Goal: Book appointment/travel/reservation

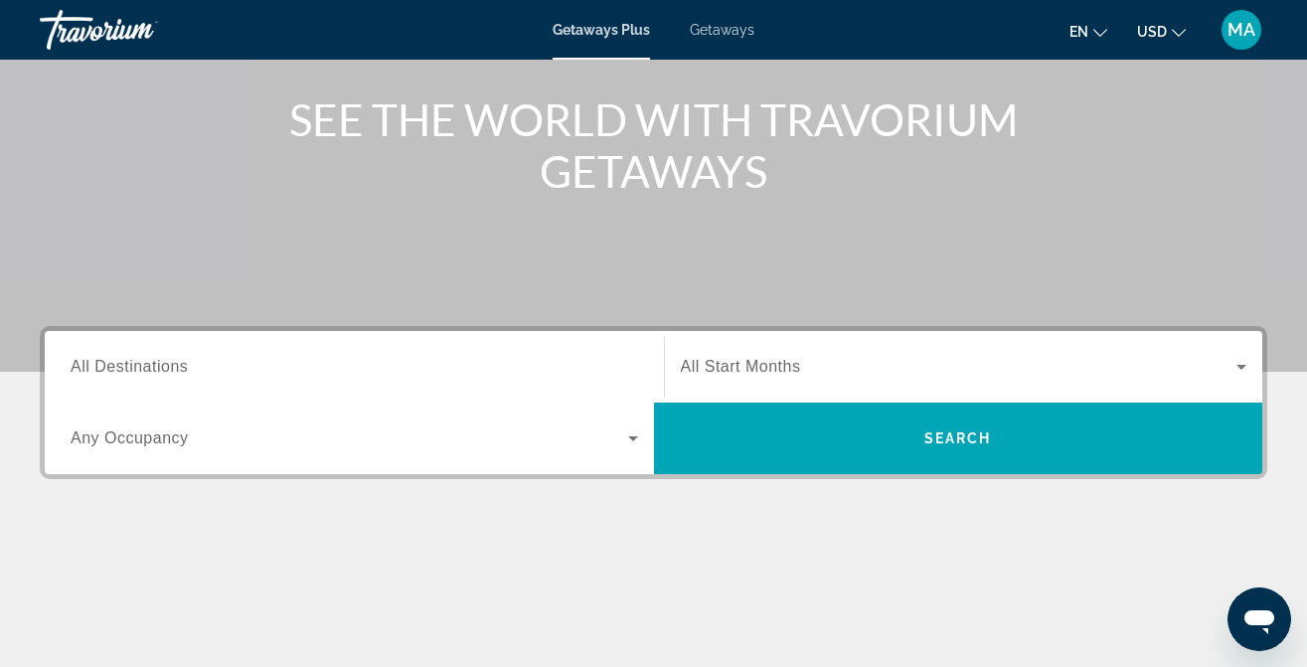
scroll to position [228, 0]
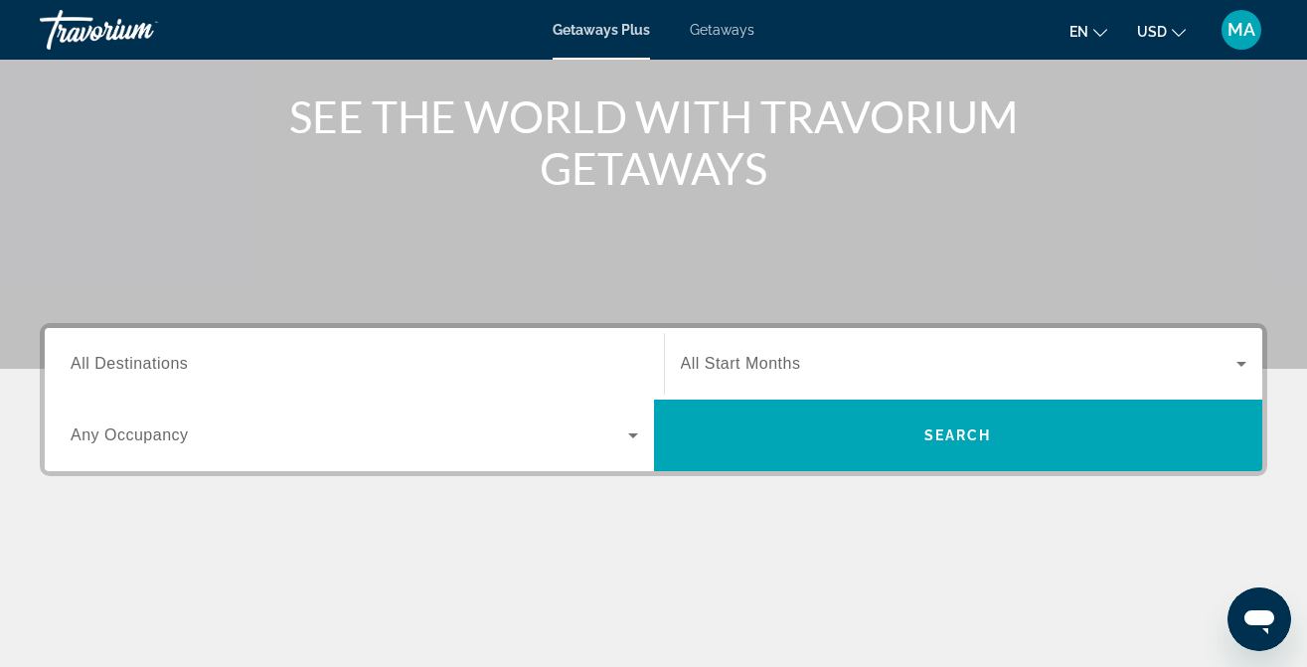
click at [724, 369] on span "All Start Months" at bounding box center [741, 363] width 120 height 17
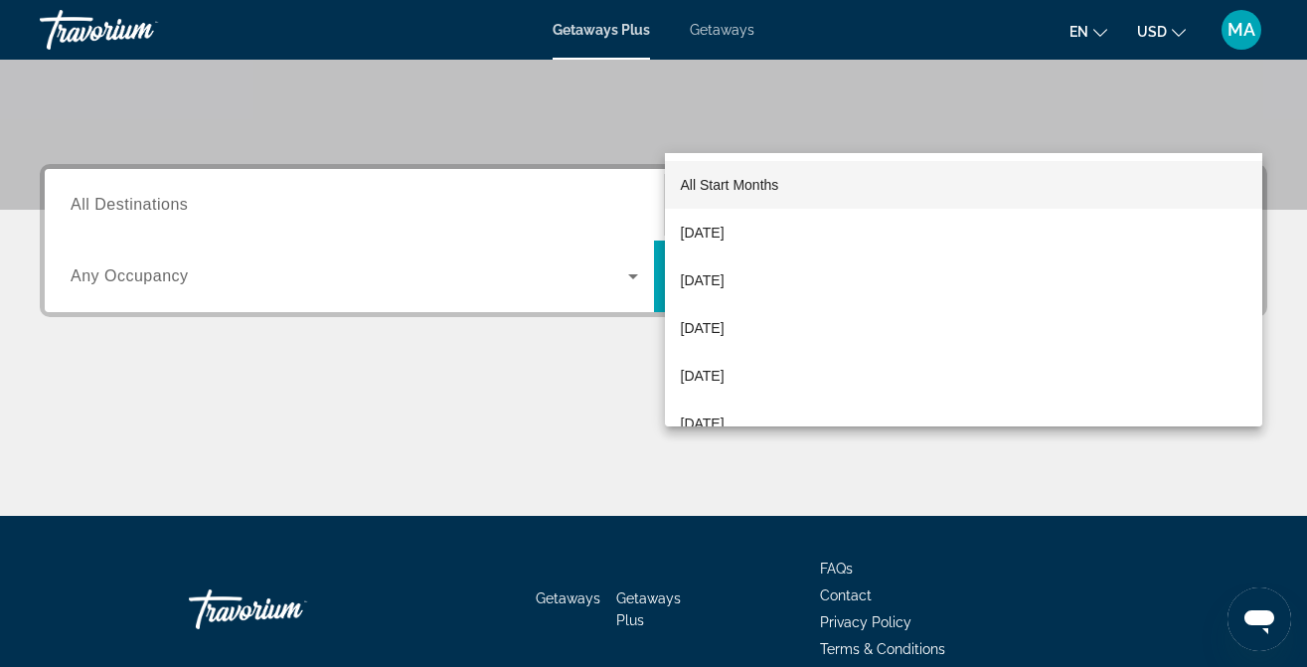
scroll to position [479, 0]
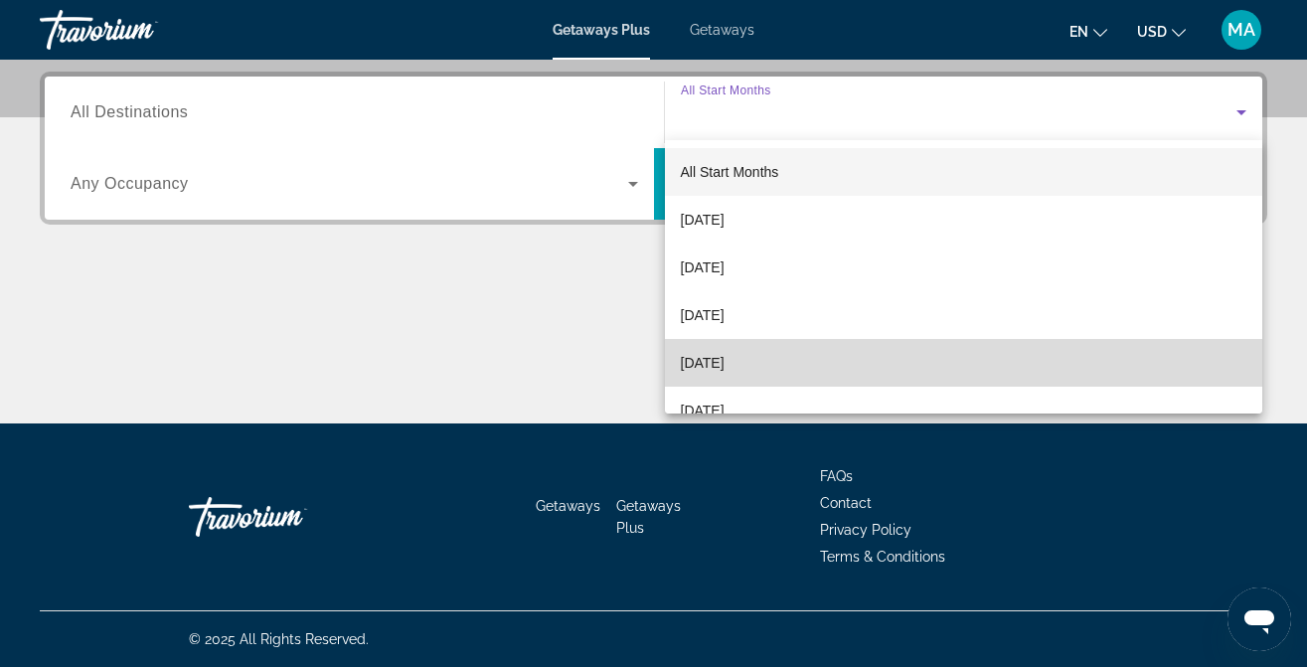
click at [725, 356] on span "[DATE]" at bounding box center [703, 363] width 44 height 24
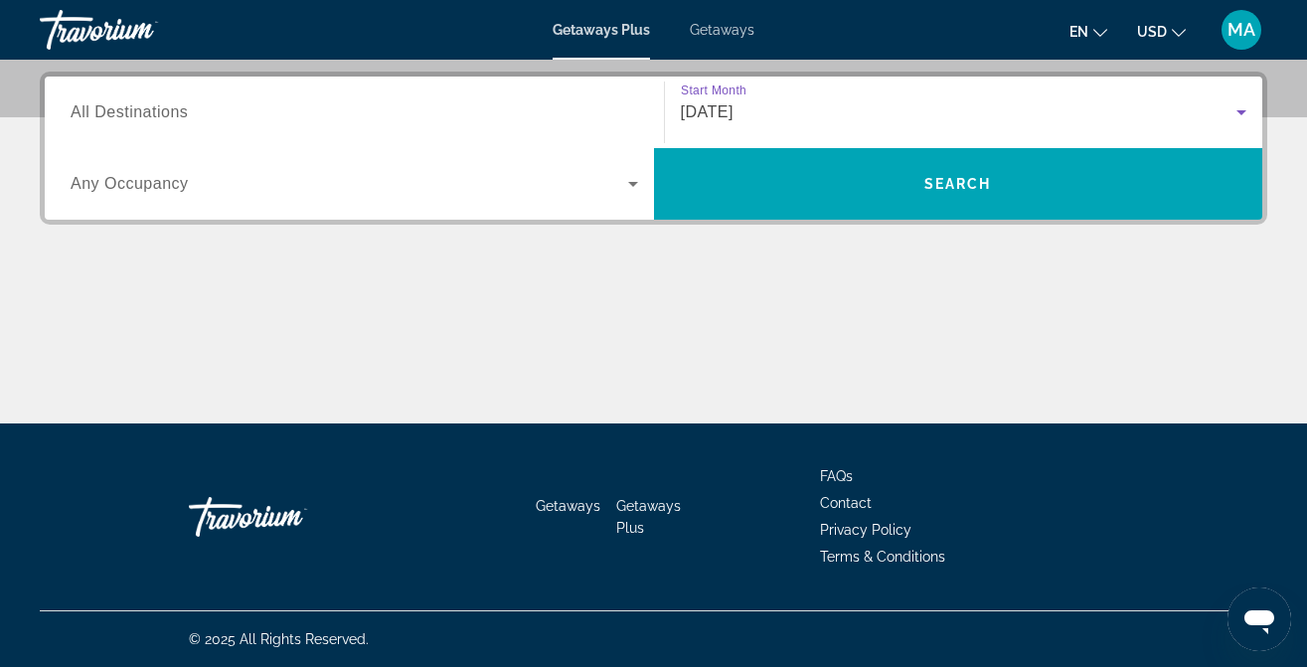
click at [530, 101] on input "Destination All Destinations" at bounding box center [355, 113] width 568 height 24
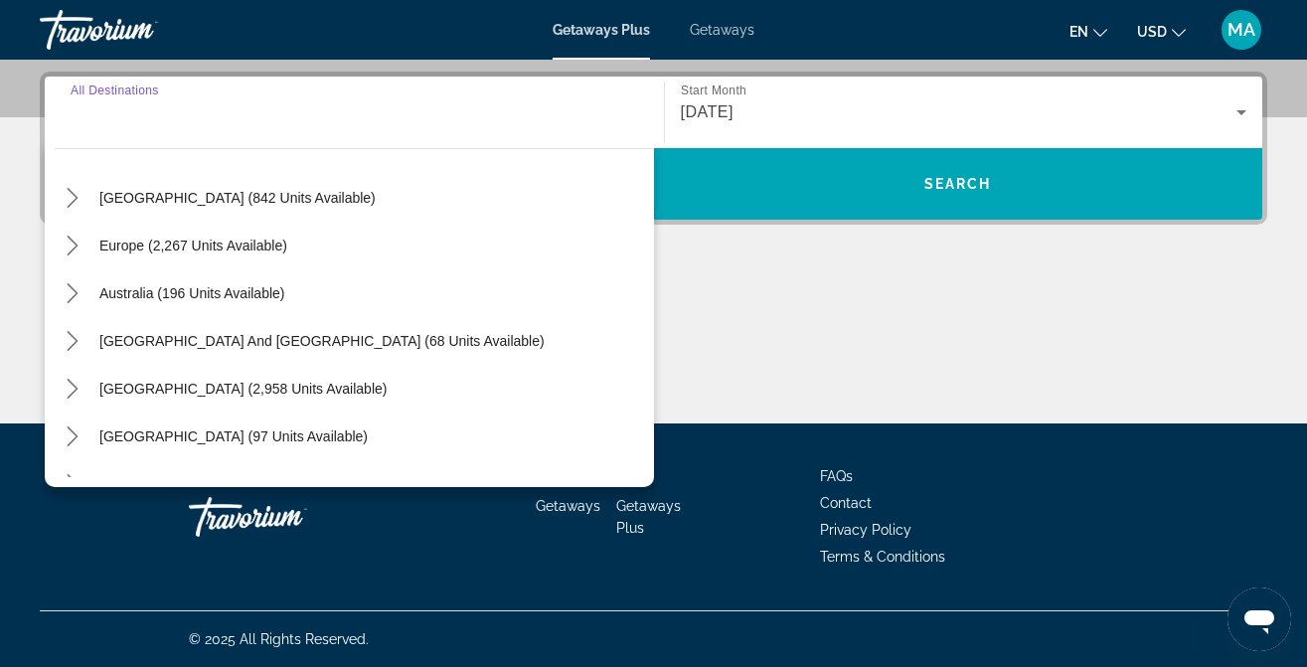
scroll to position [220, 0]
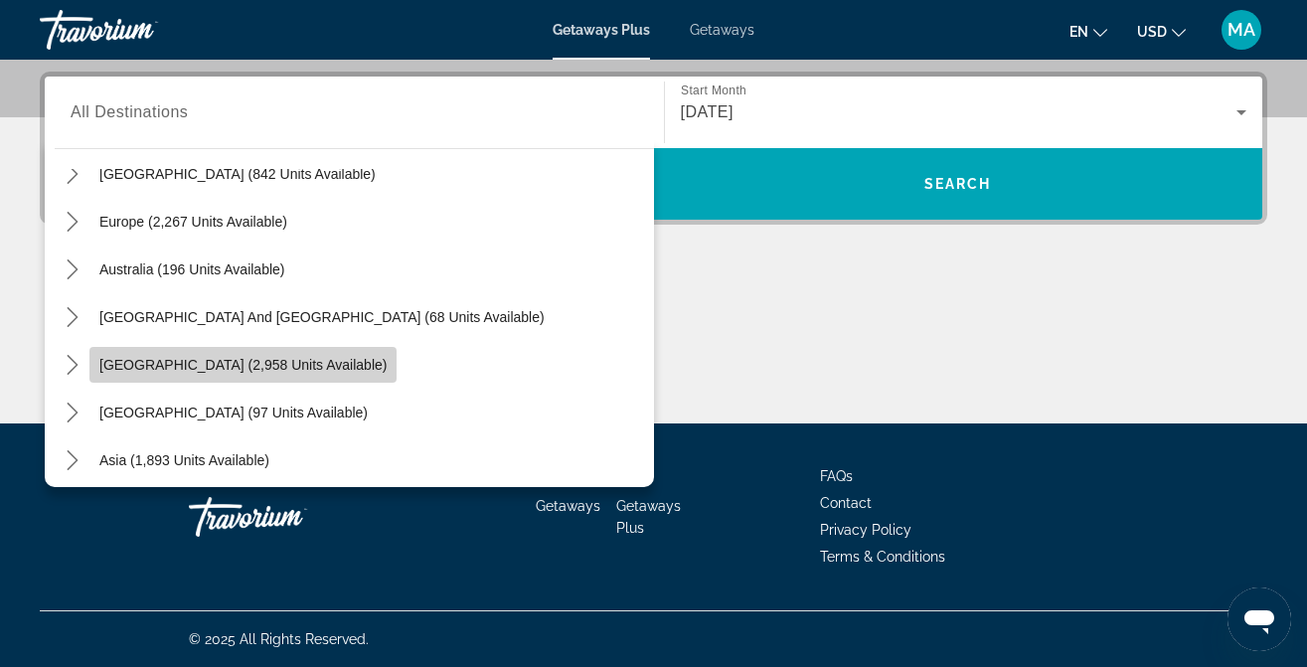
click at [299, 352] on span "Select destination: South America (2,958 units available)" at bounding box center [242, 365] width 307 height 48
type input "**********"
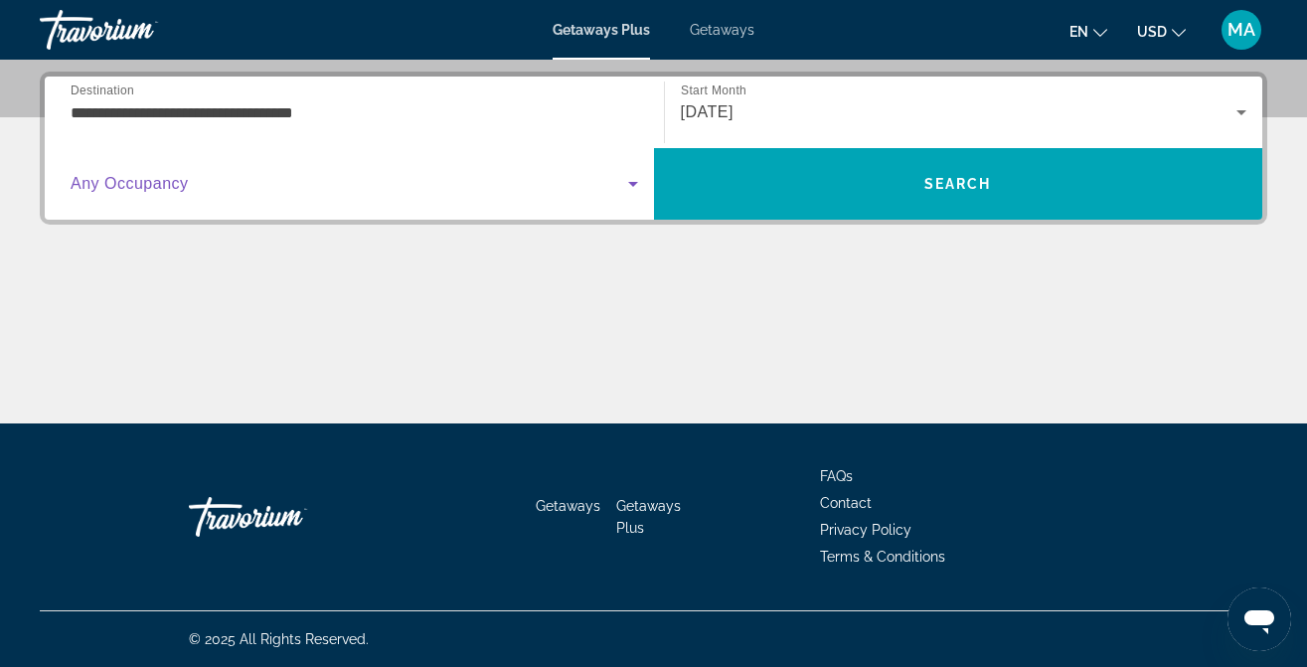
click at [475, 182] on span "Search widget" at bounding box center [350, 184] width 558 height 24
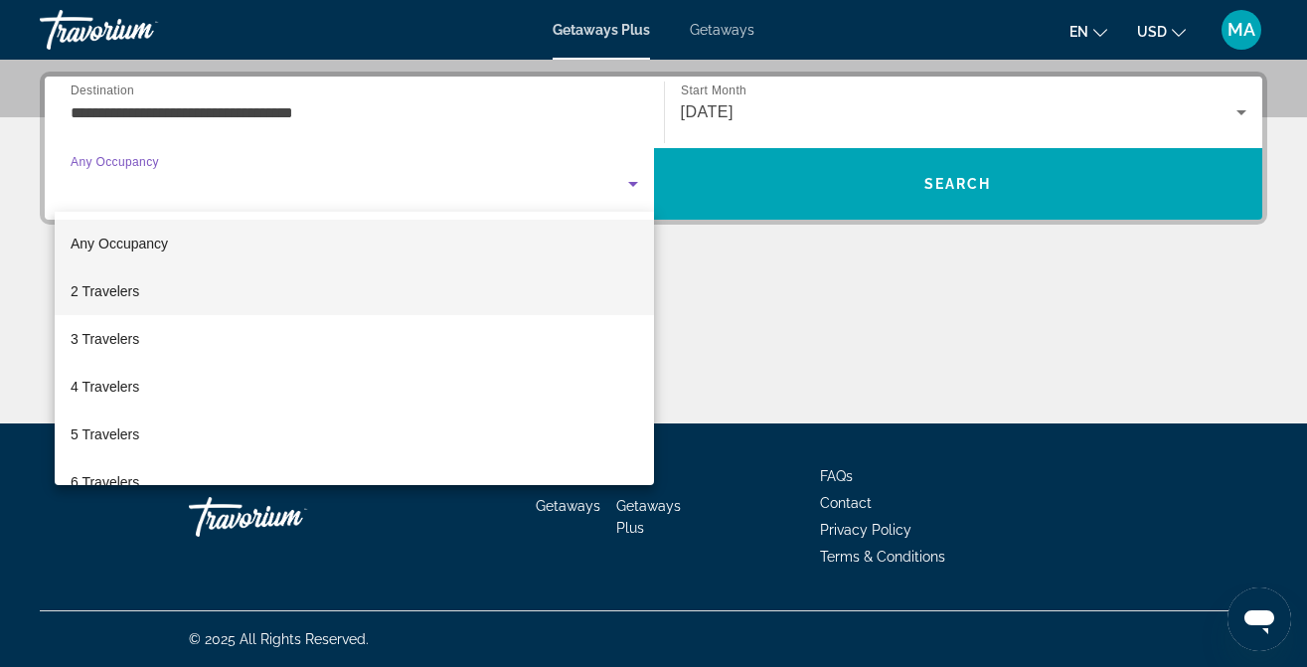
click at [408, 284] on mat-option "2 Travelers" at bounding box center [354, 291] width 599 height 48
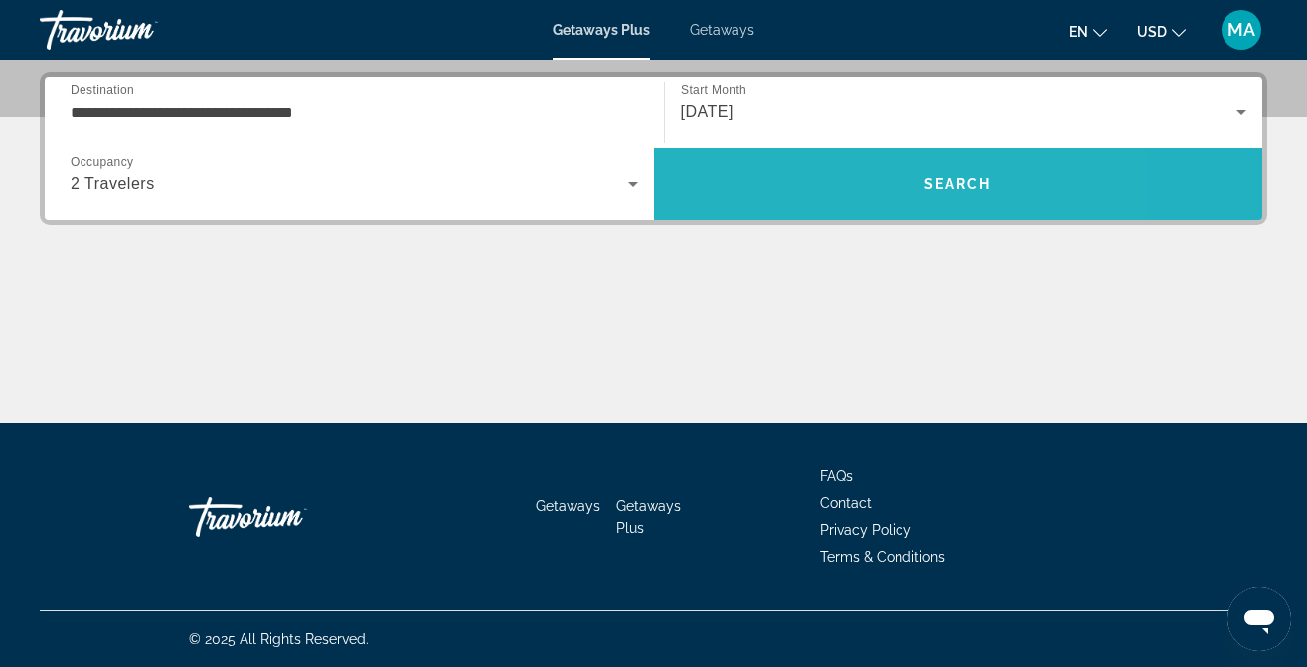
click at [827, 201] on span "Search" at bounding box center [958, 184] width 609 height 48
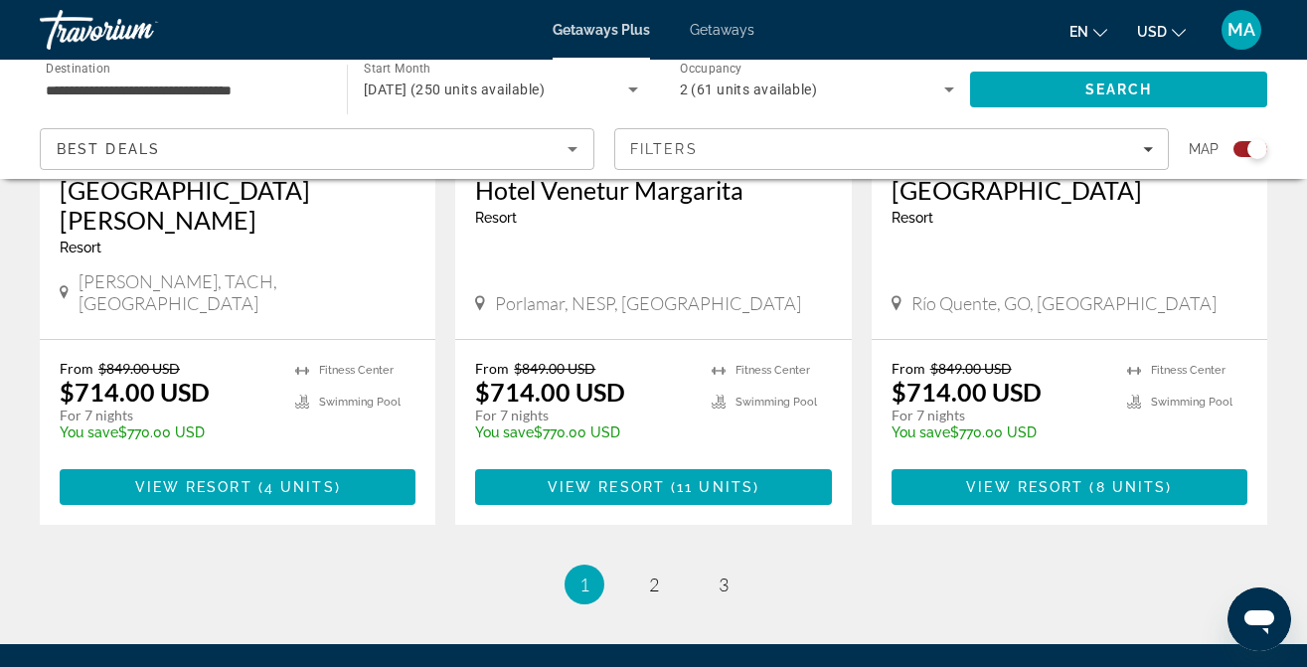
scroll to position [3251, 0]
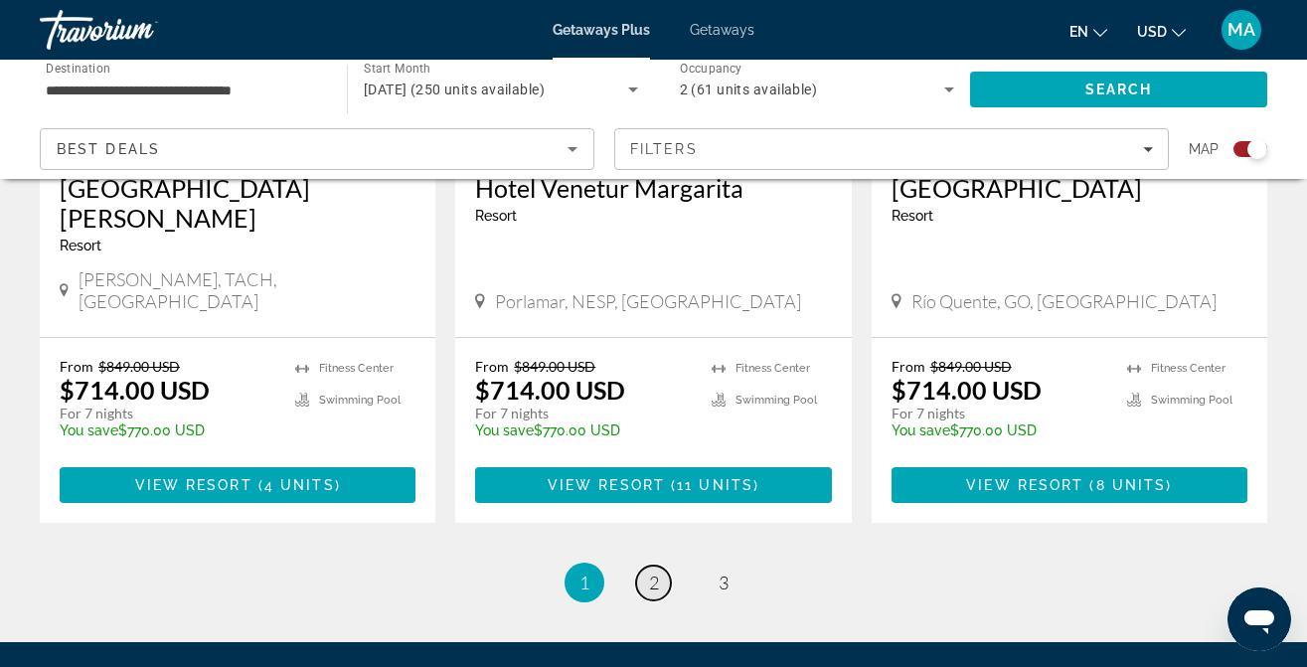
click at [659, 566] on link "page 2" at bounding box center [653, 583] width 35 height 35
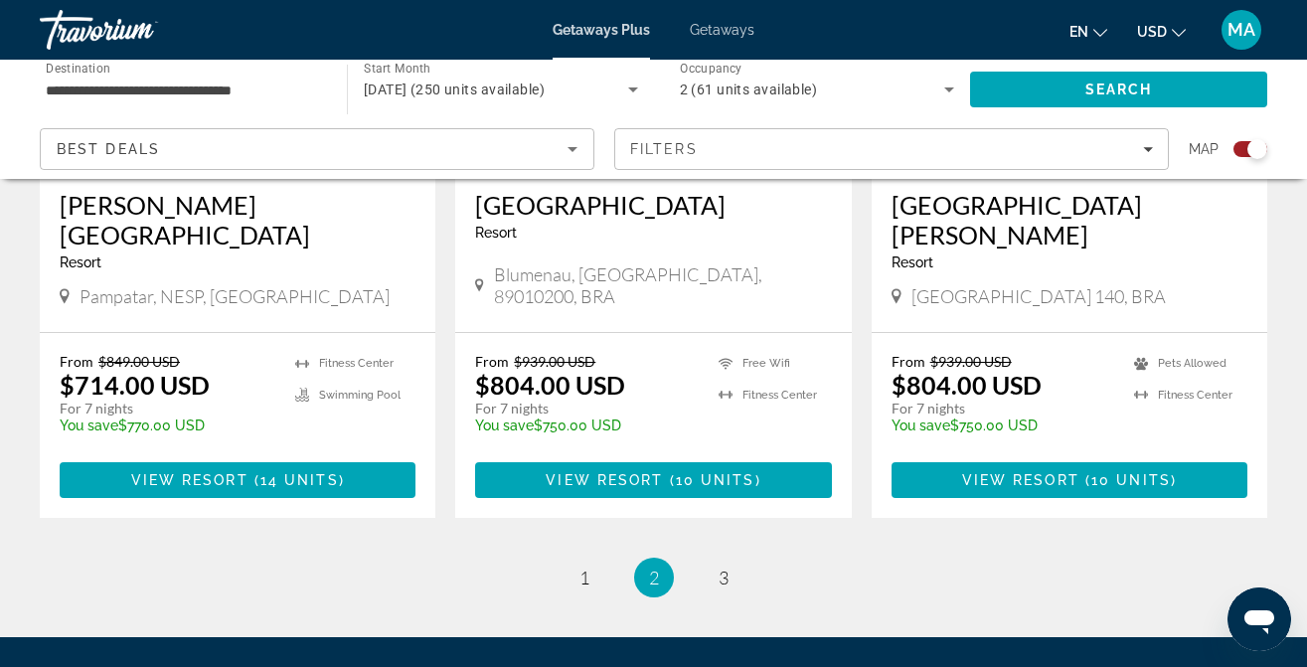
scroll to position [3236, 0]
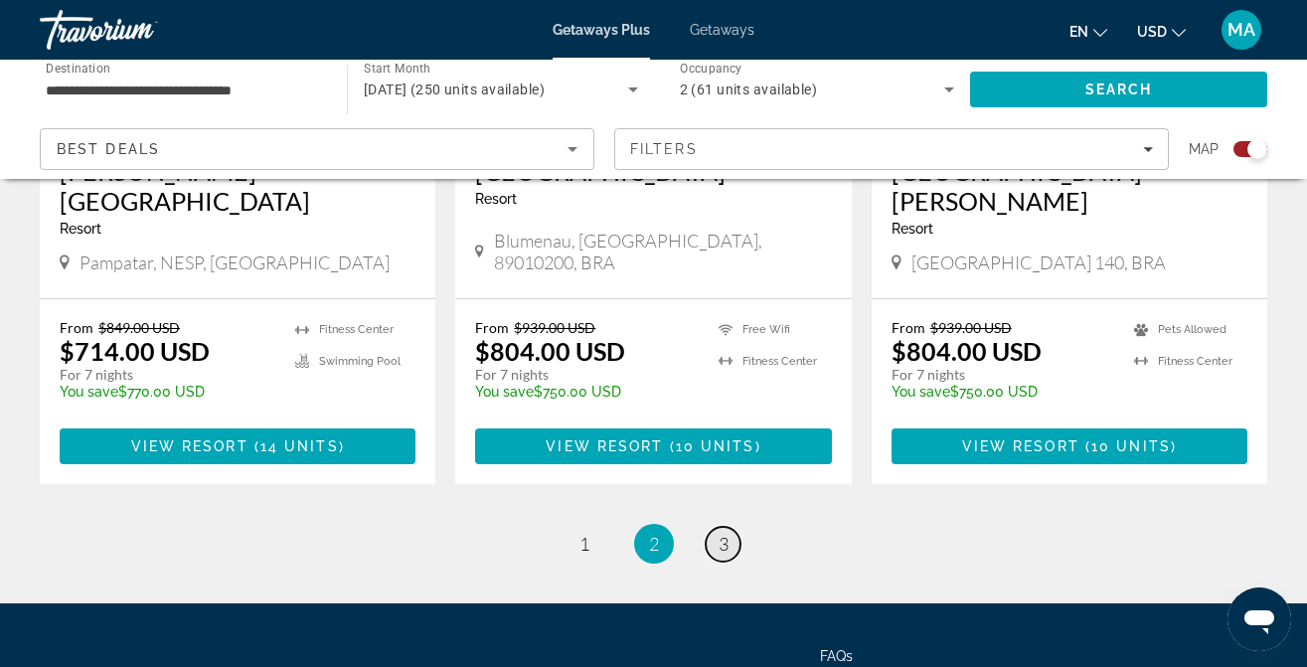
click at [728, 533] on span "3" at bounding box center [724, 544] width 10 height 22
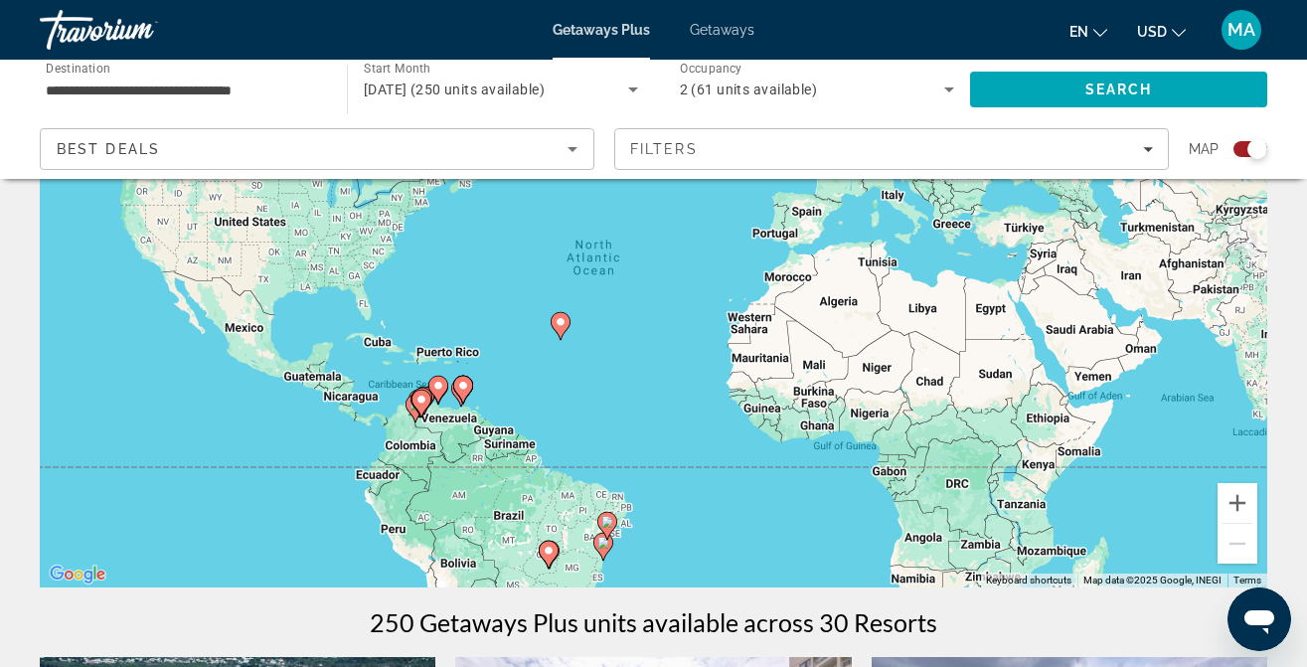
scroll to position [236, 0]
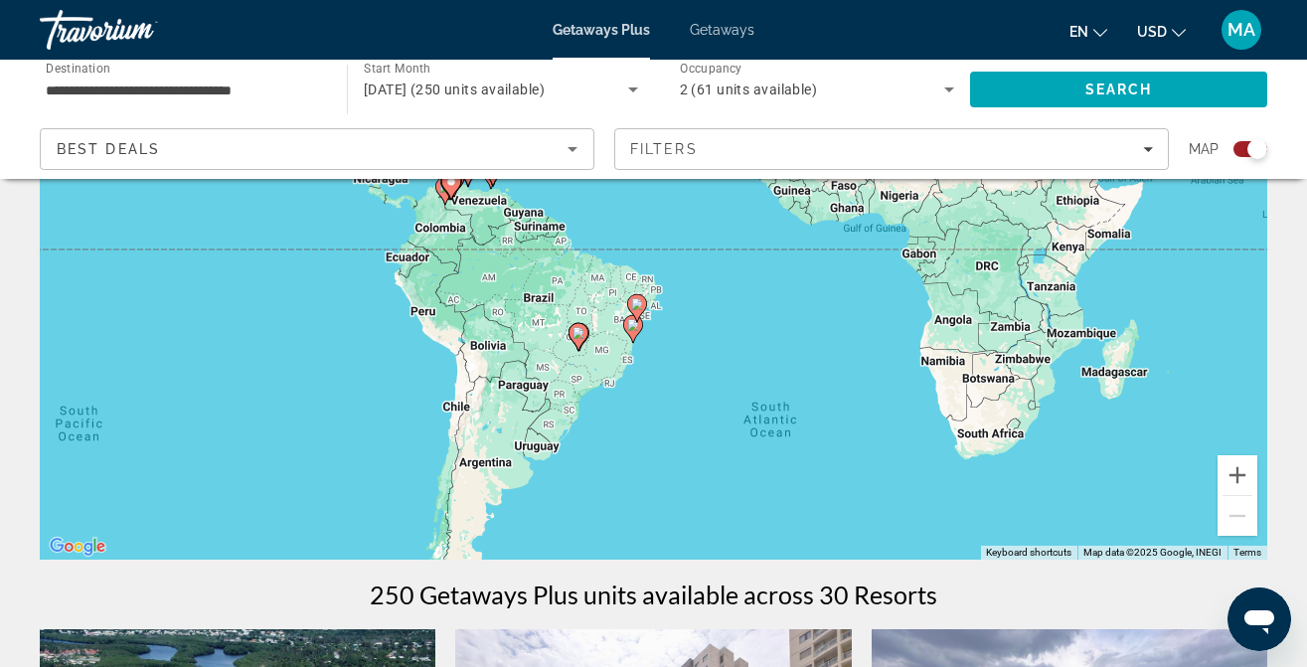
drag, startPoint x: 599, startPoint y: 419, endPoint x: 628, endPoint y: 226, distance: 195.0
click at [627, 226] on div "To activate drag with keyboard, press Alt + Enter. Once in keyboard drag state,…" at bounding box center [654, 261] width 1228 height 597
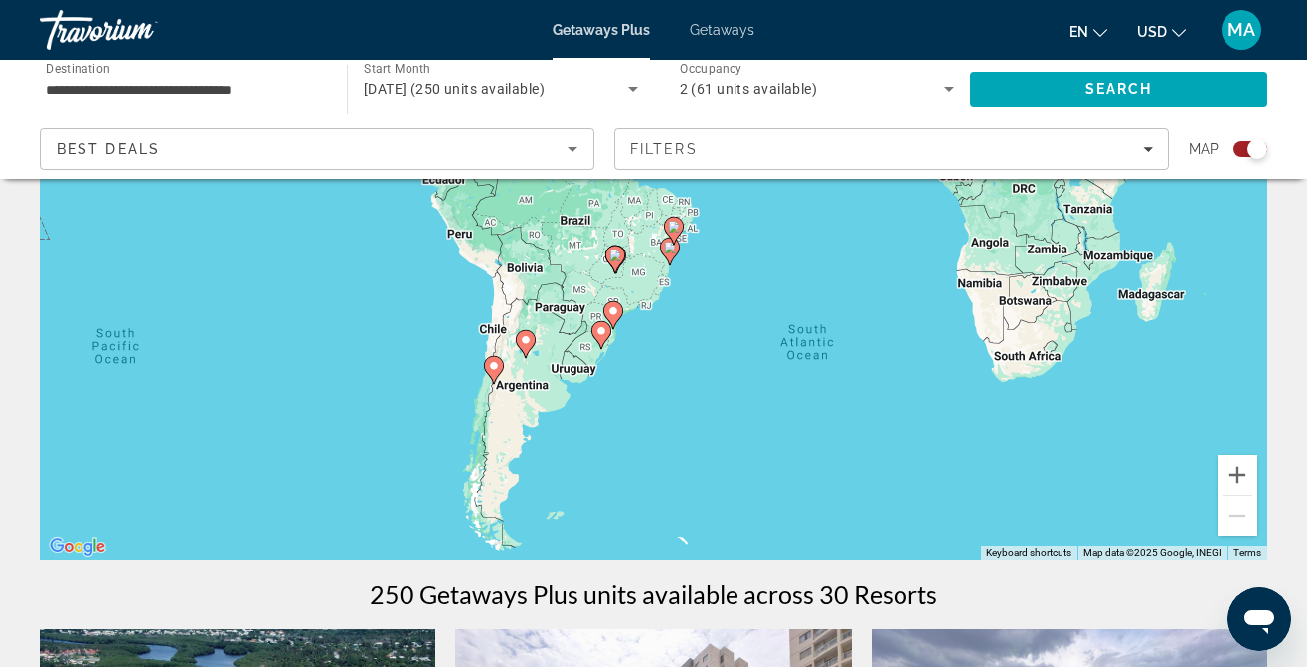
drag, startPoint x: 610, startPoint y: 457, endPoint x: 646, endPoint y: 376, distance: 89.0
click at [647, 376] on div "To activate drag with keyboard, press Alt + Enter. Once in keyboard drag state,…" at bounding box center [654, 261] width 1228 height 597
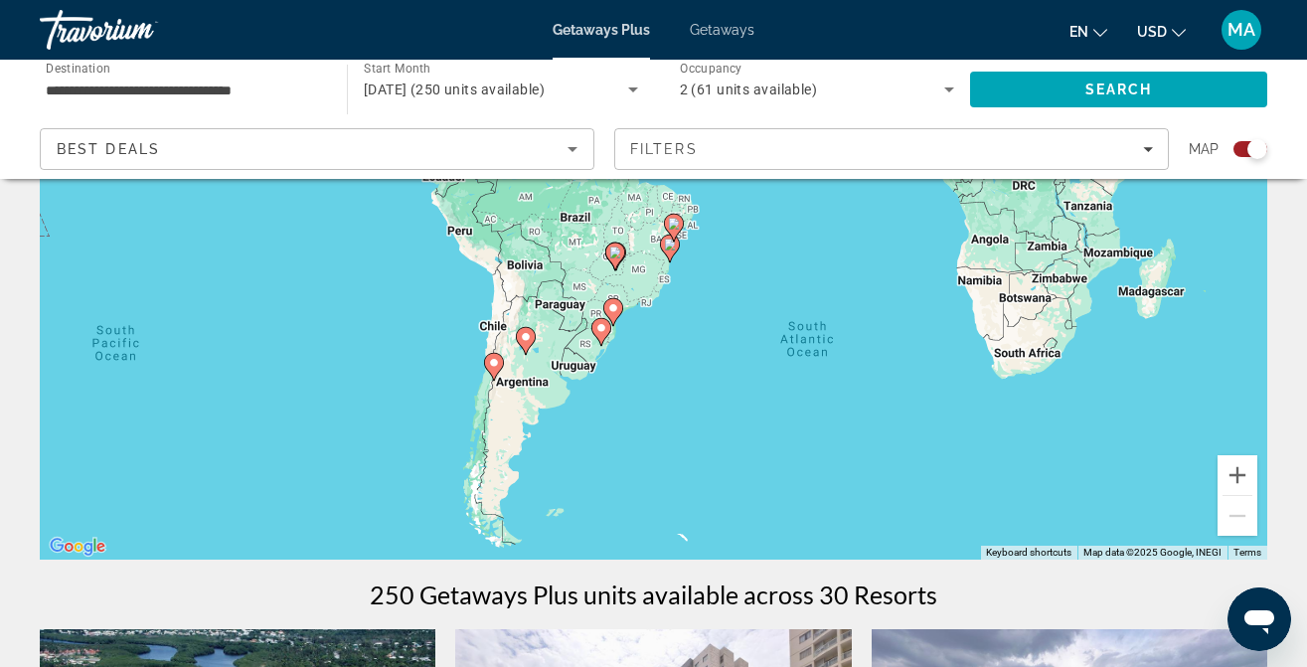
click at [491, 359] on image "Main content" at bounding box center [494, 363] width 12 height 12
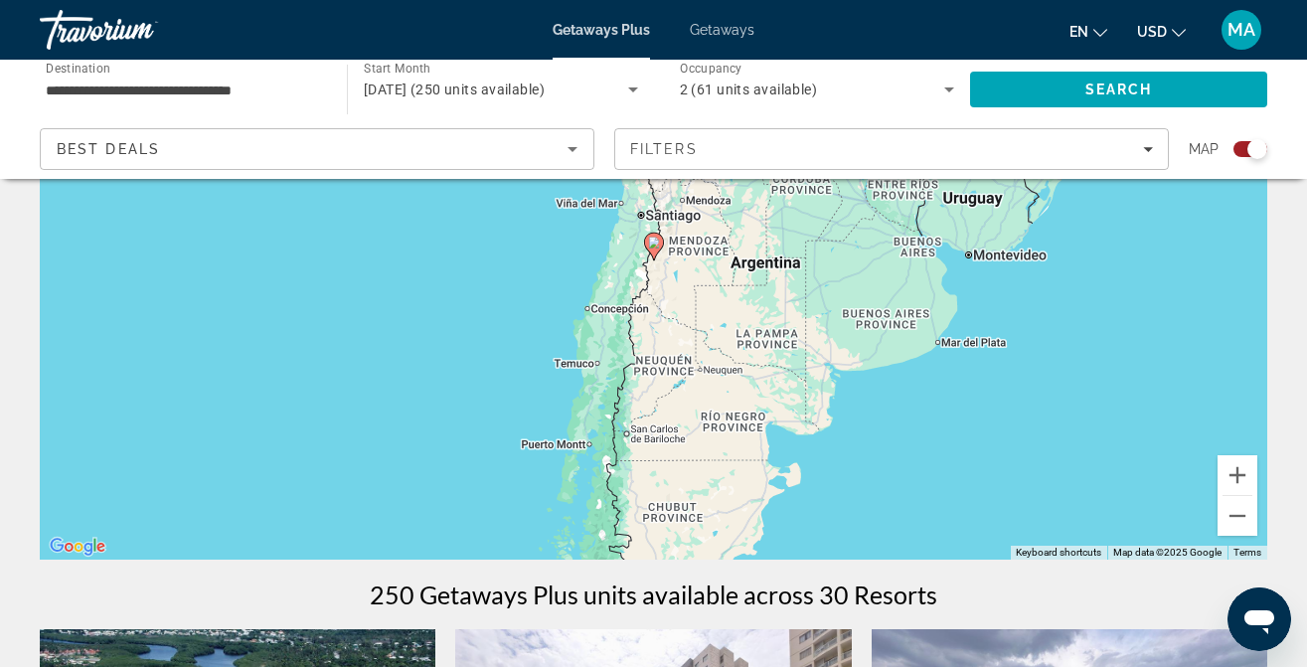
click at [656, 250] on icon "Main content" at bounding box center [653, 247] width 18 height 26
type input "**********"
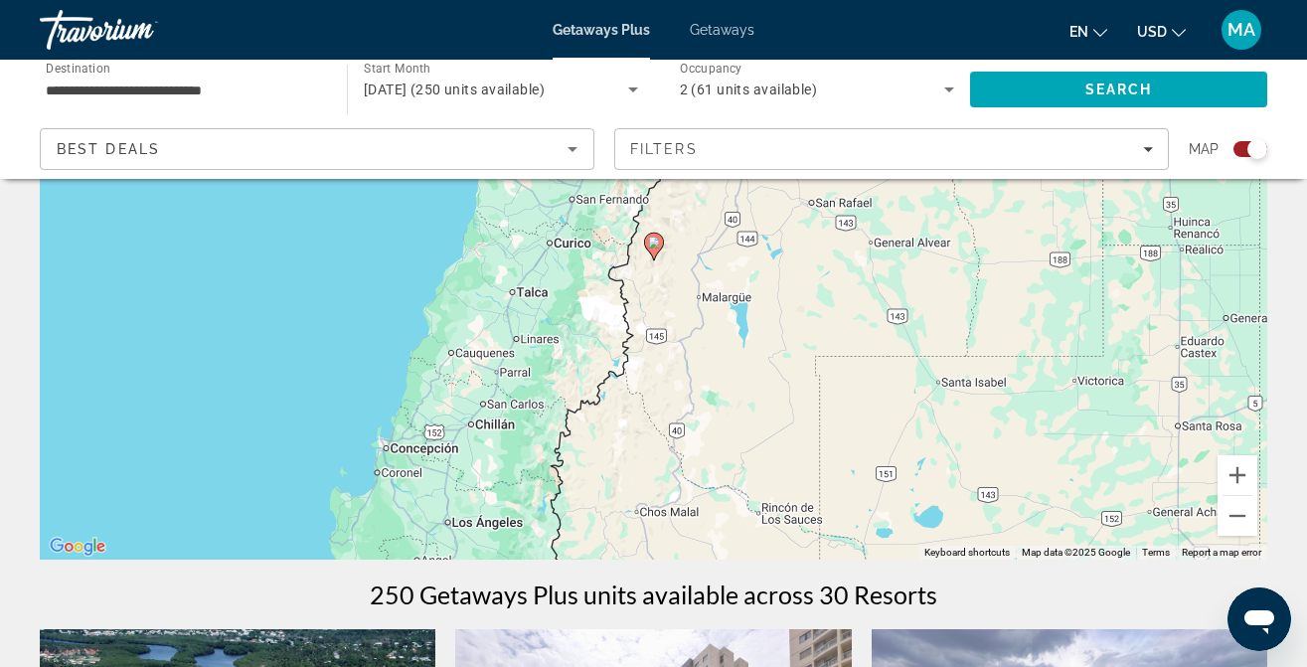
click at [654, 240] on image "Main content" at bounding box center [654, 243] width 12 height 12
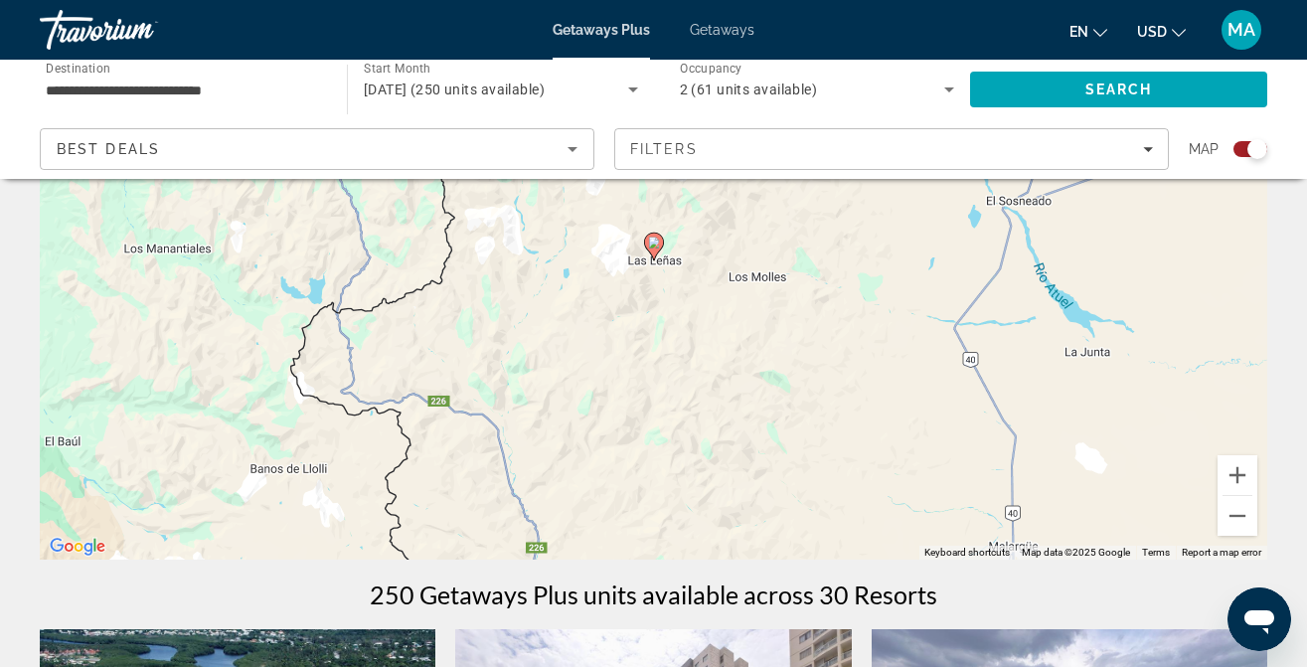
click at [654, 244] on image "Main content" at bounding box center [654, 243] width 12 height 12
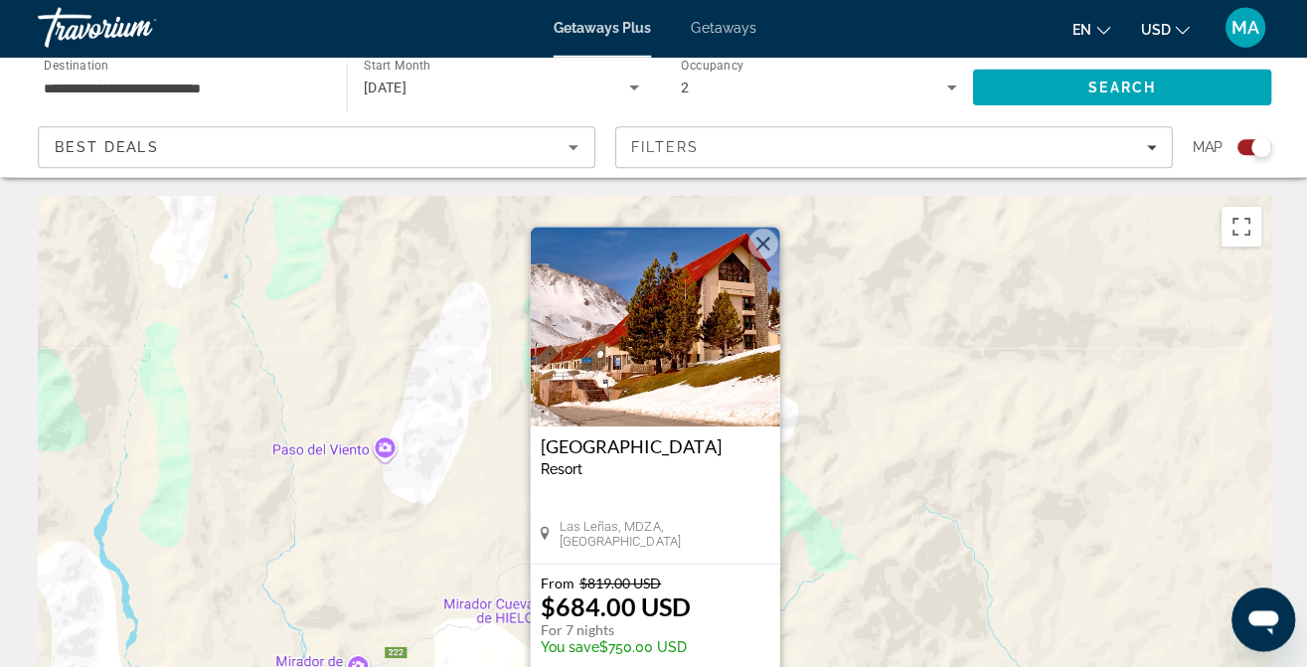
scroll to position [0, 0]
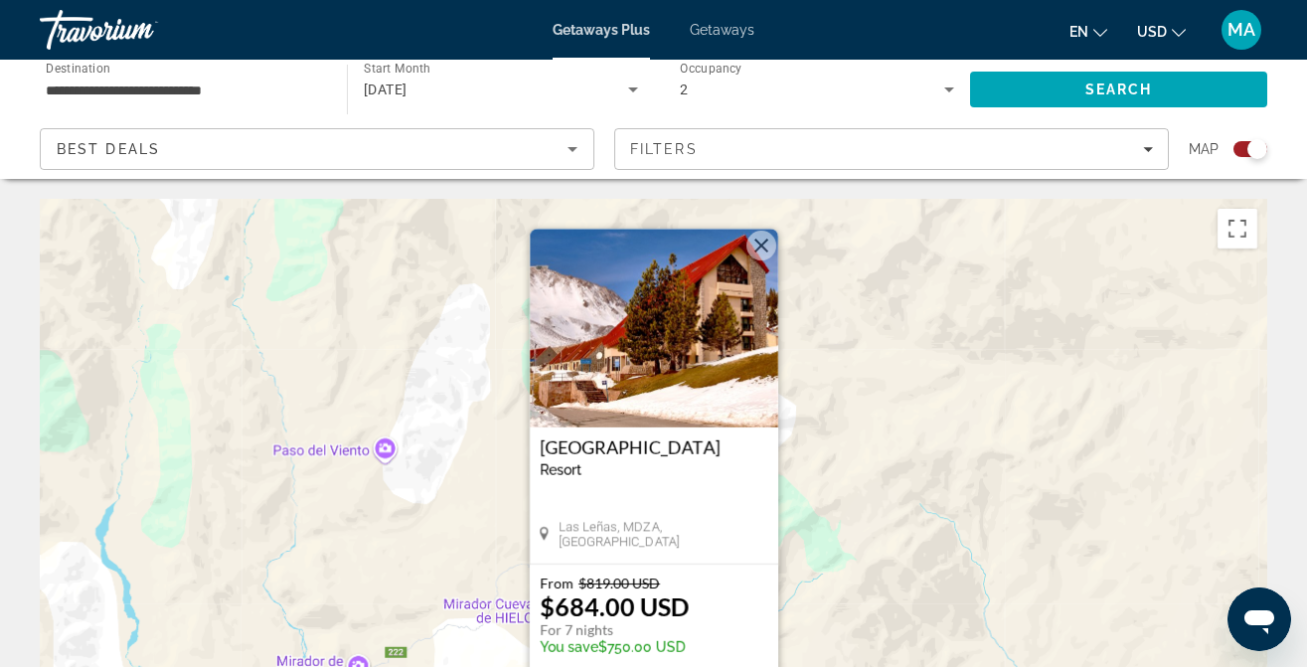
click at [753, 245] on button "Close" at bounding box center [762, 246] width 30 height 30
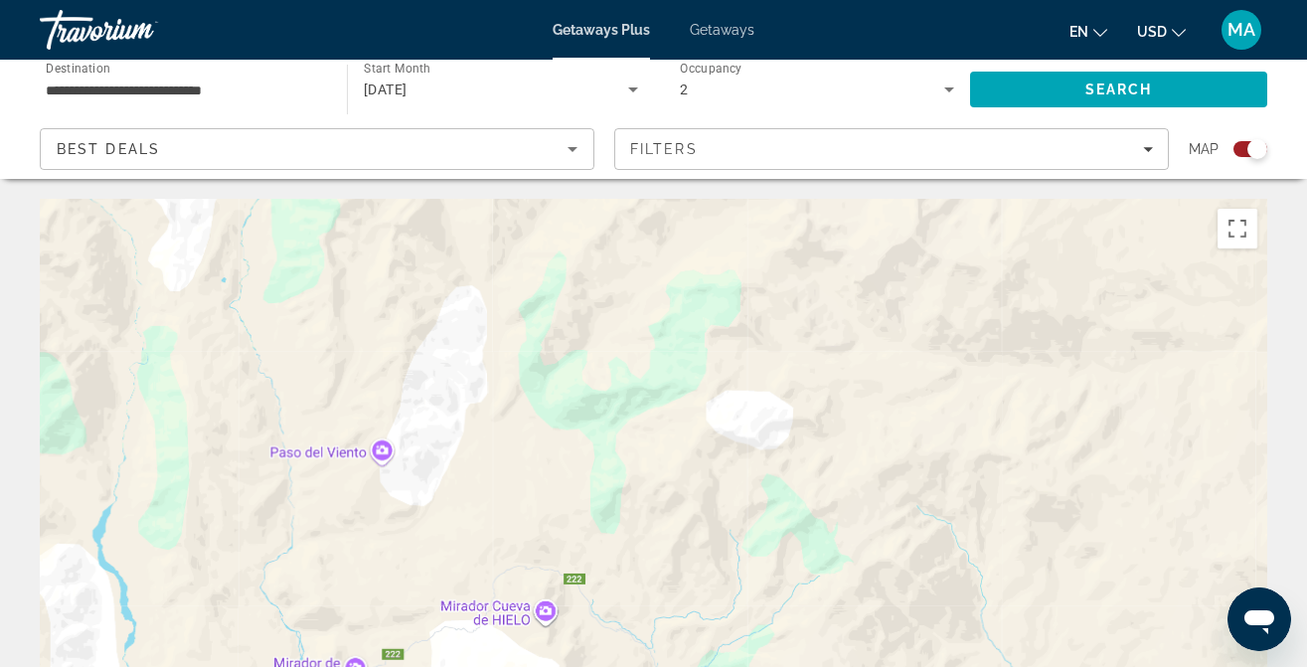
click at [647, 417] on div "To navigate, press the arrow keys. To activate drag with keyboard, press Alt + …" at bounding box center [654, 497] width 1228 height 597
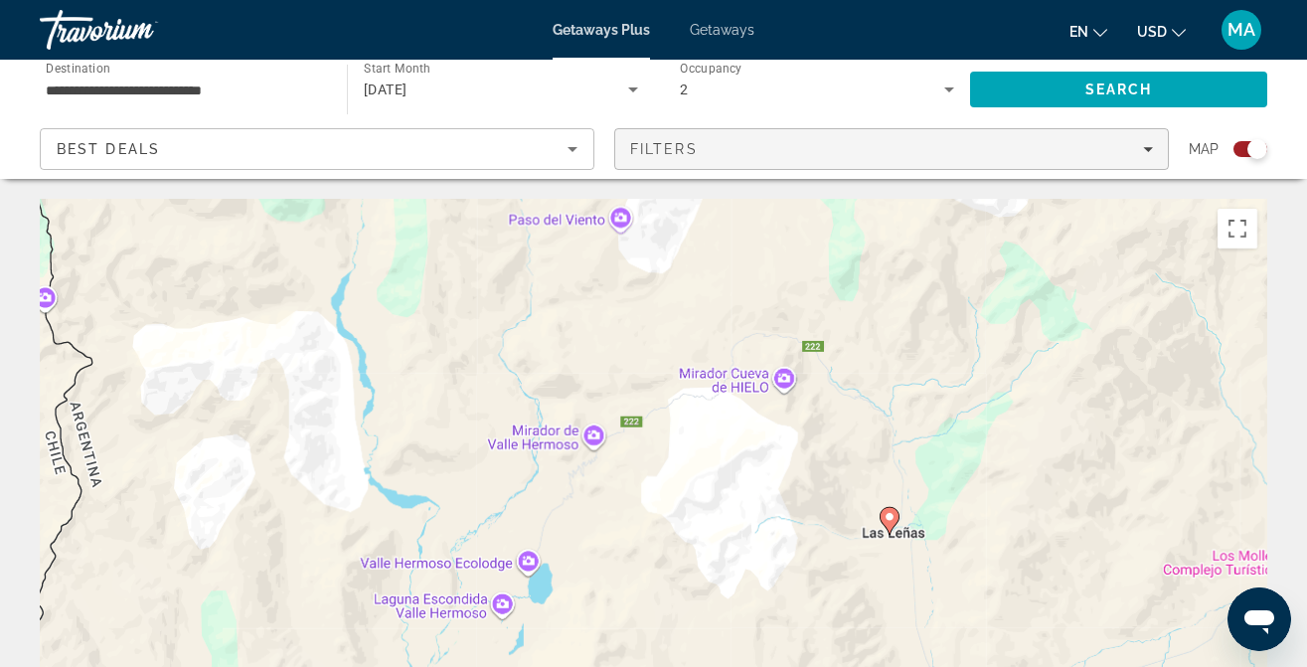
drag, startPoint x: 647, startPoint y: 417, endPoint x: 897, endPoint y: 140, distance: 372.4
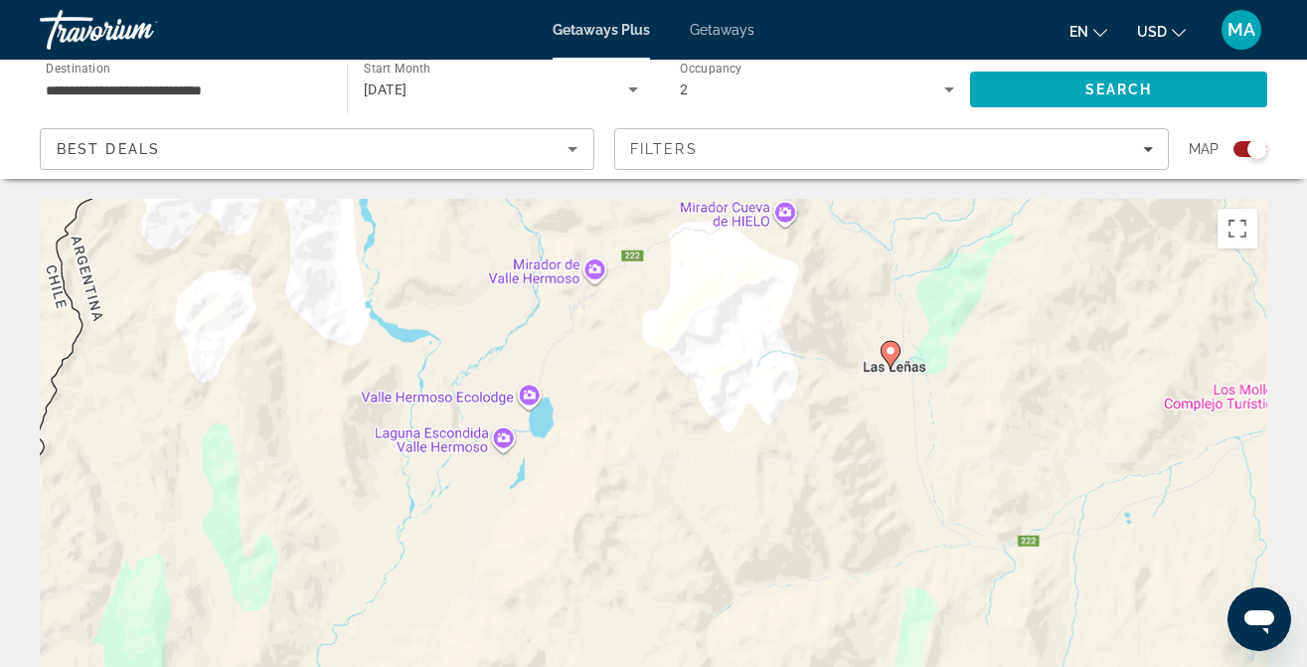
drag, startPoint x: 771, startPoint y: 488, endPoint x: 764, endPoint y: 302, distance: 186.1
click at [764, 302] on div "To activate drag with keyboard, press Alt + Enter. Once in keyboard drag state,…" at bounding box center [654, 497] width 1228 height 597
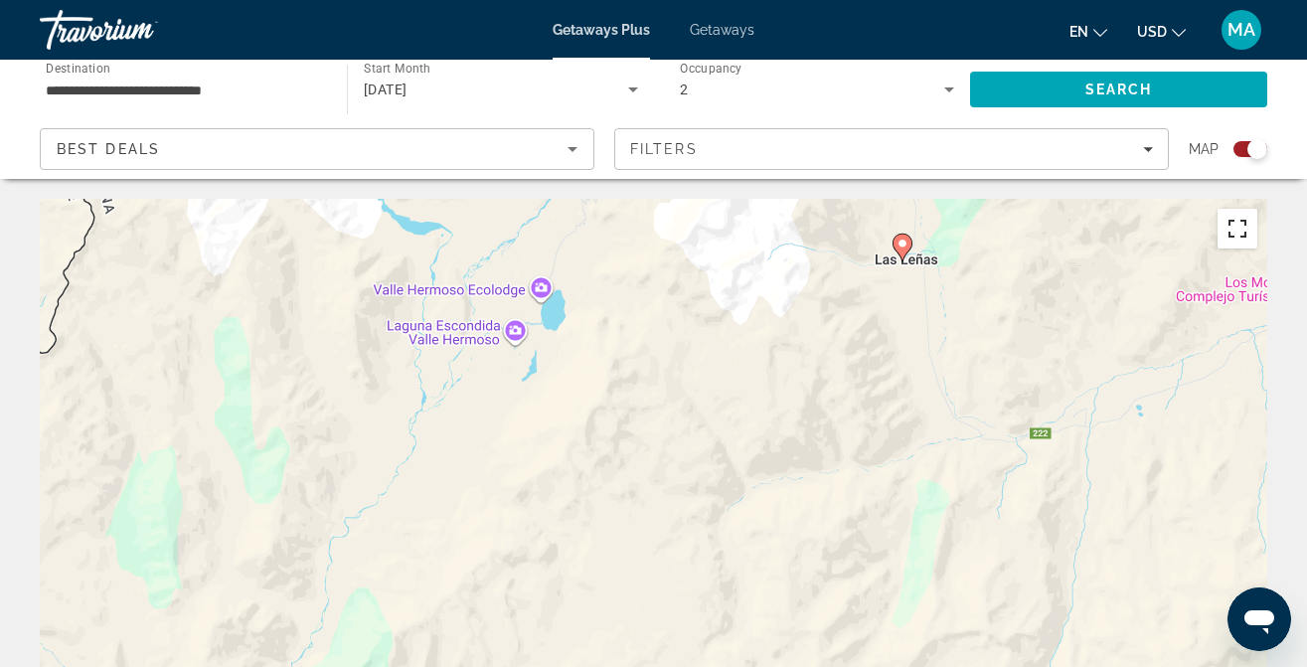
click at [1231, 240] on button "Toggle fullscreen view" at bounding box center [1238, 229] width 40 height 40
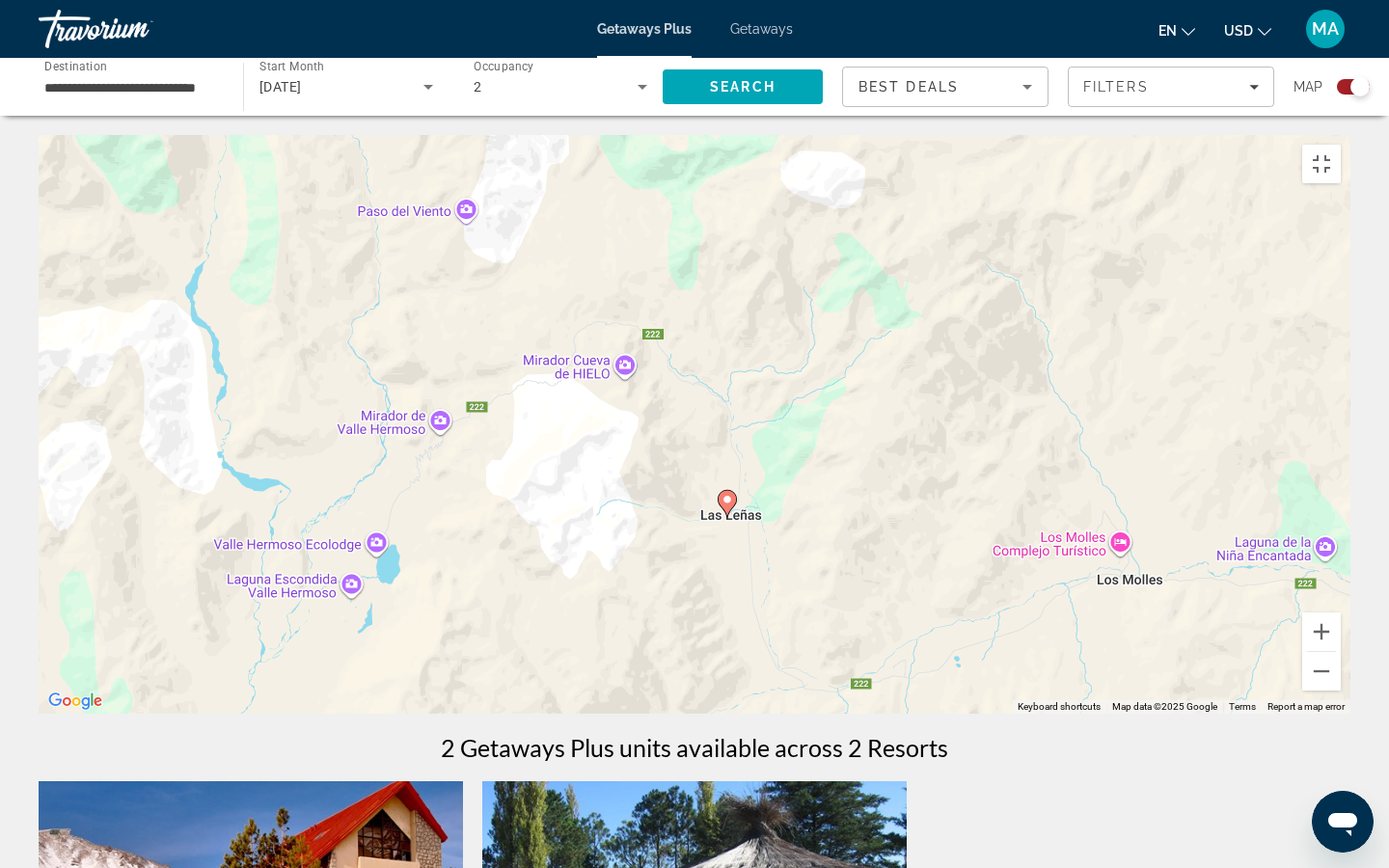
drag, startPoint x: 809, startPoint y: 166, endPoint x: 593, endPoint y: 491, distance: 390.2
click at [593, 491] on div "To activate drag with keyboard, press Alt + Enter. Once in keyboard drag state,…" at bounding box center [694, 424] width 1311 height 579
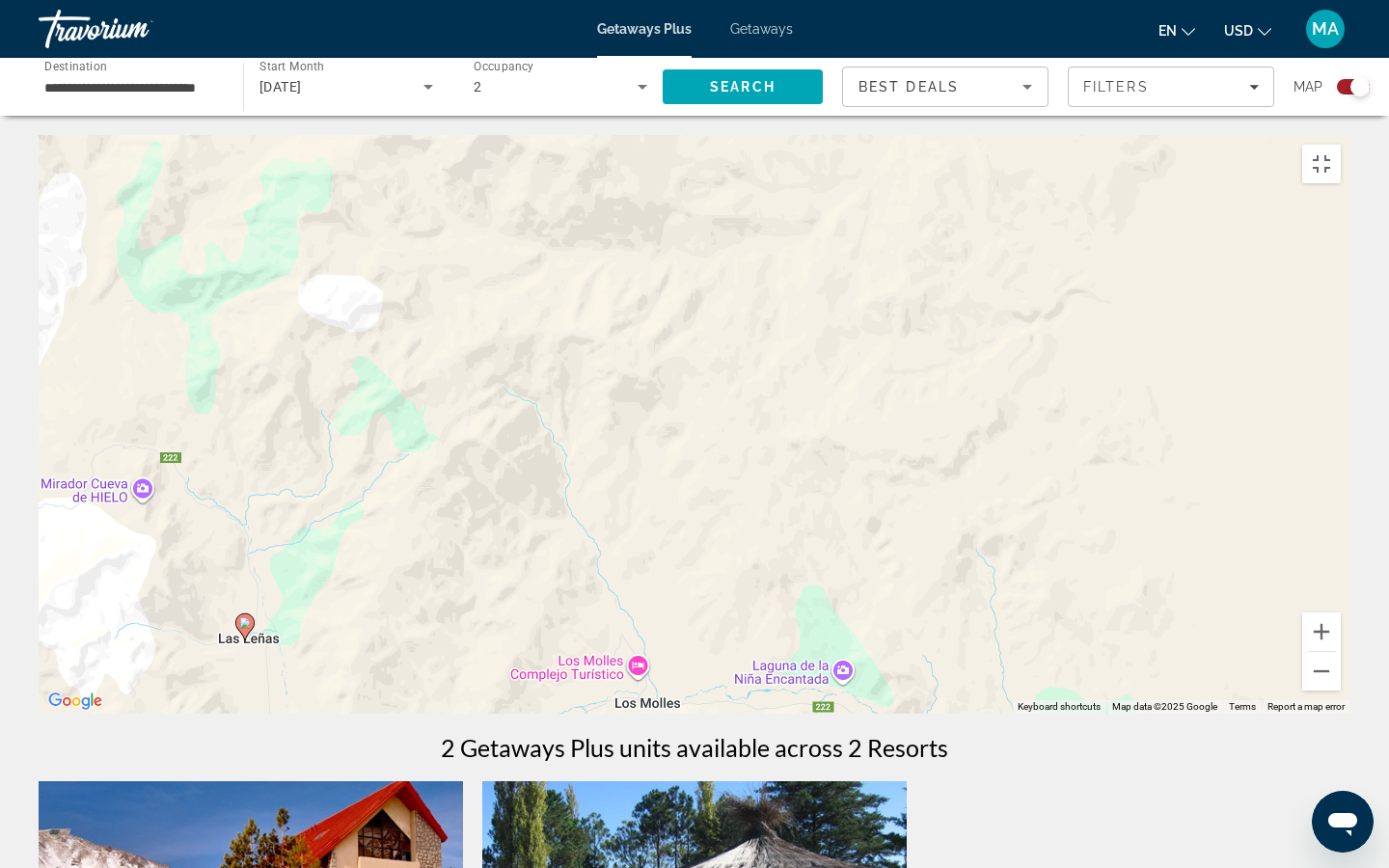
drag, startPoint x: 986, startPoint y: 390, endPoint x: 501, endPoint y: 509, distance: 499.4
click at [501, 509] on div "To activate drag with keyboard, press Alt + Enter. Once in keyboard drag state,…" at bounding box center [694, 424] width 1311 height 579
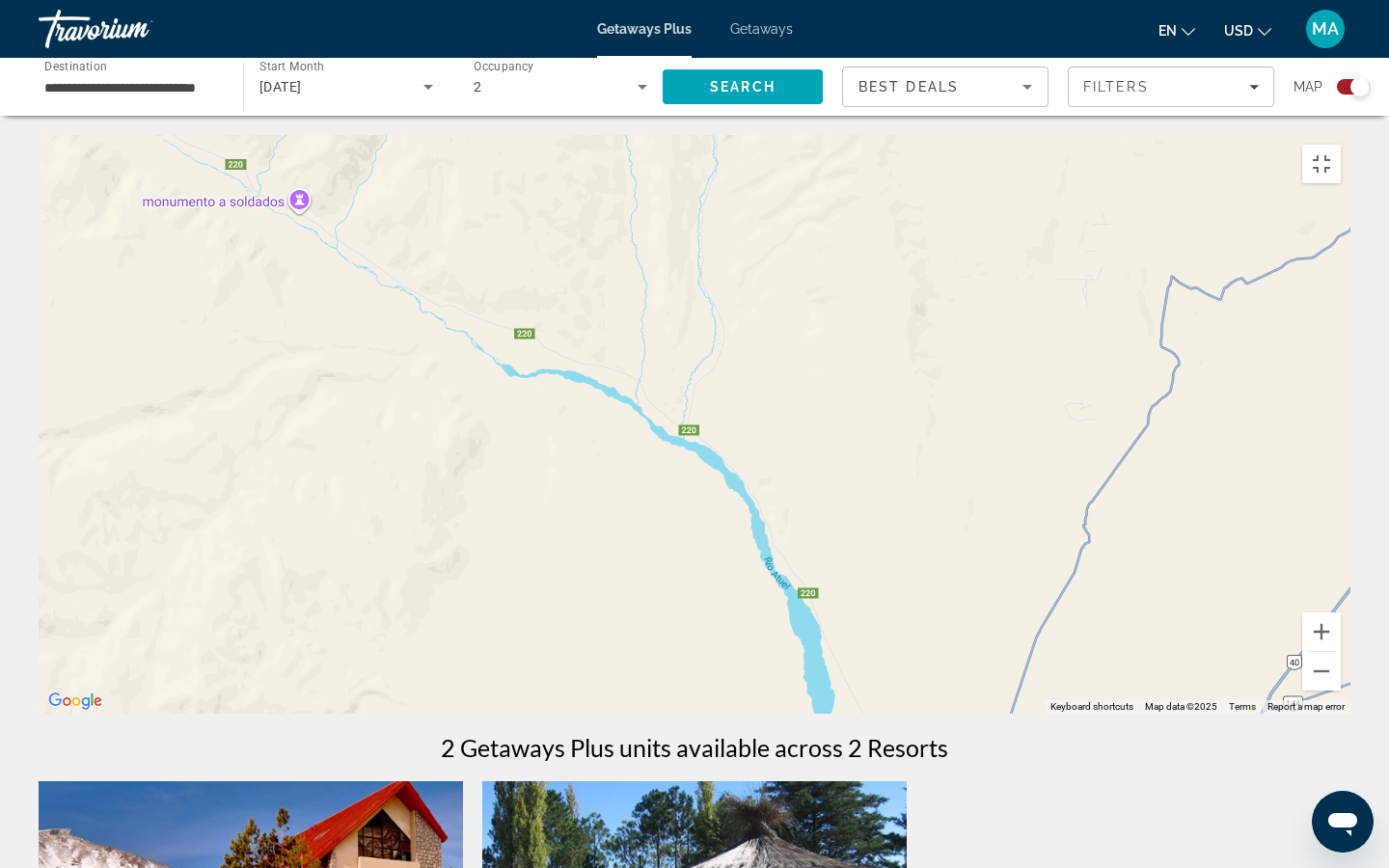
drag, startPoint x: 1035, startPoint y: 333, endPoint x: 327, endPoint y: 738, distance: 815.7
click at [327, 646] on div "To activate drag with keyboard, press Alt + Enter. Once in keyboard drag state,…" at bounding box center [694, 424] width 1311 height 579
click at [1267, 145] on button "Toggle fullscreen view" at bounding box center [1321, 164] width 39 height 39
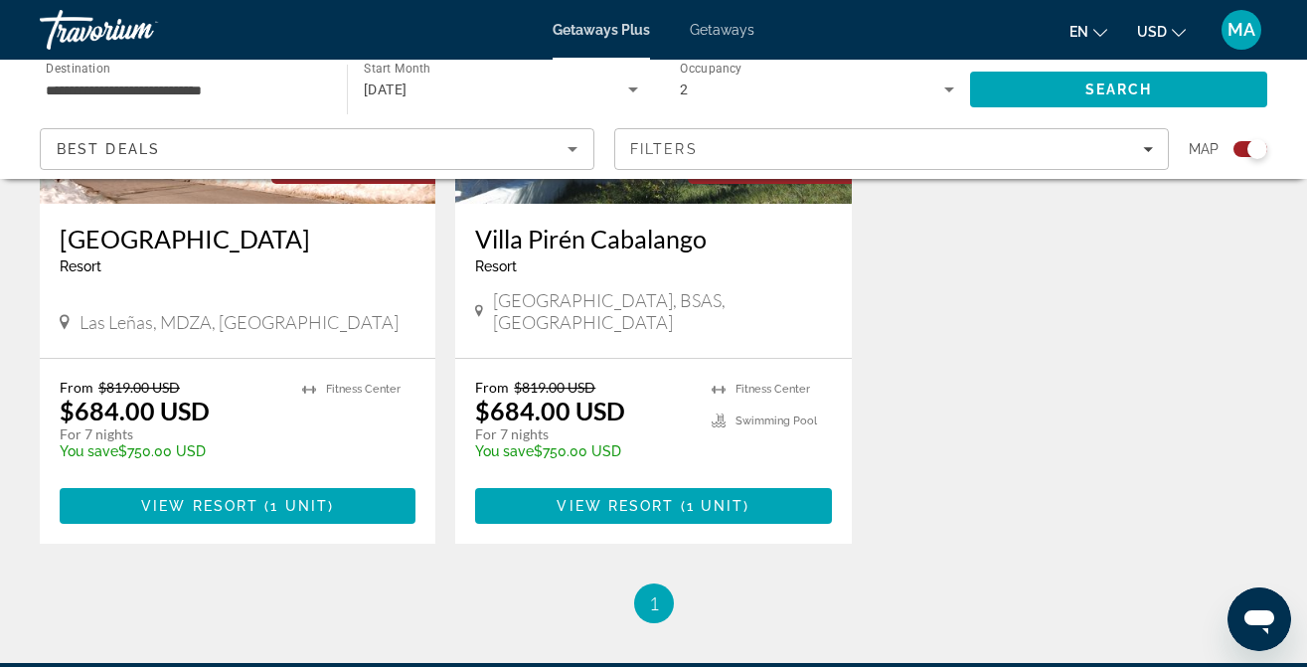
scroll to position [984, 0]
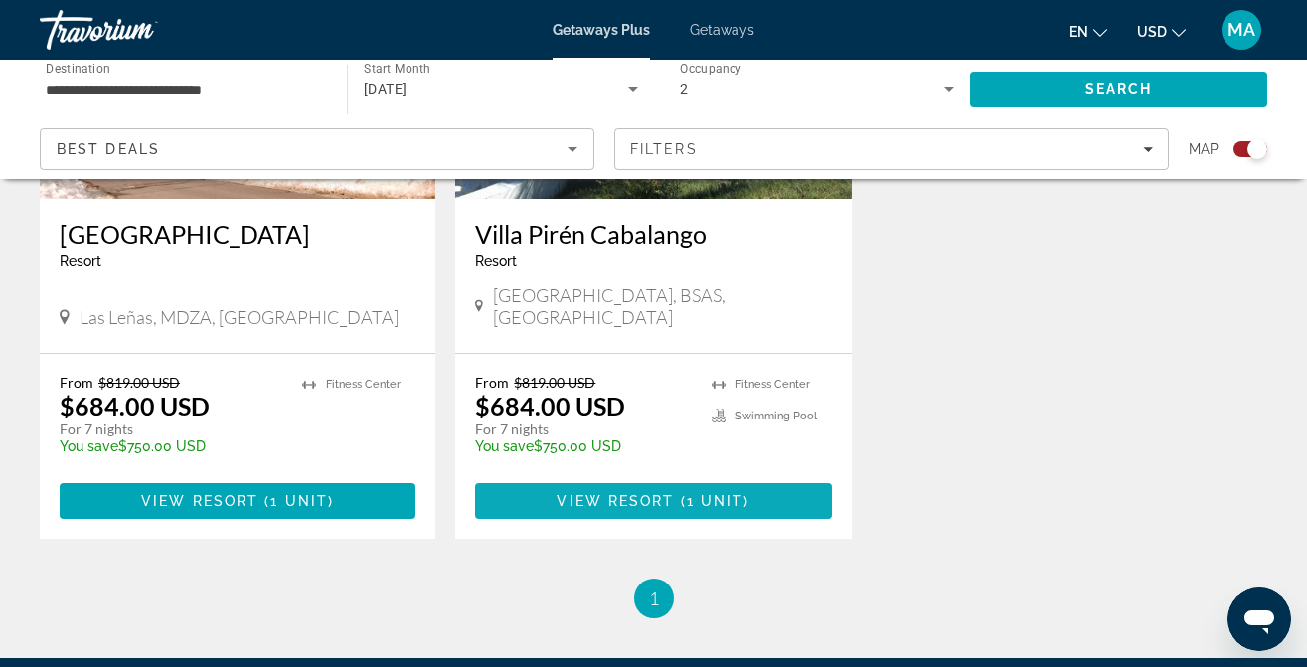
click at [663, 493] on span "View Resort" at bounding box center [615, 501] width 117 height 16
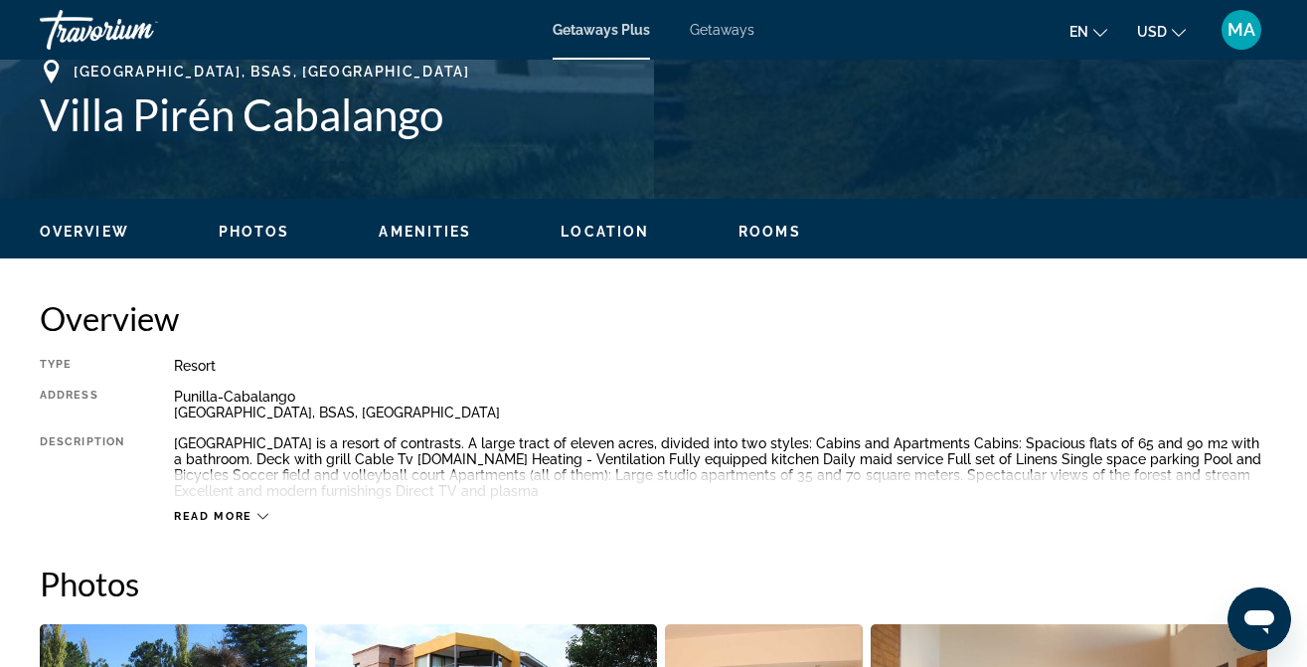
scroll to position [807, 0]
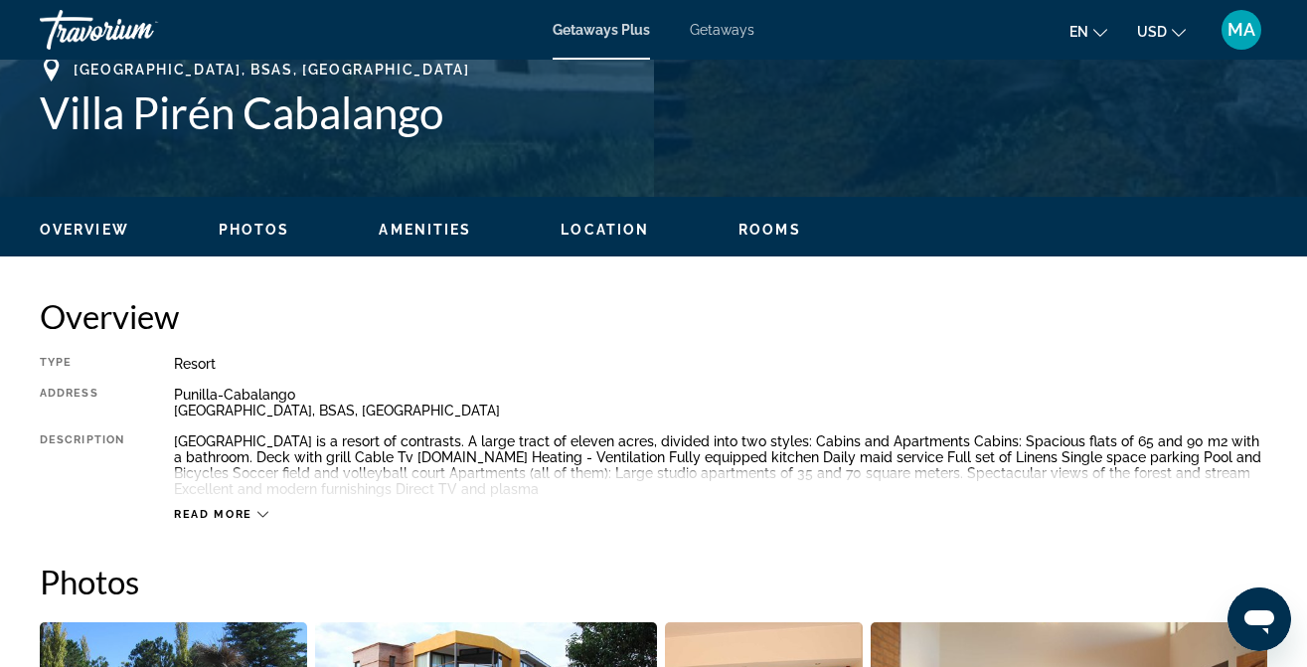
click at [251, 234] on span "Photos" at bounding box center [255, 230] width 72 height 16
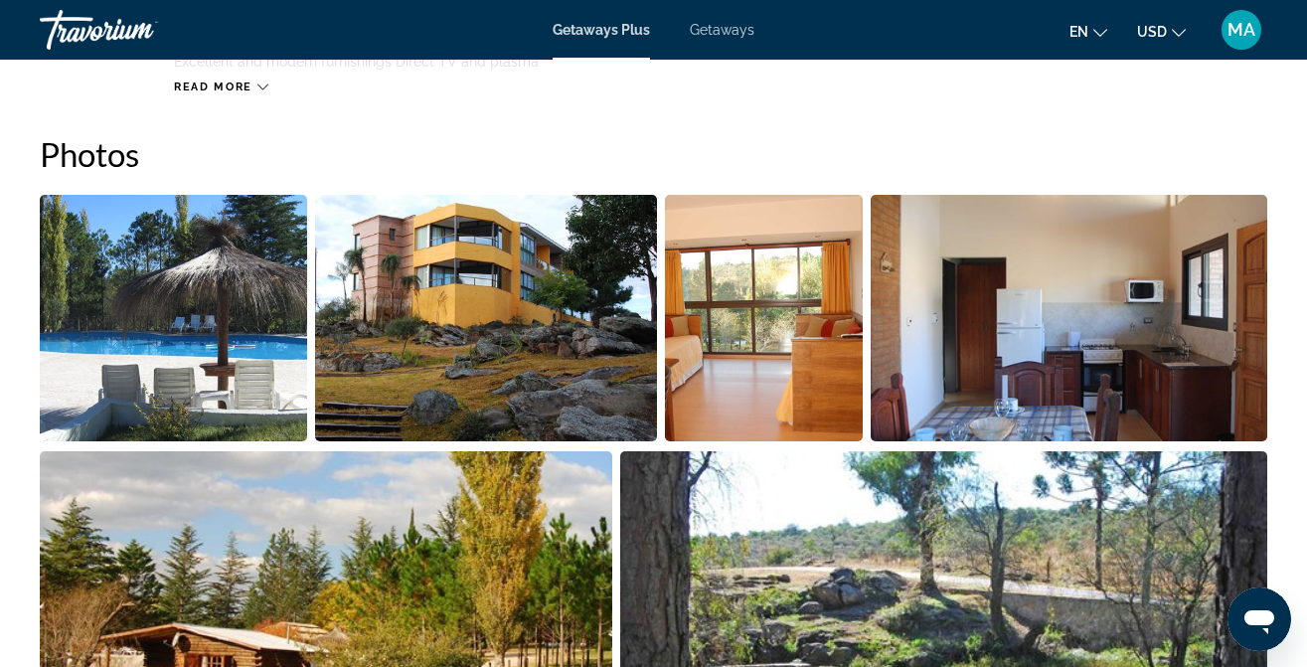
scroll to position [1250, 0]
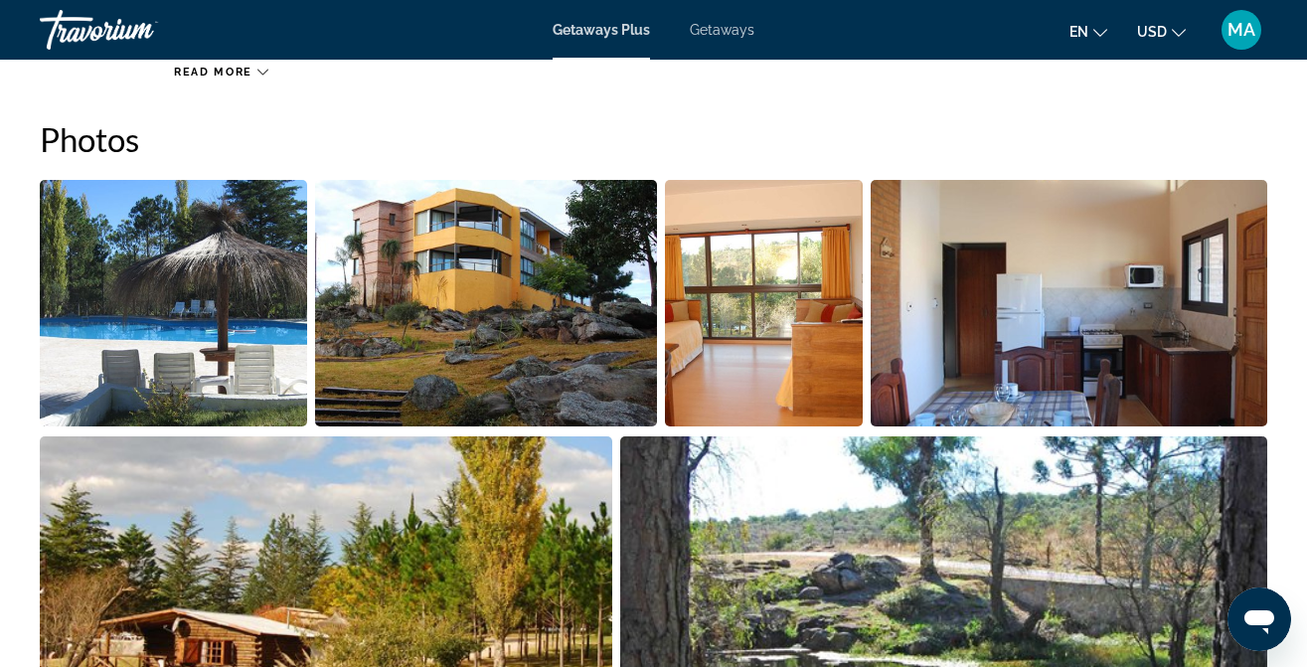
click at [525, 298] on img "Open full-screen image slider" at bounding box center [486, 303] width 342 height 247
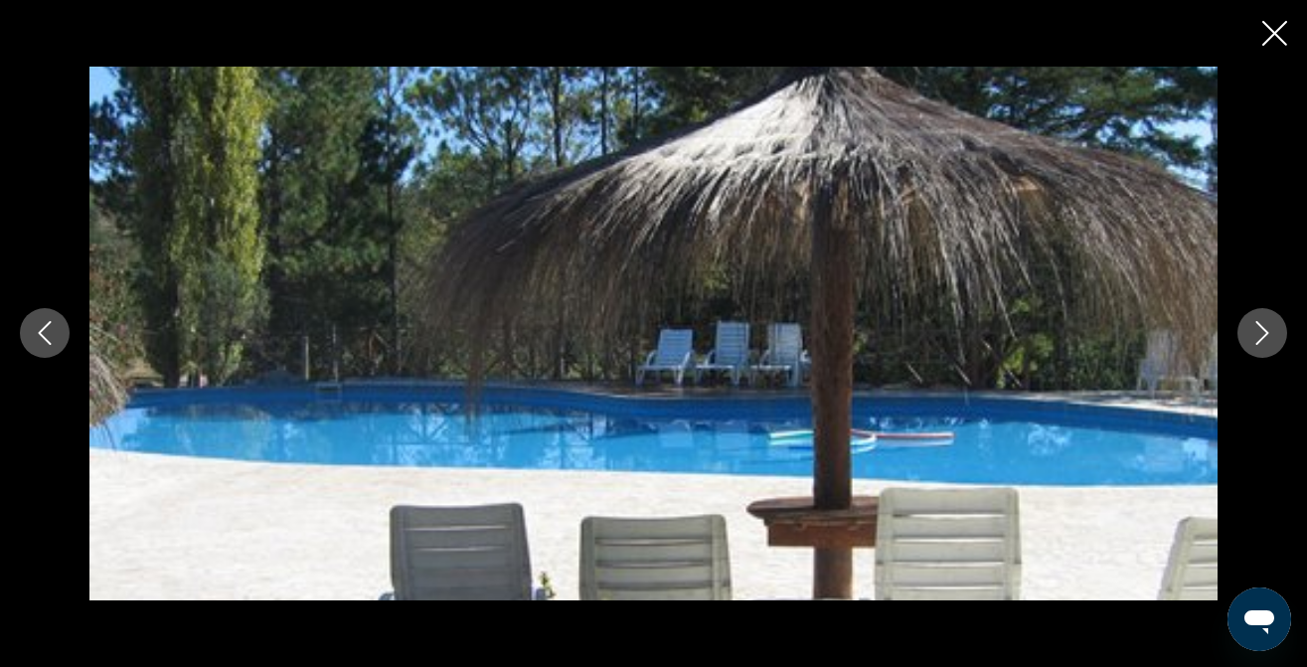
click at [1260, 336] on icon "Next image" at bounding box center [1263, 333] width 24 height 24
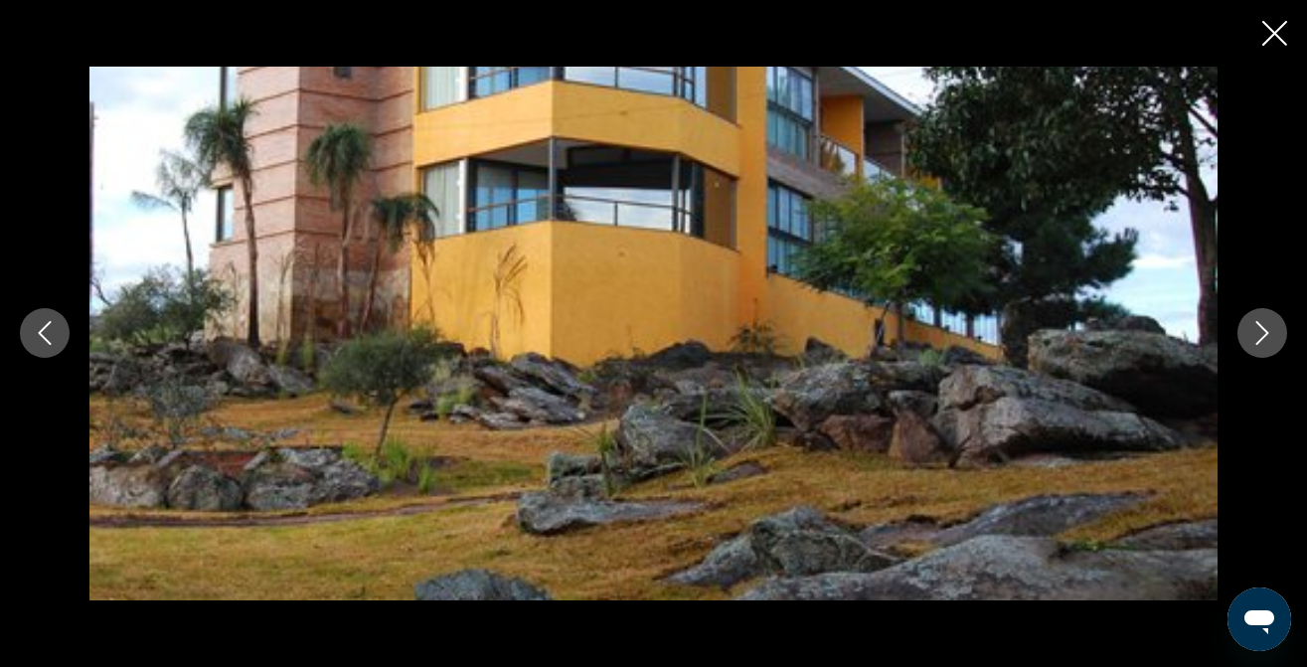
click at [1260, 336] on icon "Next image" at bounding box center [1263, 333] width 24 height 24
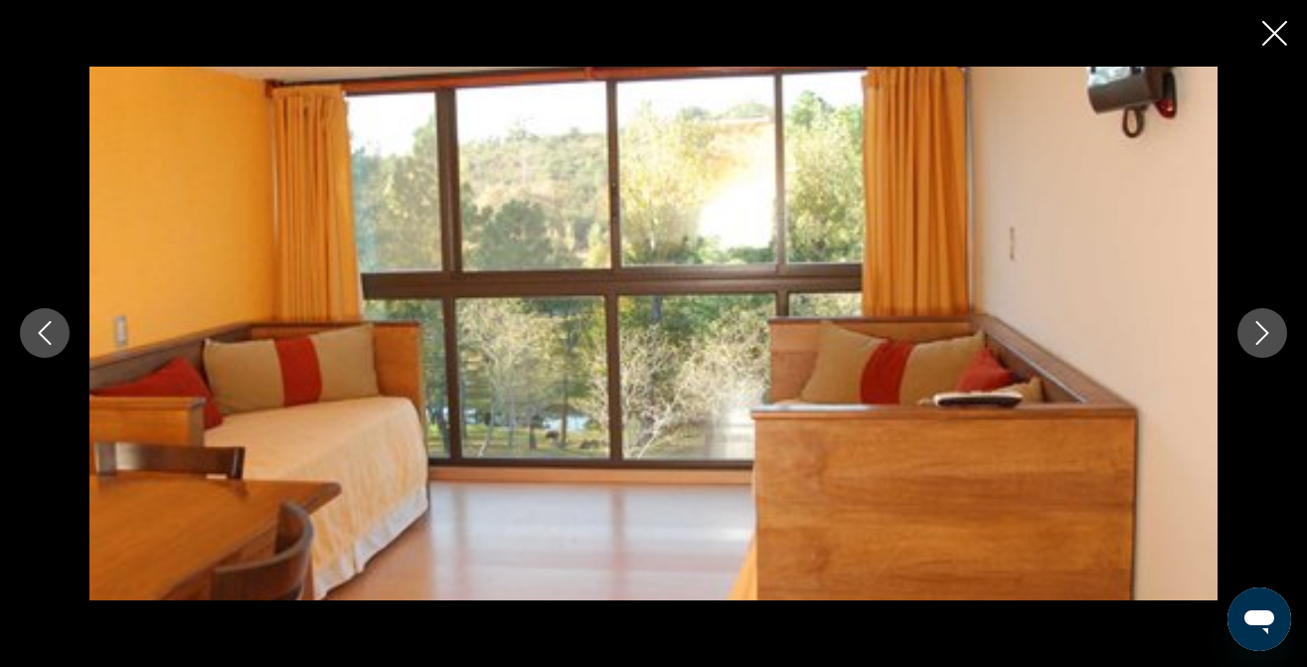
click at [1260, 336] on icon "Next image" at bounding box center [1263, 333] width 24 height 24
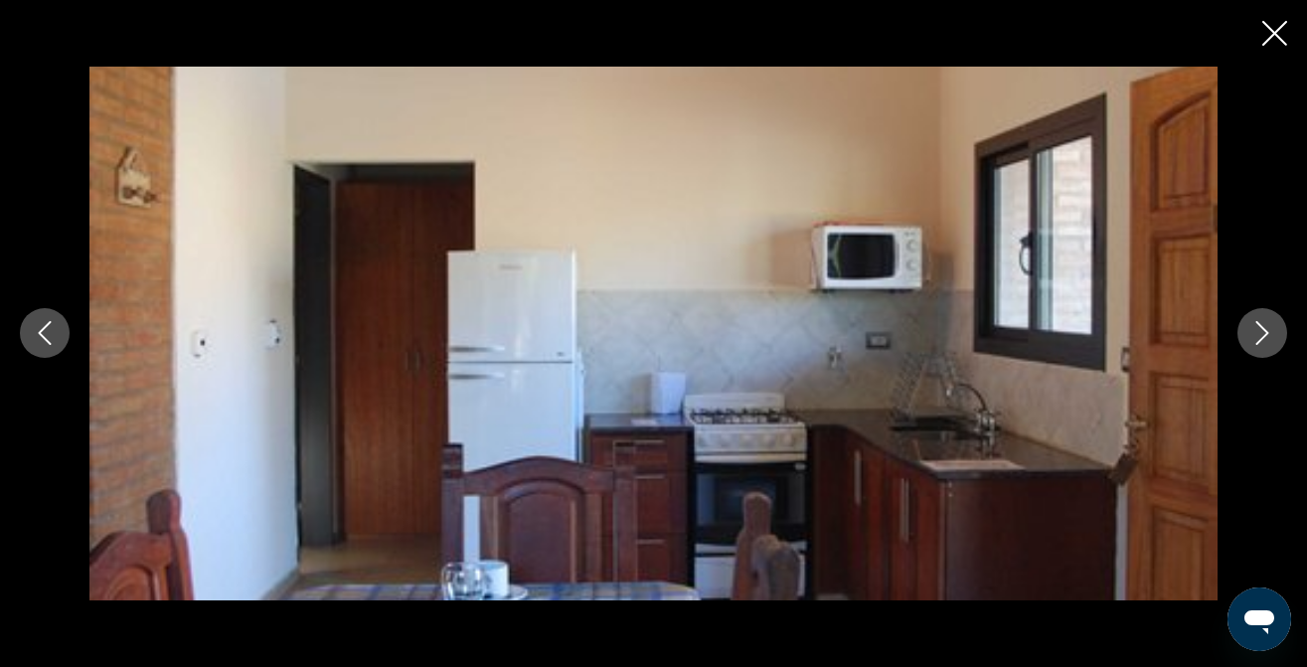
click at [1260, 336] on icon "Next image" at bounding box center [1263, 333] width 24 height 24
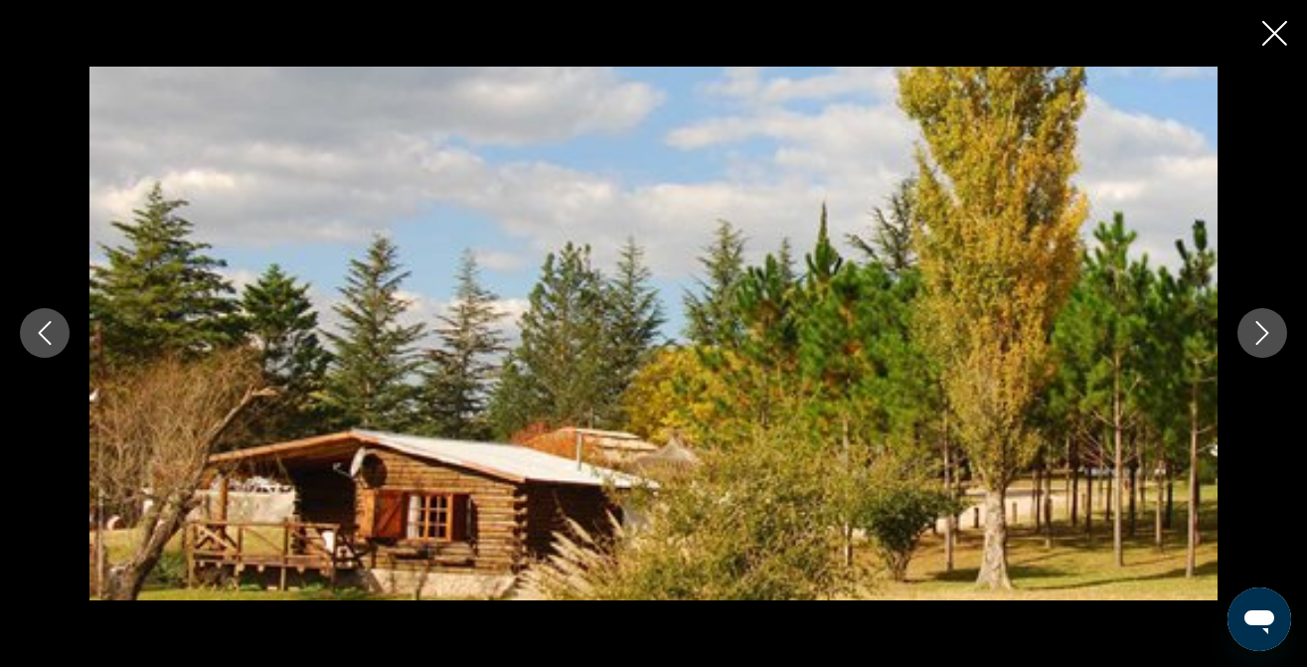
click at [1260, 336] on icon "Next image" at bounding box center [1263, 333] width 24 height 24
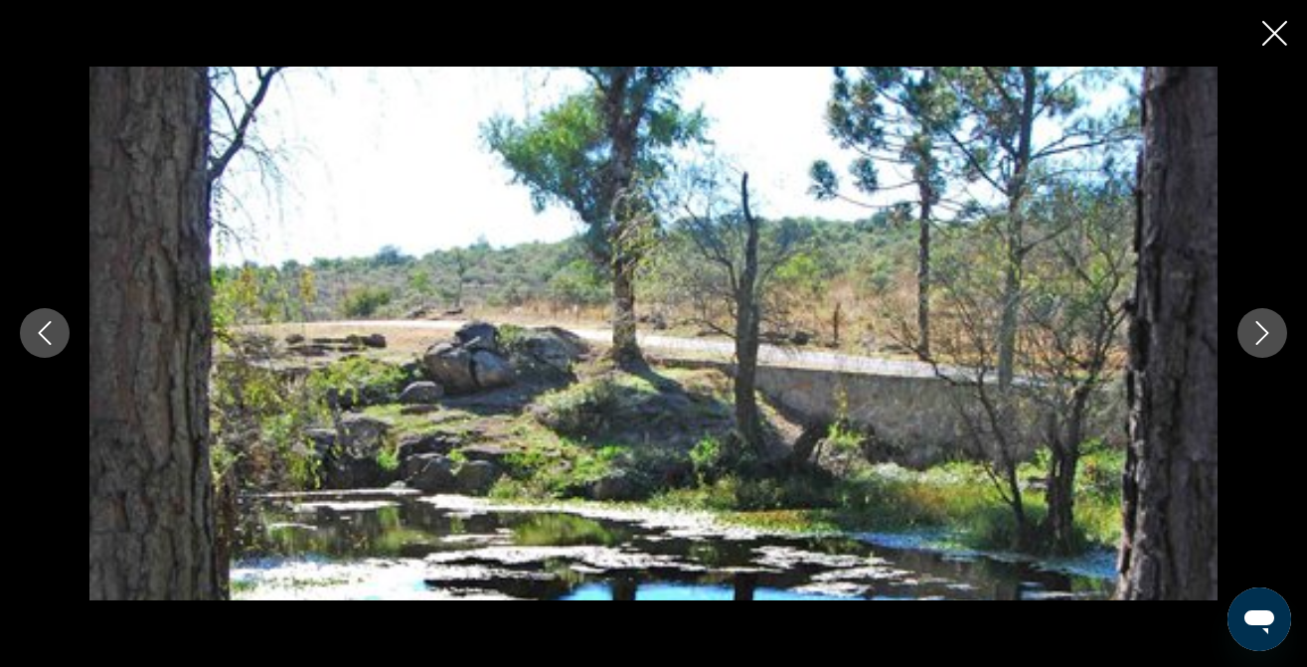
click at [1260, 336] on icon "Next image" at bounding box center [1263, 333] width 24 height 24
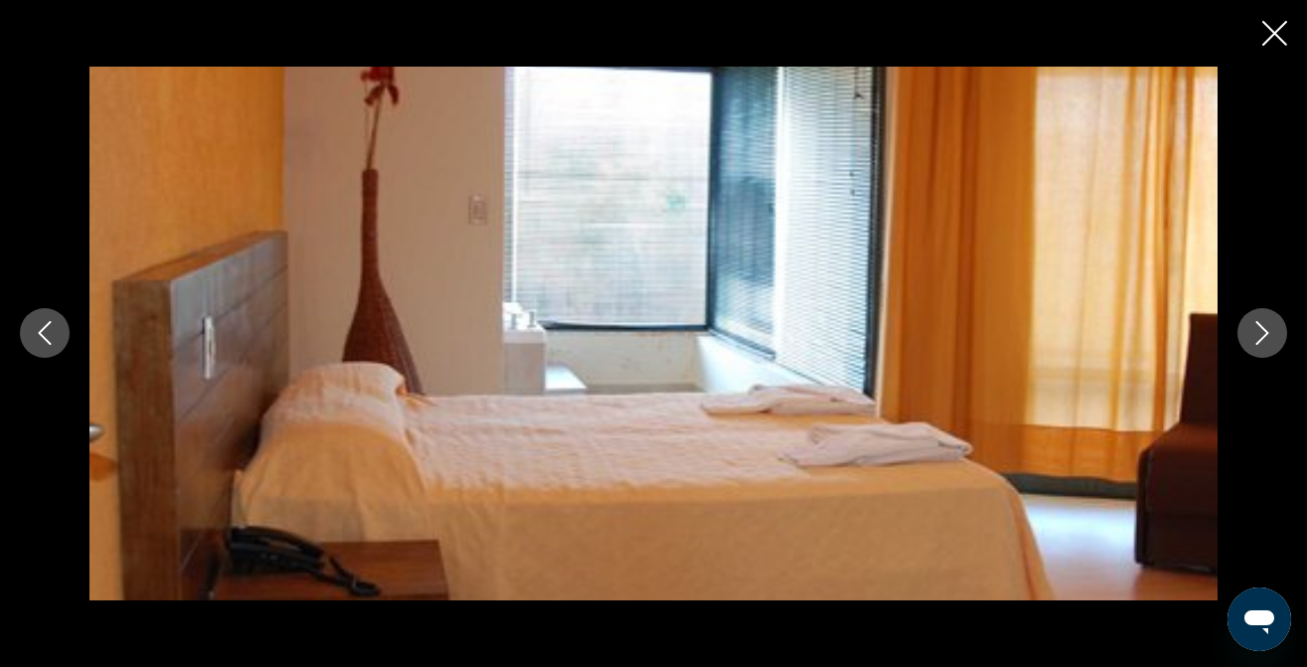
click at [1260, 337] on icon "Next image" at bounding box center [1263, 333] width 24 height 24
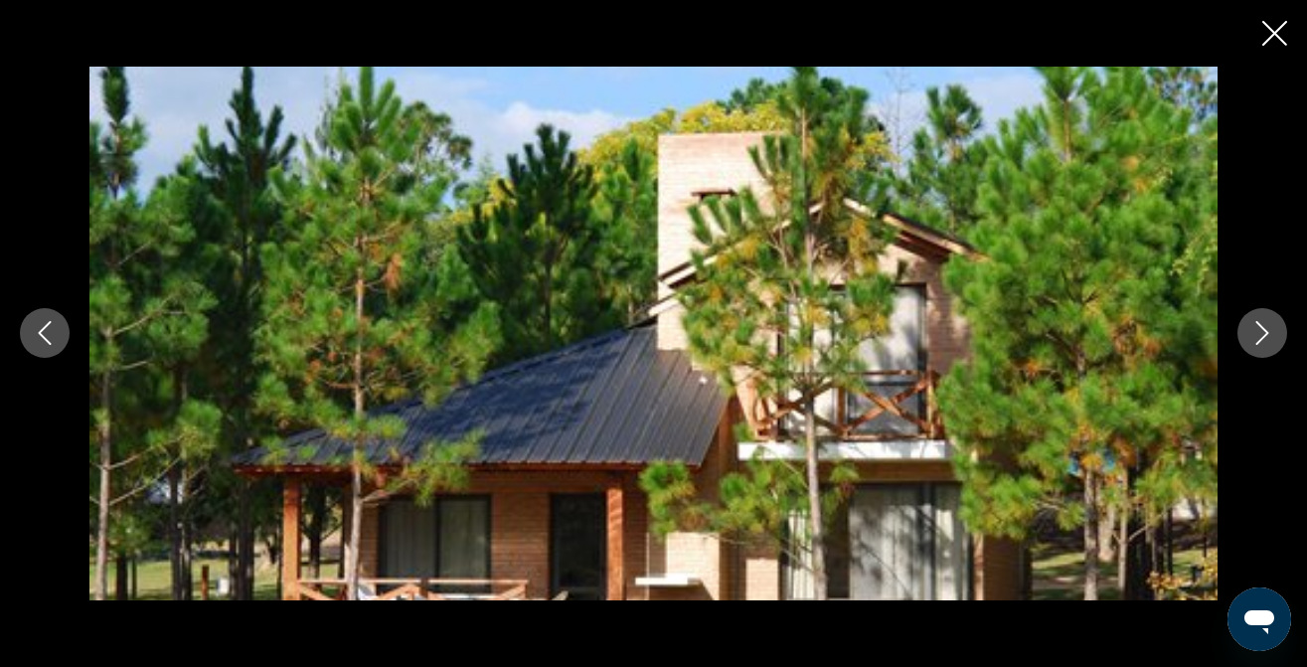
click at [1248, 343] on button "Next image" at bounding box center [1263, 333] width 50 height 50
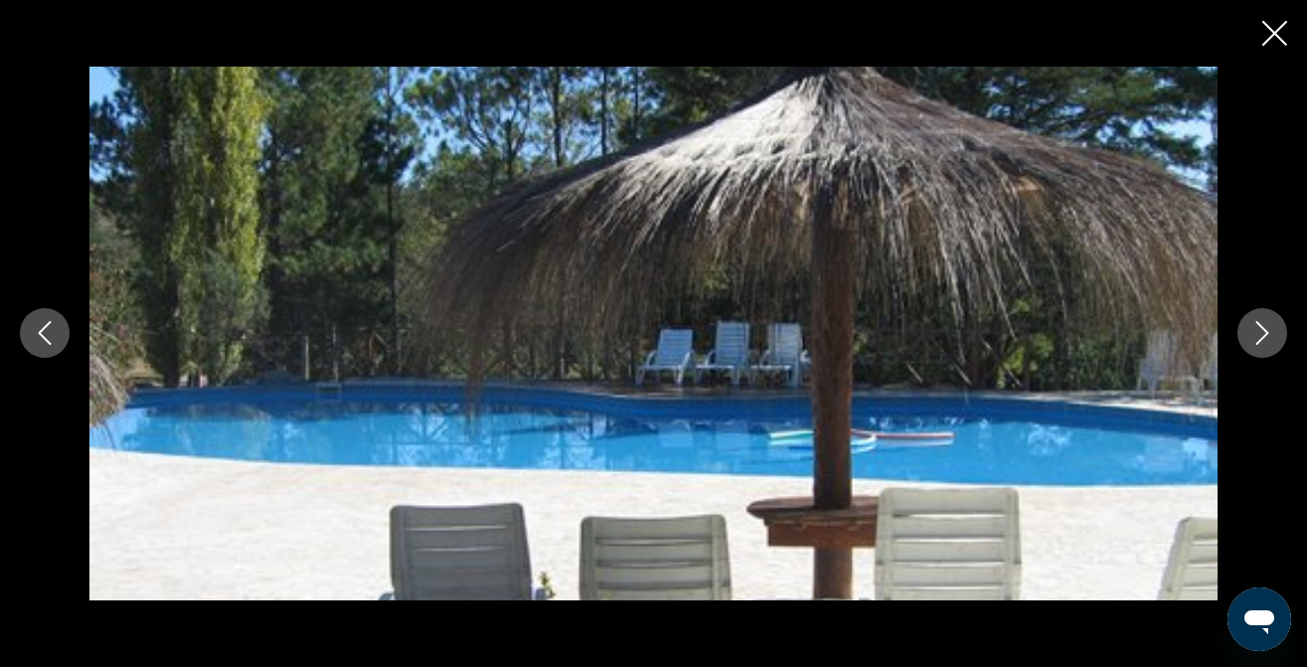
click at [1271, 52] on div "prev next" at bounding box center [653, 333] width 1307 height 667
click at [1279, 29] on icon "Close slideshow" at bounding box center [1275, 33] width 25 height 25
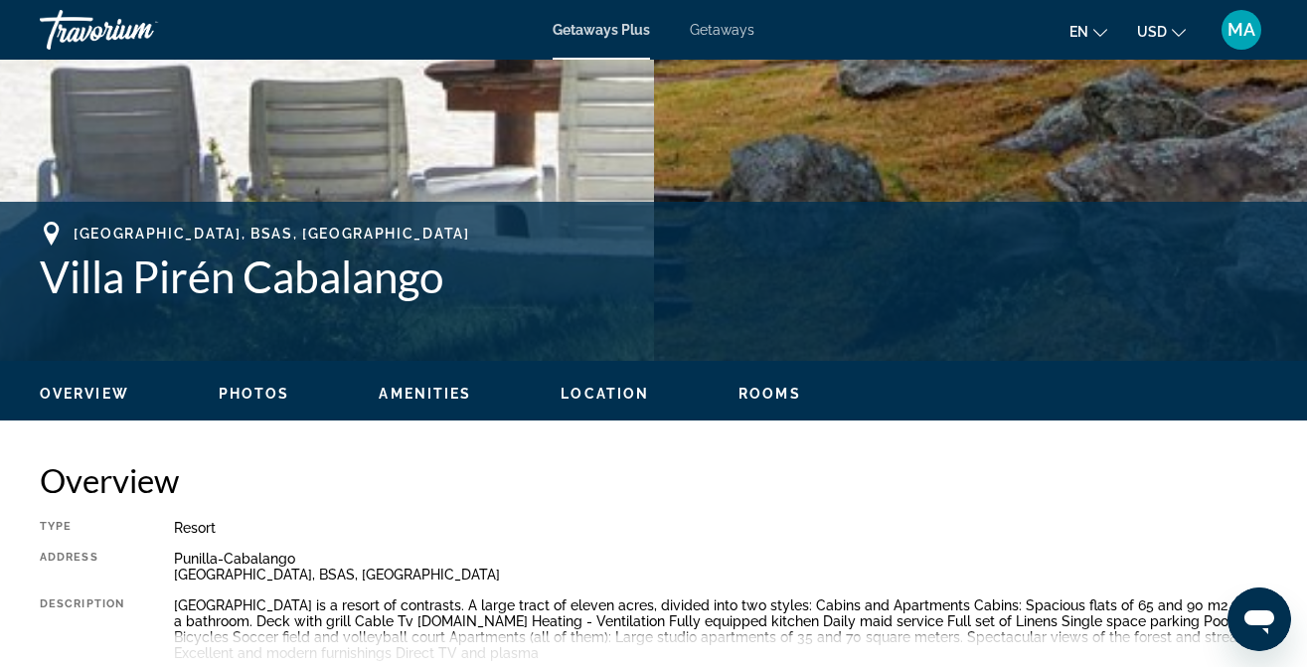
scroll to position [627, 0]
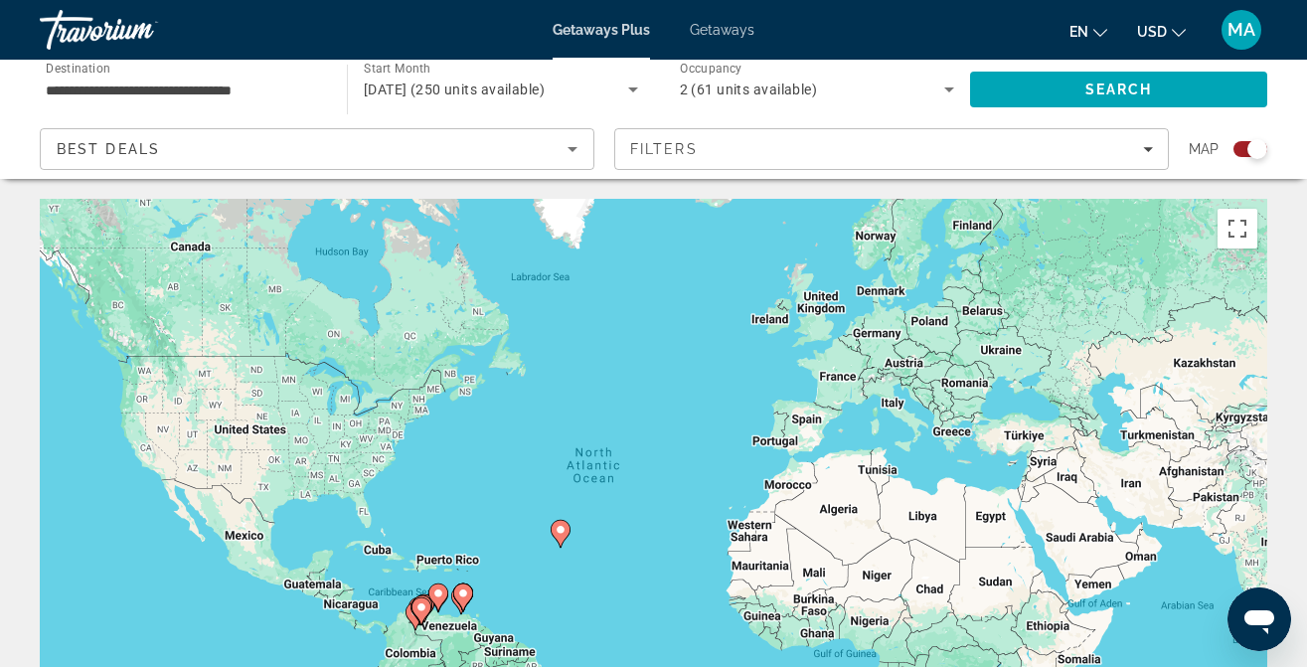
click at [563, 533] on image "Main content" at bounding box center [561, 530] width 12 height 12
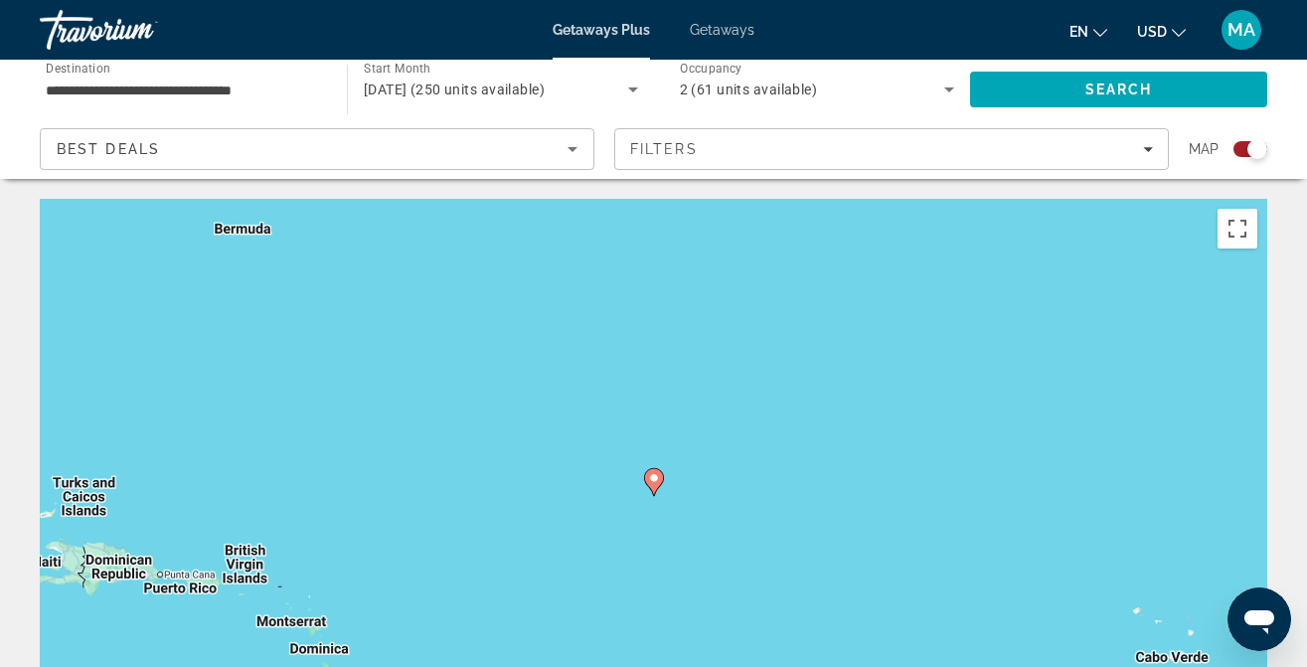
click at [658, 481] on image "Main content" at bounding box center [654, 478] width 12 height 12
type input "**********"
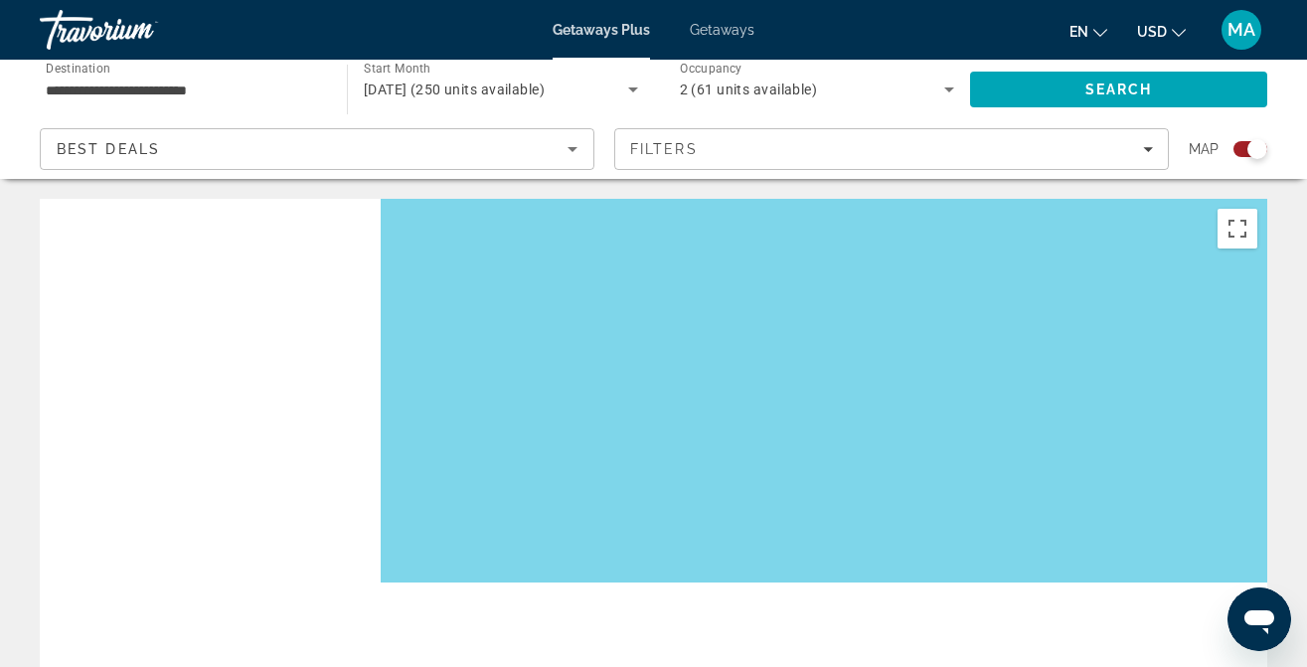
drag, startPoint x: 457, startPoint y: 524, endPoint x: 815, endPoint y: 102, distance: 553.0
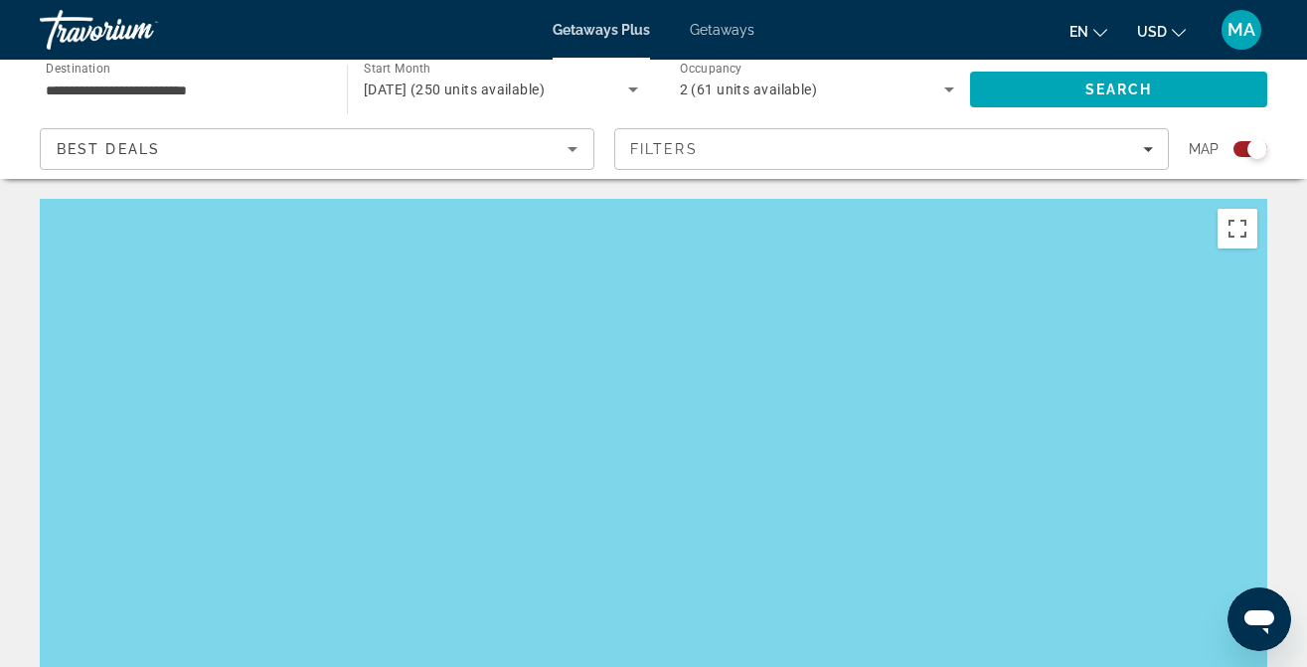
drag, startPoint x: 599, startPoint y: 454, endPoint x: 863, endPoint y: -159, distance: 668.0
click at [863, 0] on html "**********" at bounding box center [653, 333] width 1307 height 667
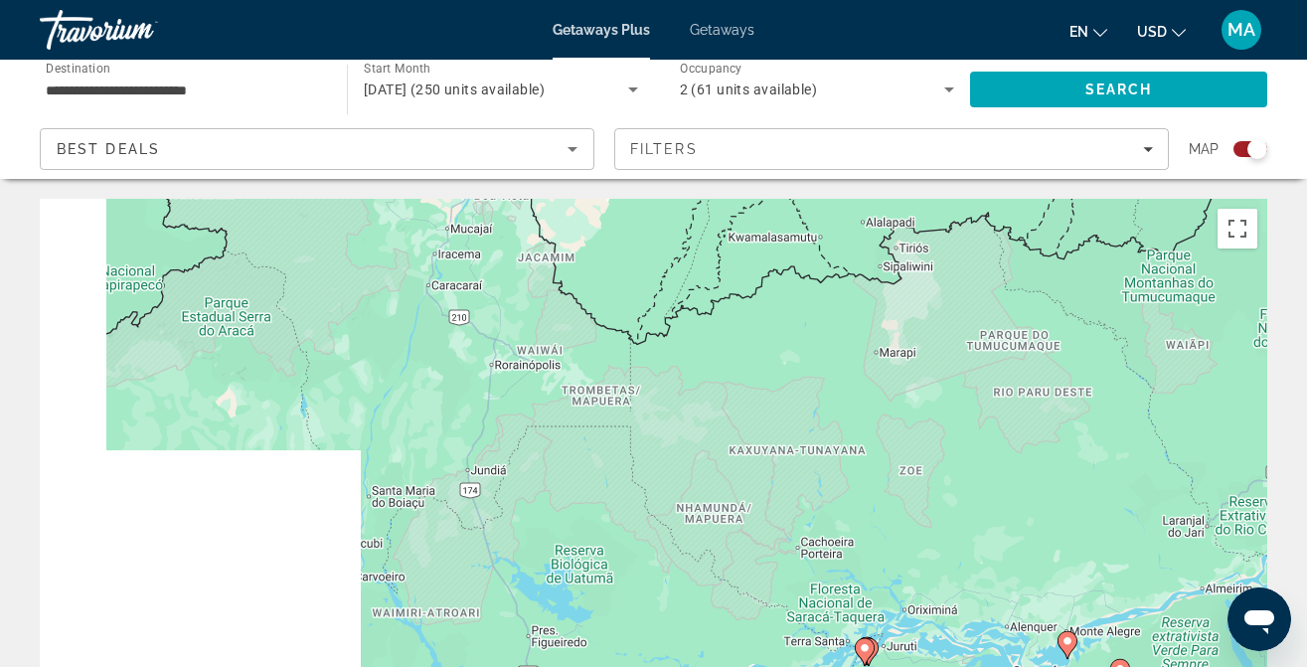
drag, startPoint x: 520, startPoint y: 562, endPoint x: 792, endPoint y: -99, distance: 715.1
click at [792, 0] on html "**********" at bounding box center [653, 333] width 1307 height 667
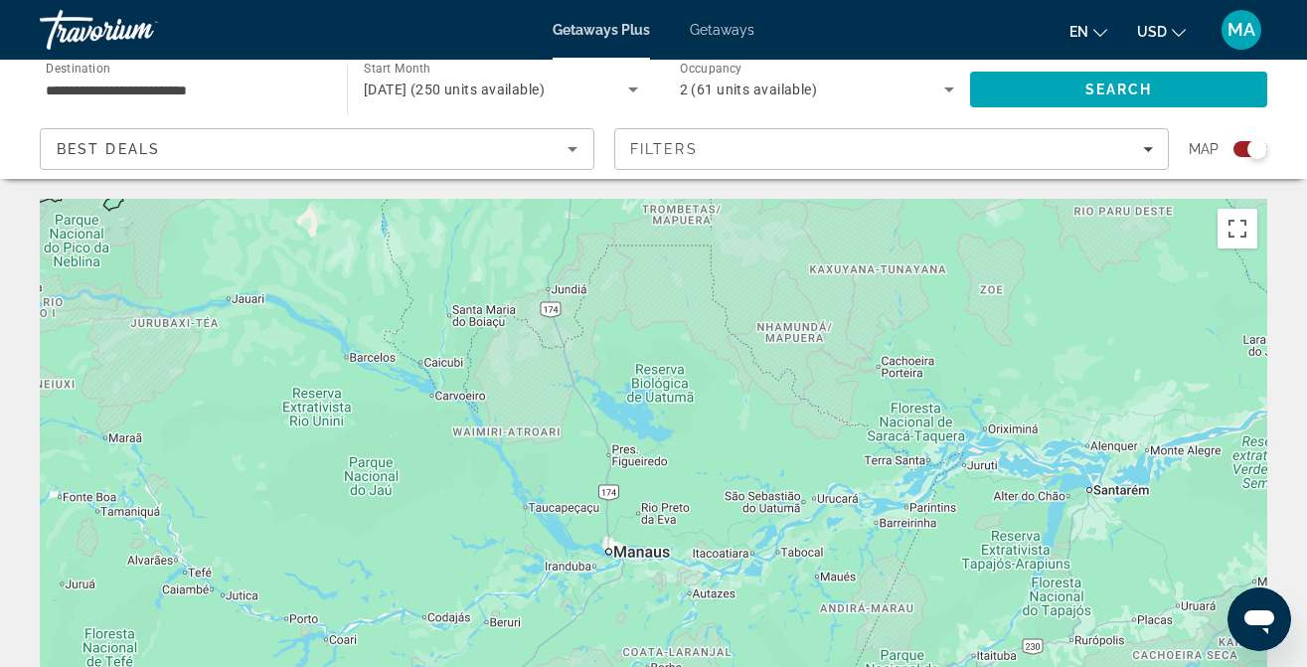
drag, startPoint x: 366, startPoint y: 627, endPoint x: 677, endPoint y: 242, distance: 495.6
click at [677, 242] on div "To activate drag with keyboard, press Alt + Enter. Once in keyboard drag state,…" at bounding box center [654, 497] width 1228 height 597
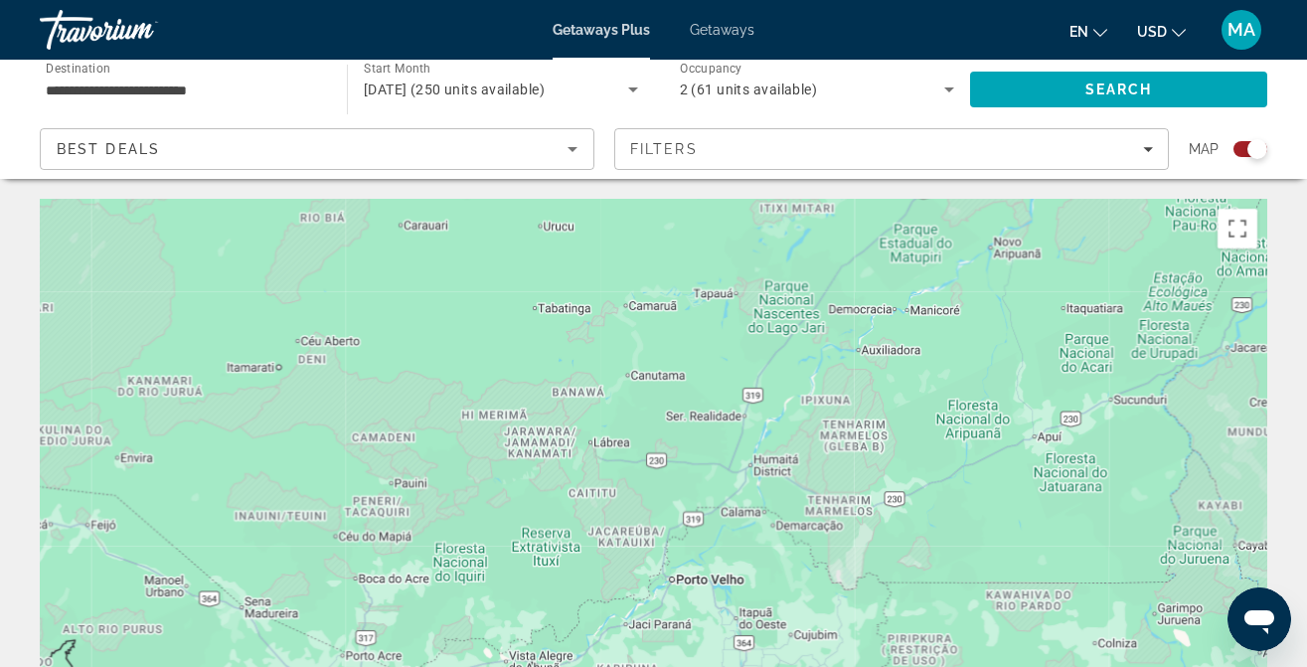
drag, startPoint x: 469, startPoint y: 545, endPoint x: 396, endPoint y: 611, distance: 99.2
click at [396, 611] on div "To activate drag with keyboard, press Alt + Enter. Once in keyboard drag state,…" at bounding box center [654, 497] width 1228 height 597
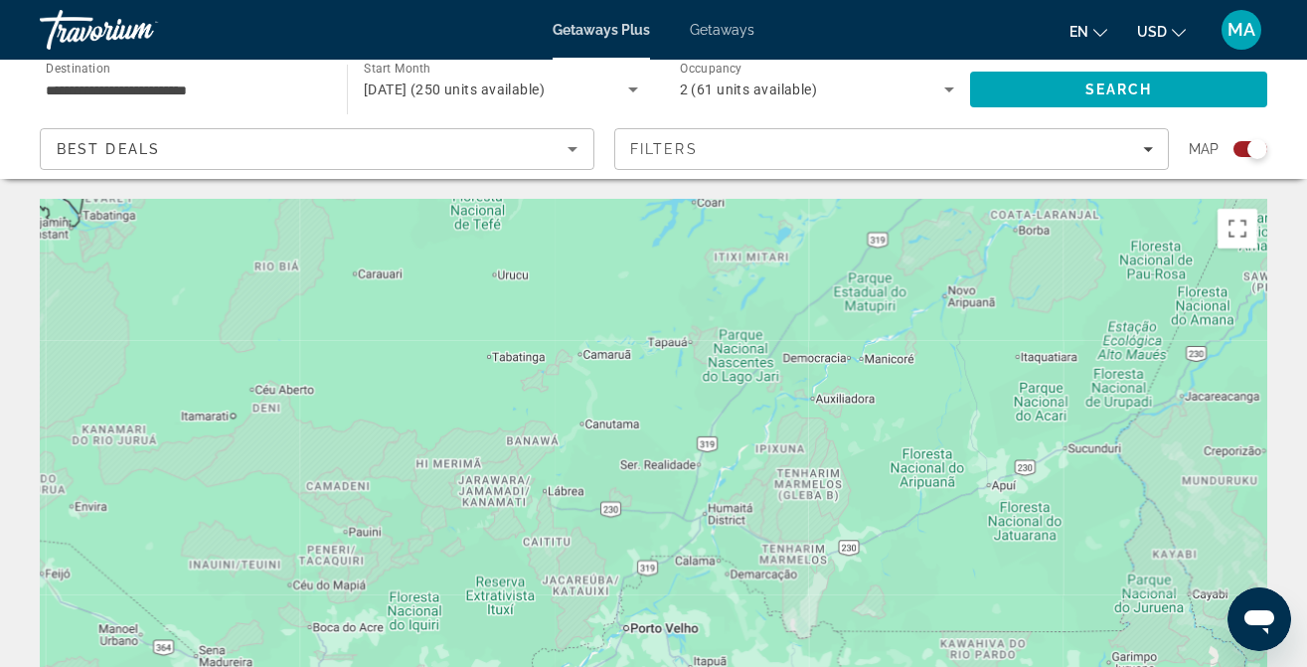
scroll to position [5, 0]
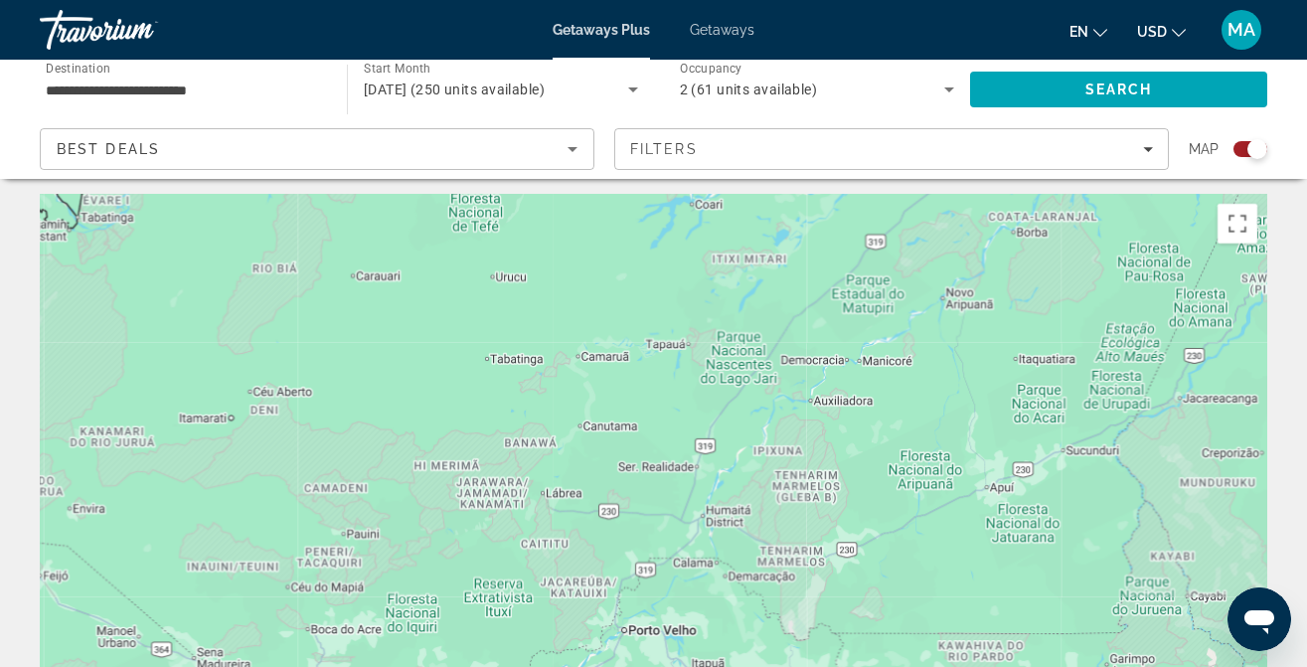
drag, startPoint x: 396, startPoint y: 611, endPoint x: 407, endPoint y: 607, distance: 11.6
click at [405, 608] on div "To activate drag with keyboard, press Alt + Enter. Once in keyboard drag state,…" at bounding box center [654, 492] width 1228 height 597
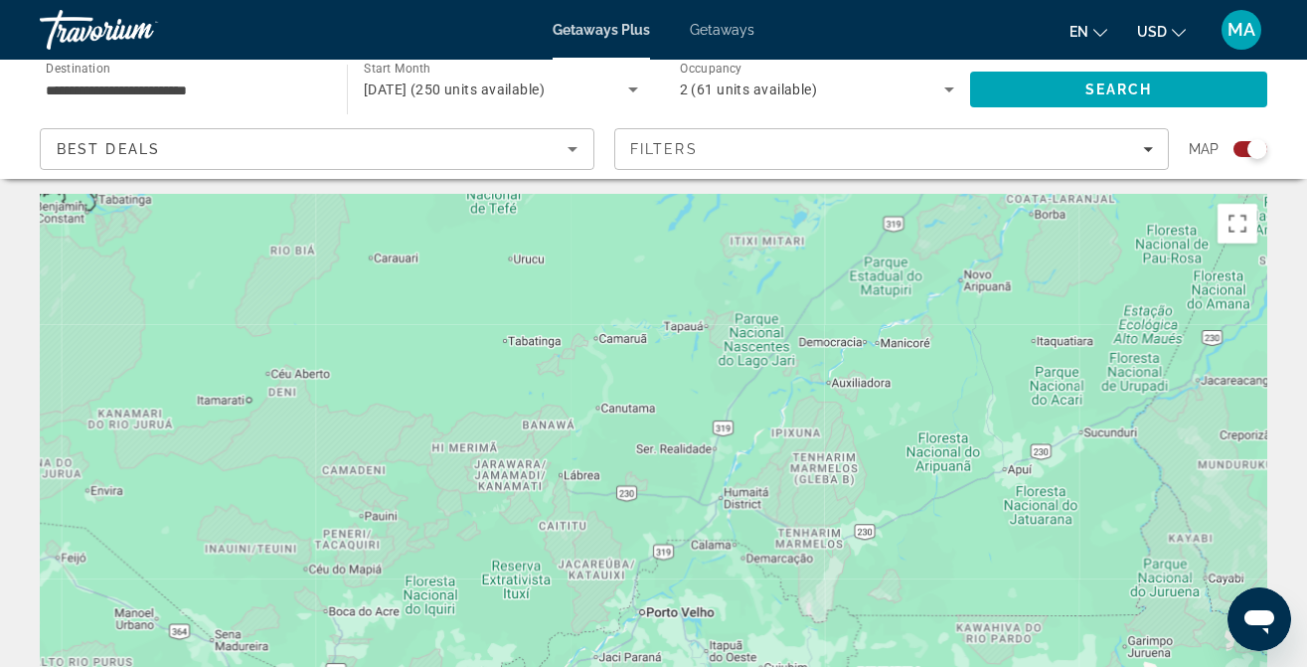
scroll to position [7, 0]
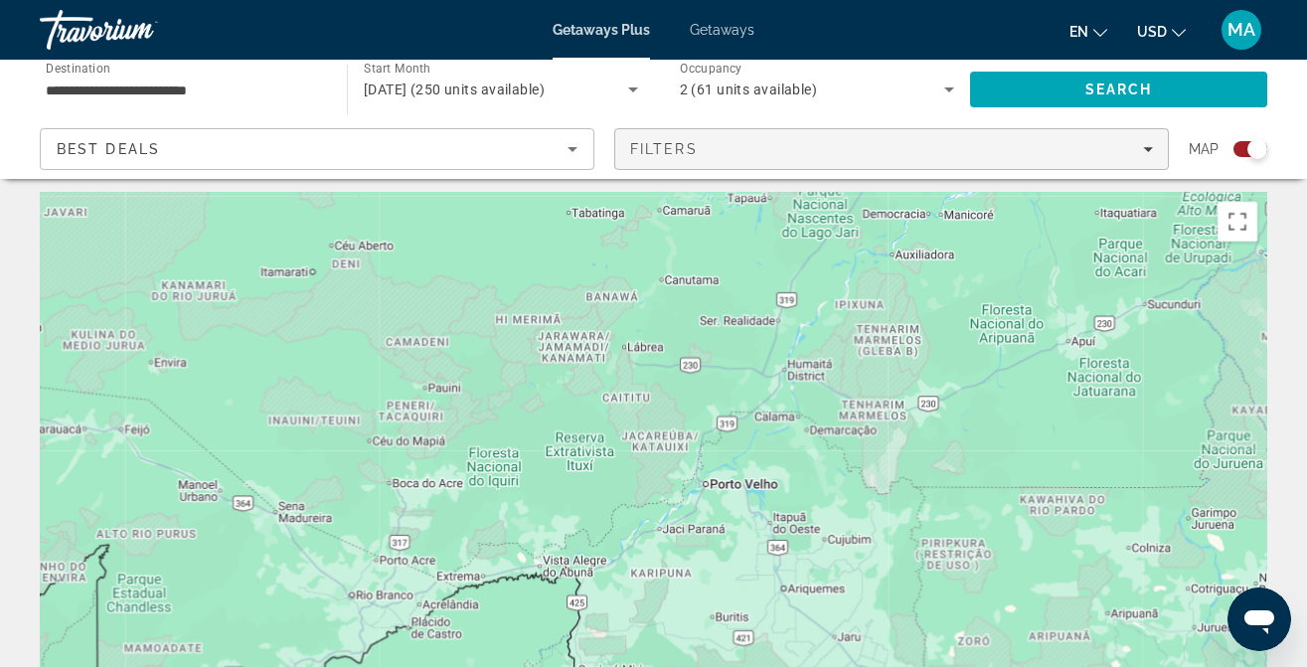
drag, startPoint x: 407, startPoint y: 607, endPoint x: 683, endPoint y: 142, distance: 541.2
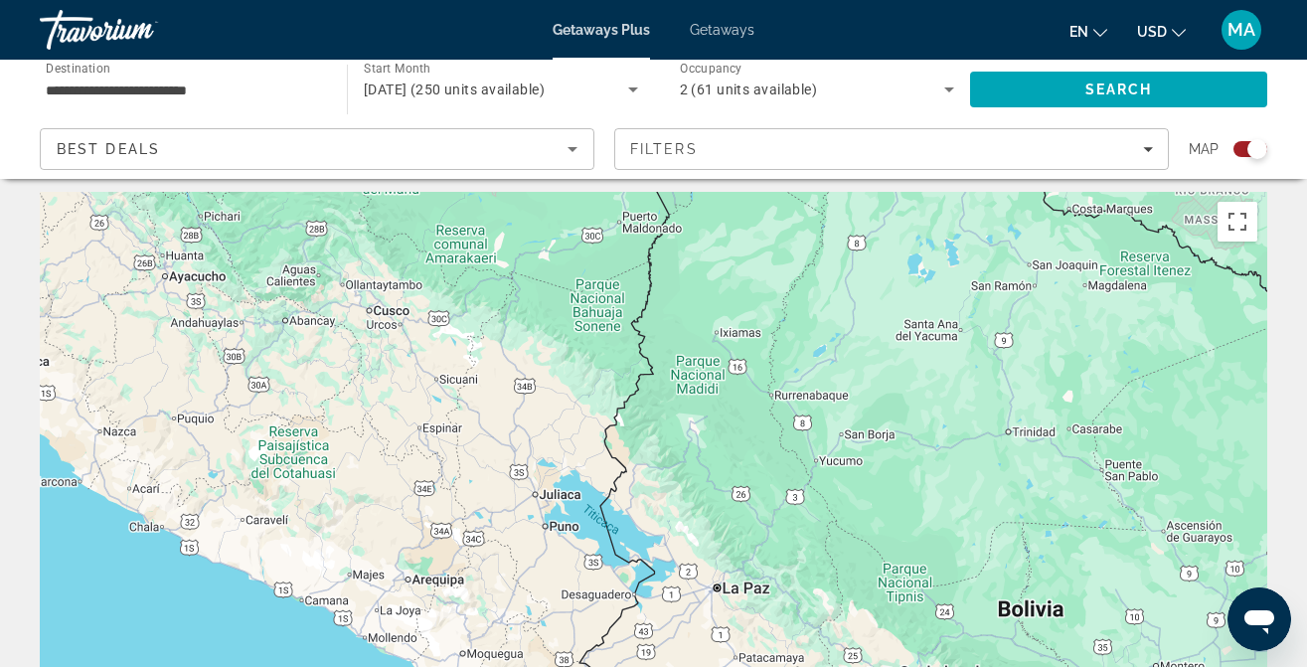
drag, startPoint x: 760, startPoint y: 529, endPoint x: 573, endPoint y: 261, distance: 326.3
click at [573, 261] on div "To activate drag with keyboard, press Alt + Enter. Once in keyboard drag state,…" at bounding box center [654, 490] width 1228 height 597
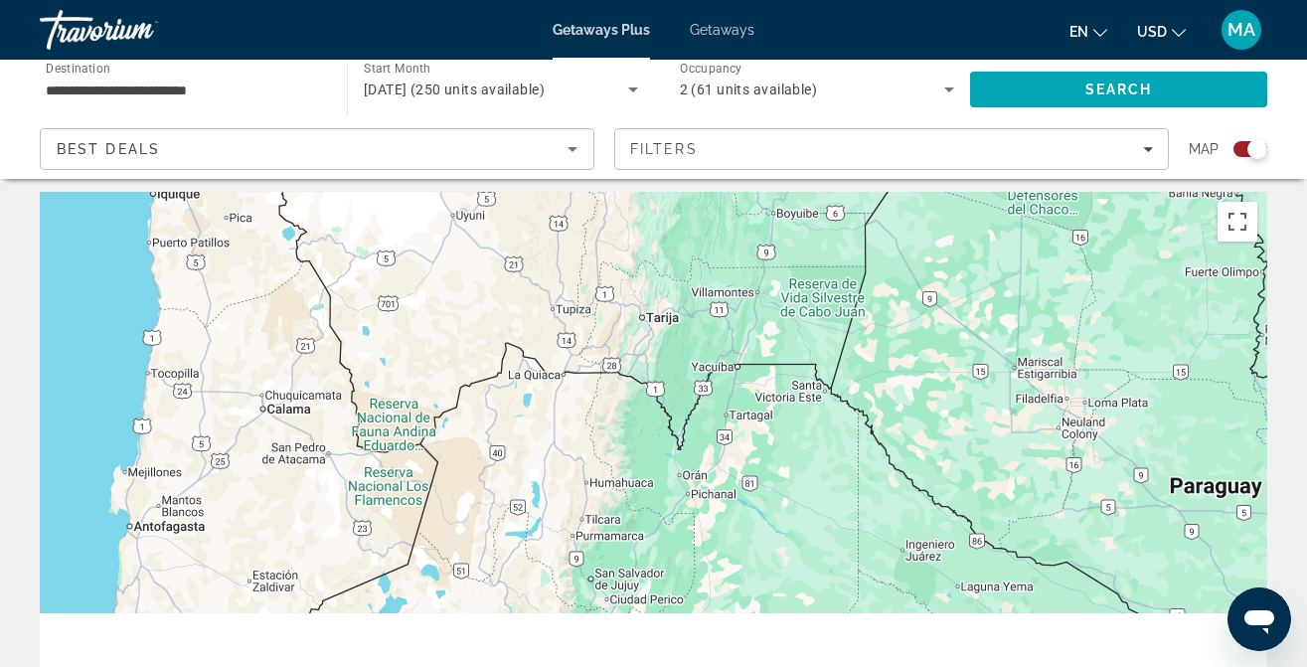
drag, startPoint x: 488, startPoint y: 578, endPoint x: 556, endPoint y: 16, distance: 565.8
click at [553, 24] on div "**********" at bounding box center [653, 326] width 1307 height 667
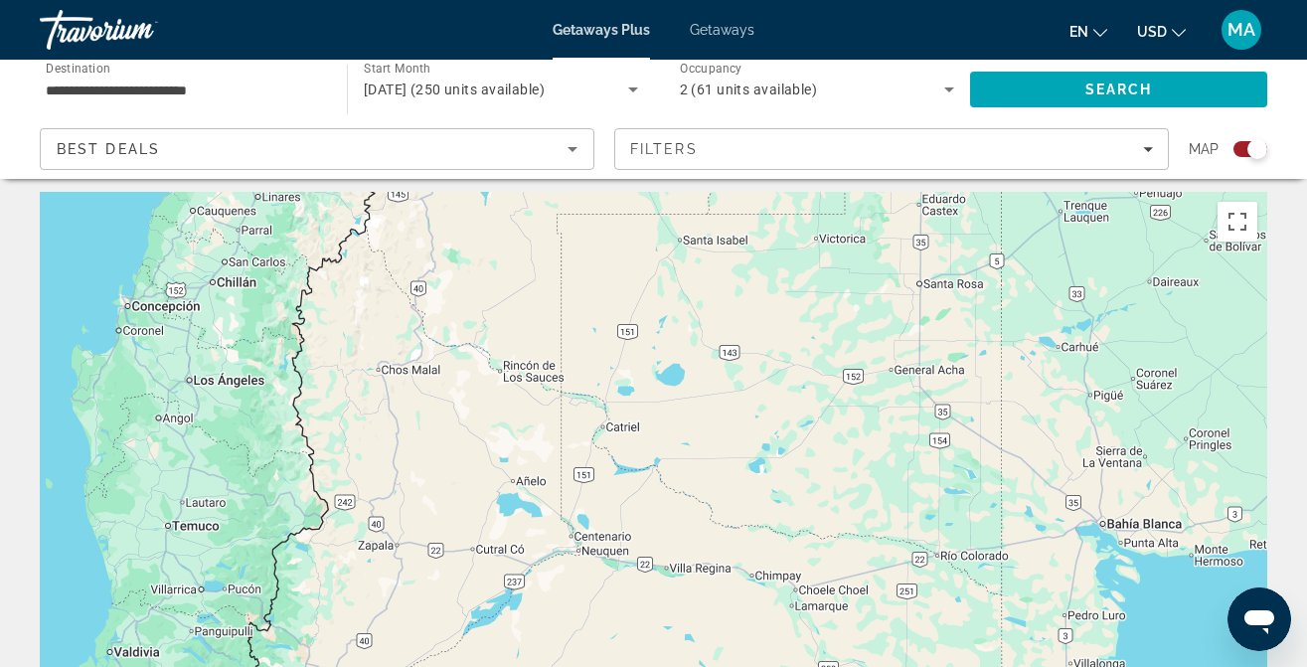
drag, startPoint x: 521, startPoint y: 553, endPoint x: 533, endPoint y: 262, distance: 290.5
click at [533, 264] on div "To activate drag with keyboard, press Alt + Enter. Once in keyboard drag state,…" at bounding box center [654, 490] width 1228 height 597
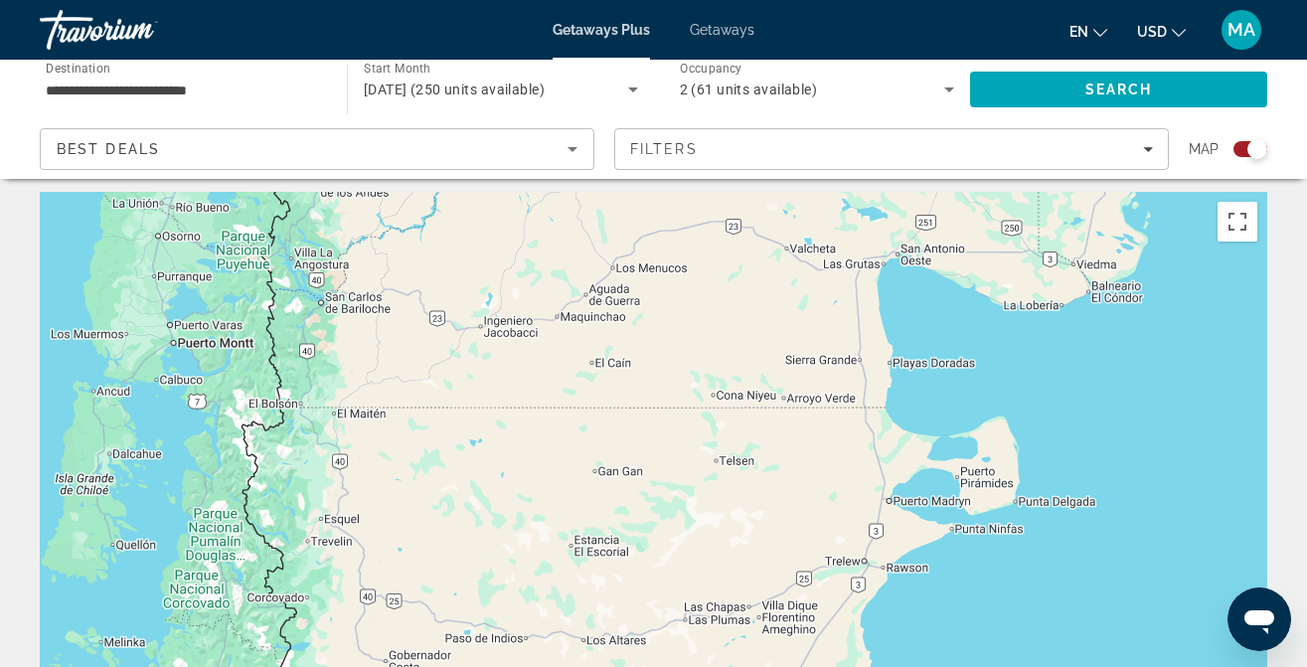
drag, startPoint x: 448, startPoint y: 572, endPoint x: 497, endPoint y: 375, distance: 202.8
click at [496, 377] on div "To activate drag with keyboard, press Alt + Enter. Once in keyboard drag state,…" at bounding box center [654, 490] width 1228 height 597
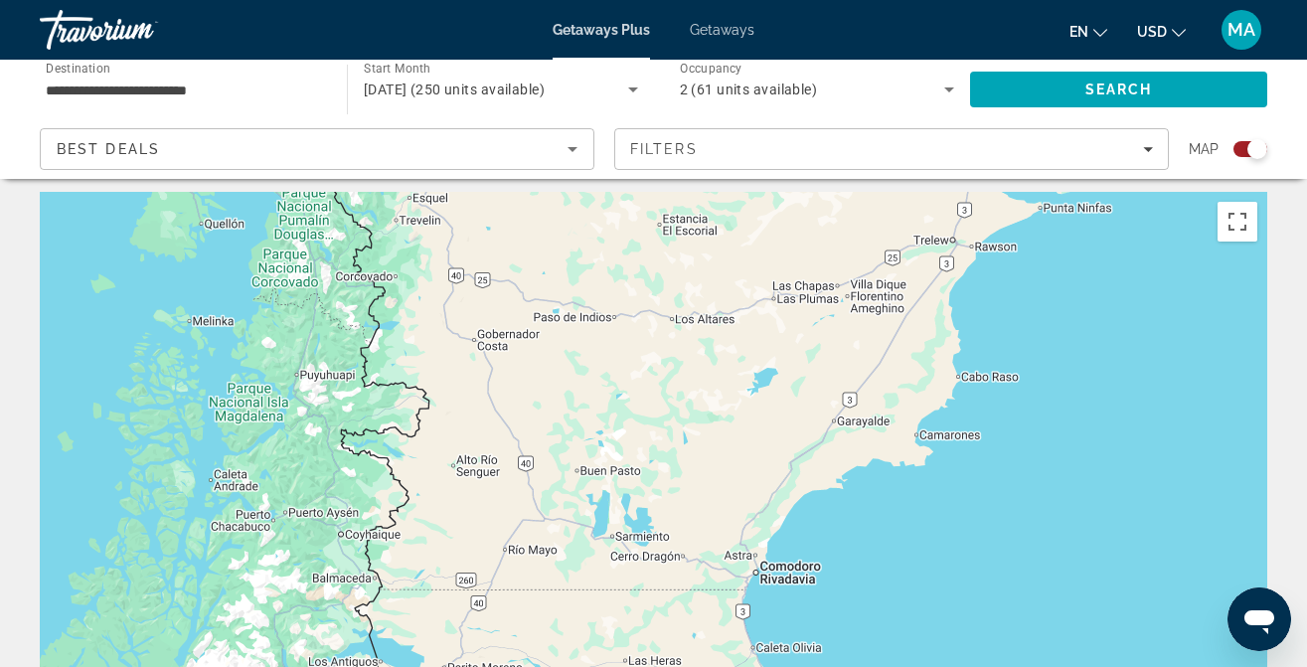
drag, startPoint x: 490, startPoint y: 589, endPoint x: 501, endPoint y: 248, distance: 341.2
click at [501, 249] on div "To activate drag with keyboard, press Alt + Enter. Once in keyboard drag state,…" at bounding box center [654, 490] width 1228 height 597
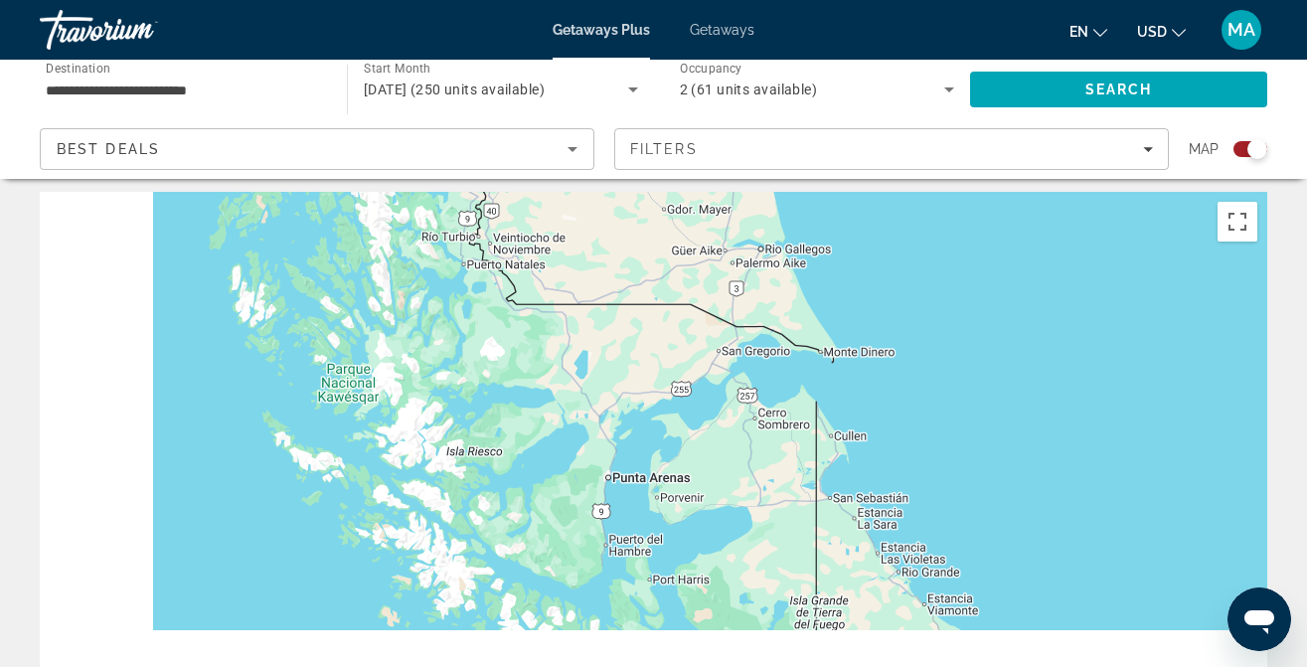
drag, startPoint x: 432, startPoint y: 590, endPoint x: 573, endPoint y: 156, distance: 455.6
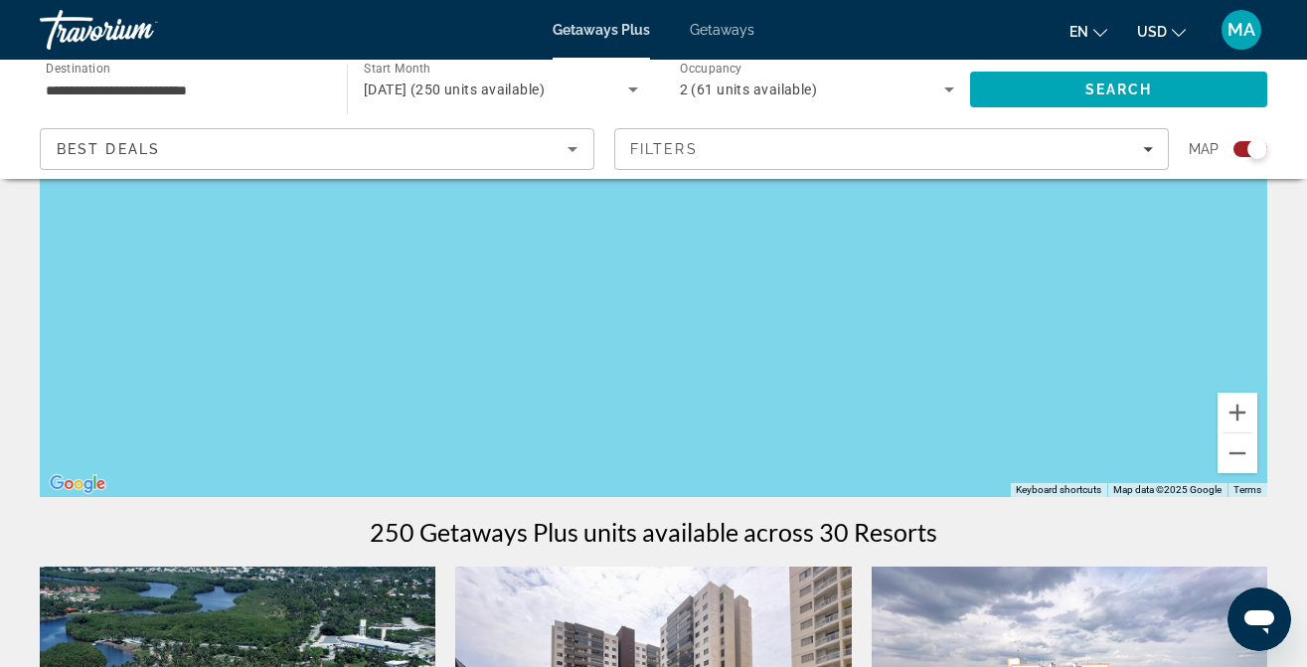
scroll to position [398, 0]
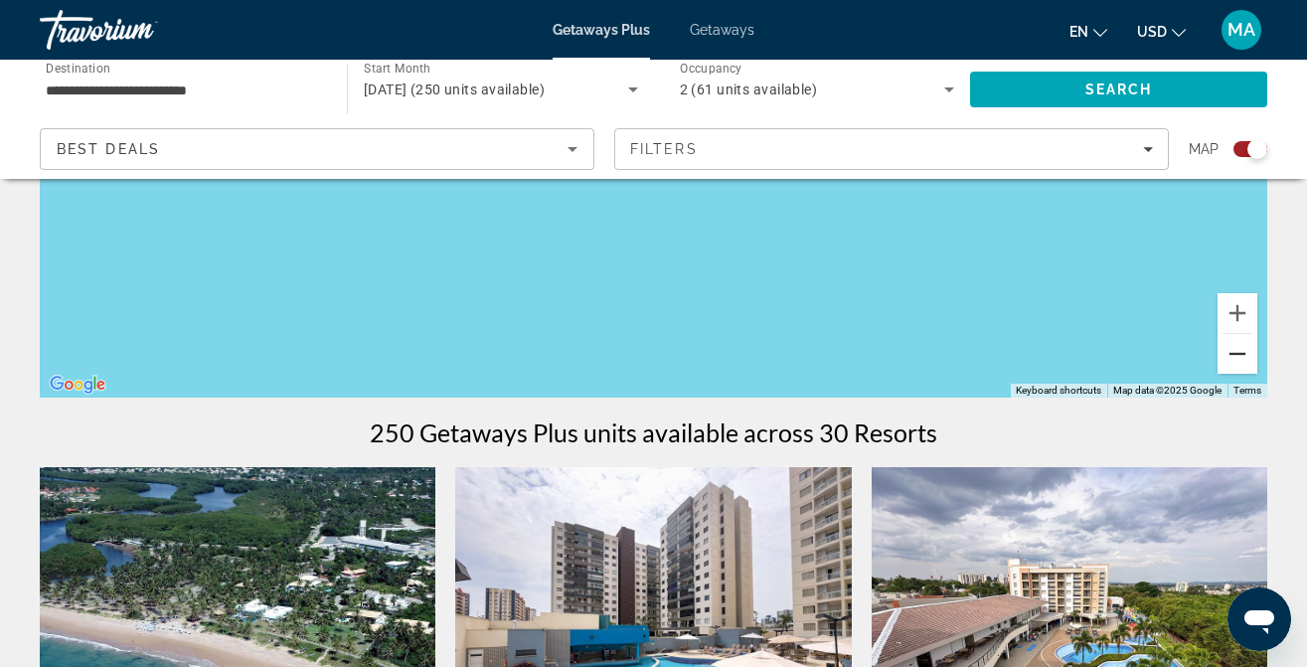
click at [1244, 351] on button "Zoom out" at bounding box center [1238, 354] width 40 height 40
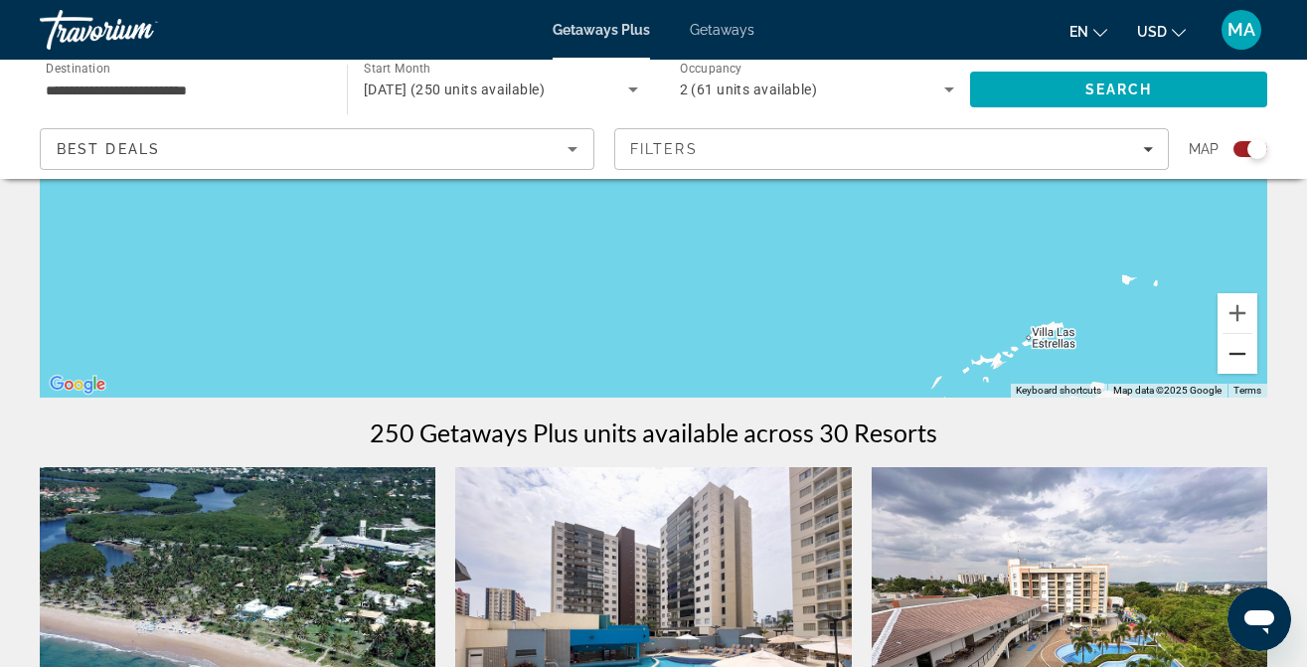
click at [1244, 351] on button "Zoom out" at bounding box center [1238, 354] width 40 height 40
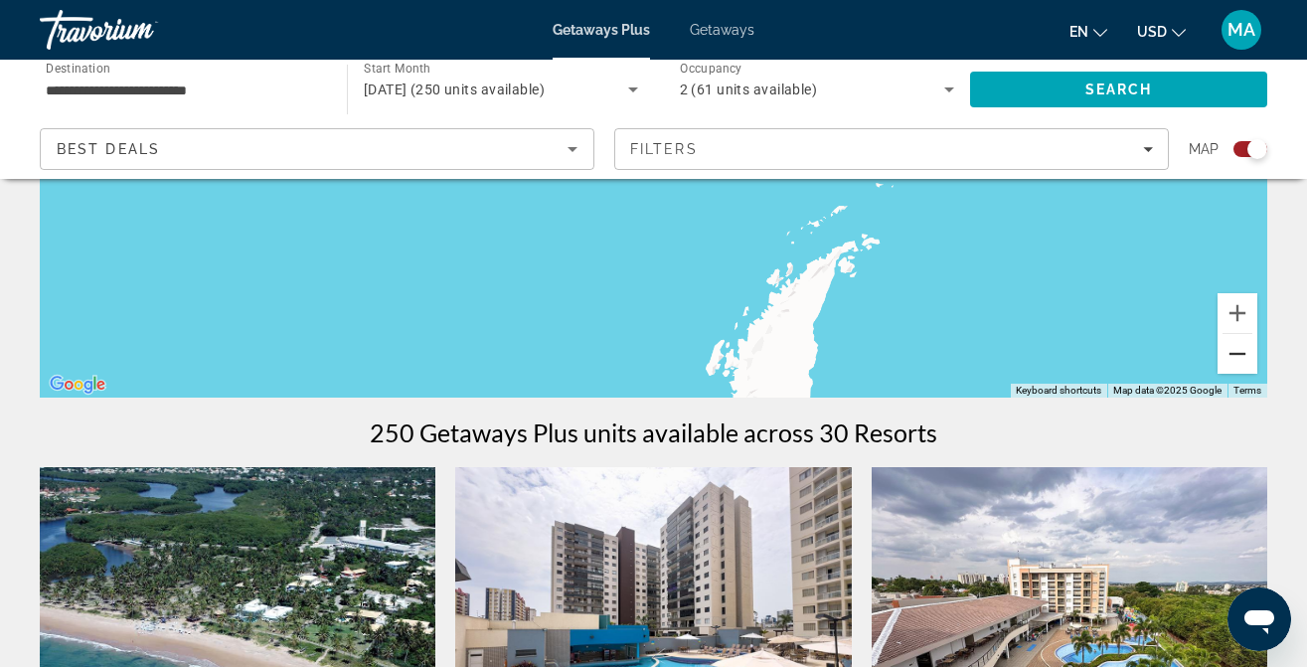
click at [1244, 351] on button "Zoom out" at bounding box center [1238, 354] width 40 height 40
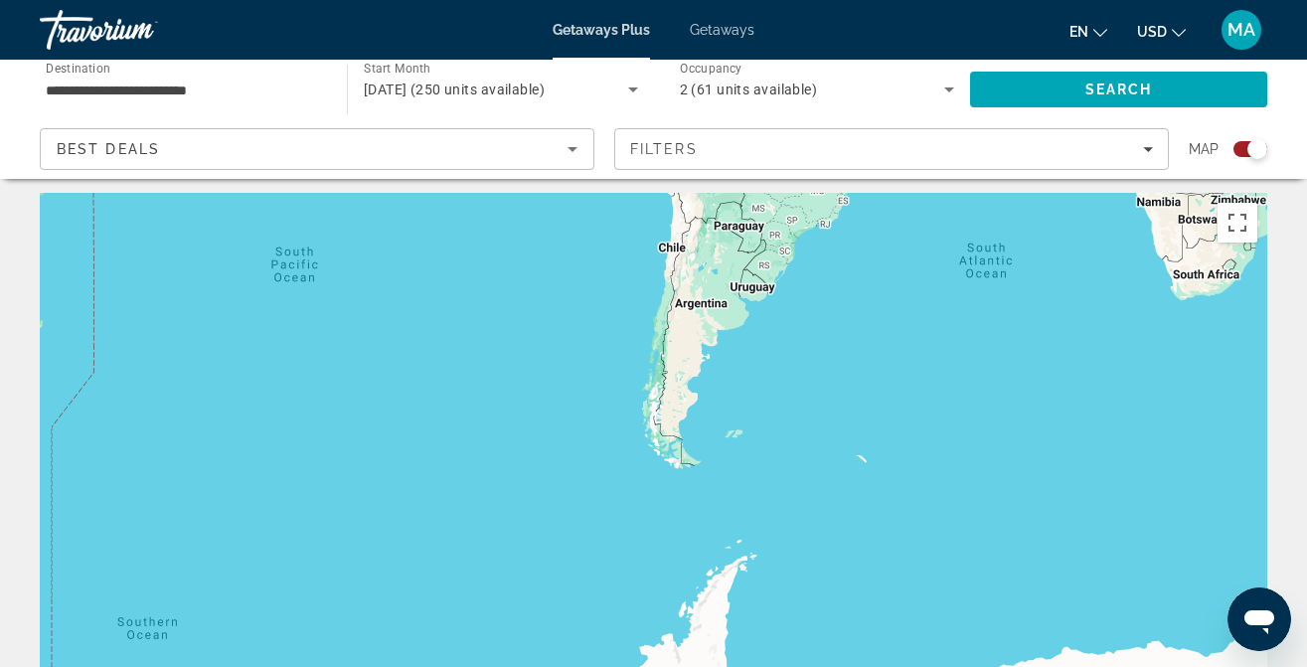
scroll to position [0, 0]
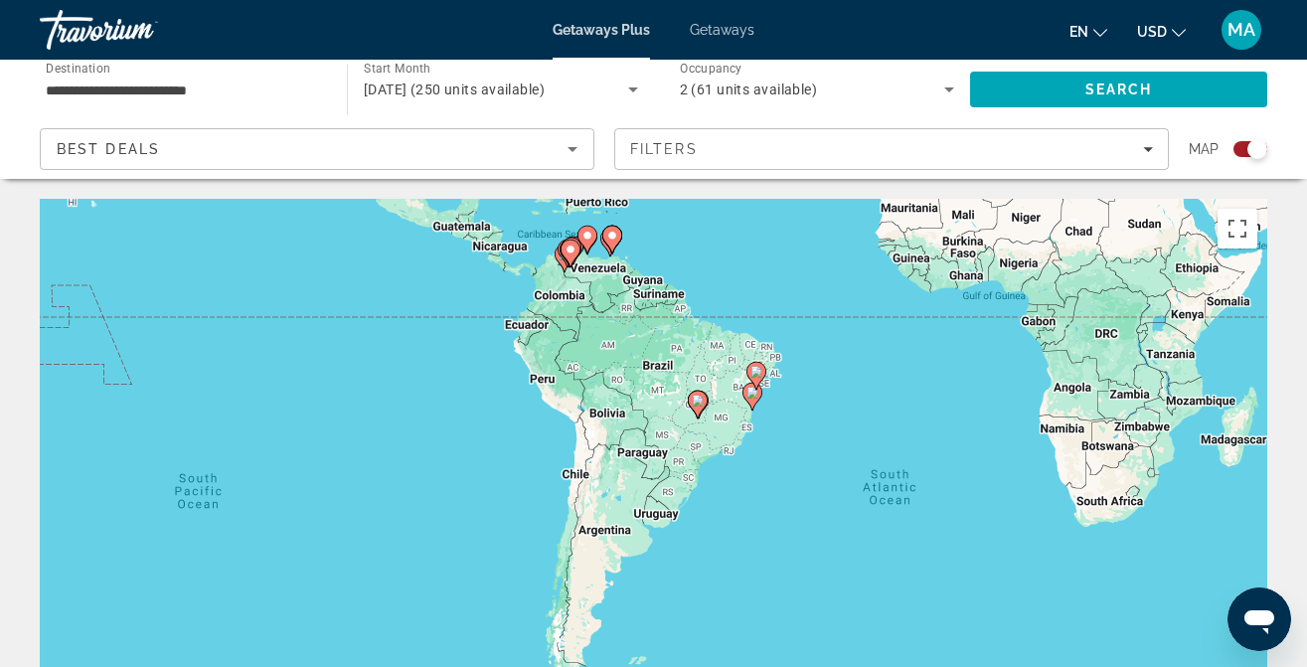
drag, startPoint x: 948, startPoint y: 294, endPoint x: 852, endPoint y: 519, distance: 244.5
click at [852, 519] on div "To activate drag with keyboard, press Alt + Enter. Once in keyboard drag state,…" at bounding box center [654, 497] width 1228 height 597
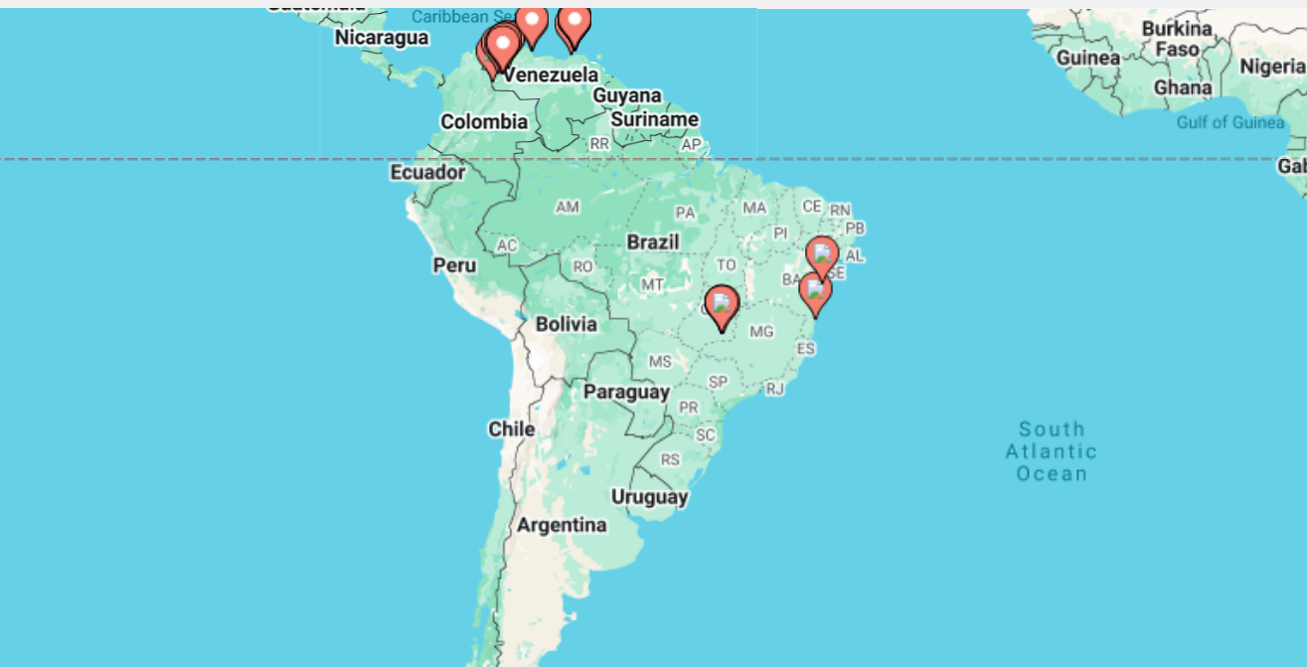
drag, startPoint x: 523, startPoint y: 452, endPoint x: 524, endPoint y: 419, distance: 33.8
click at [524, 419] on div "To activate drag with keyboard, press Alt + Enter. Once in keyboard drag state,…" at bounding box center [654, 497] width 1228 height 597
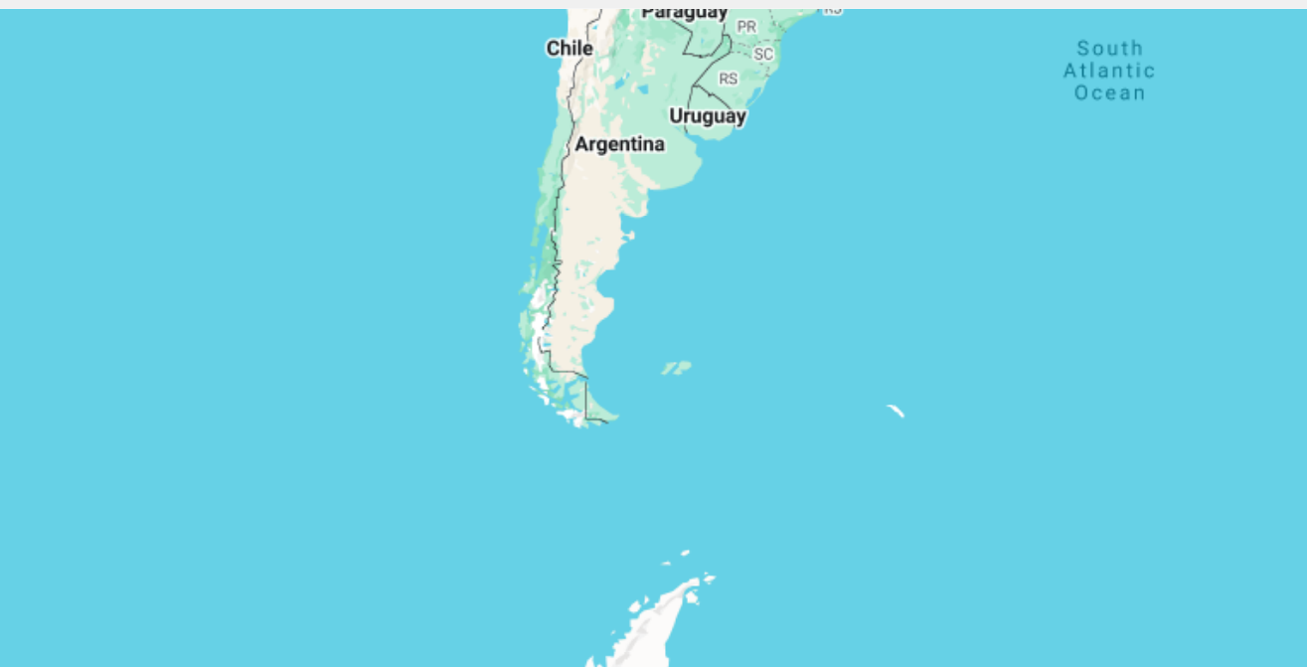
drag, startPoint x: 710, startPoint y: 486, endPoint x: 744, endPoint y: 262, distance: 226.2
click at [744, 262] on div "To activate drag with keyboard, press Alt + Enter. Once in keyboard drag state,…" at bounding box center [654, 497] width 1228 height 597
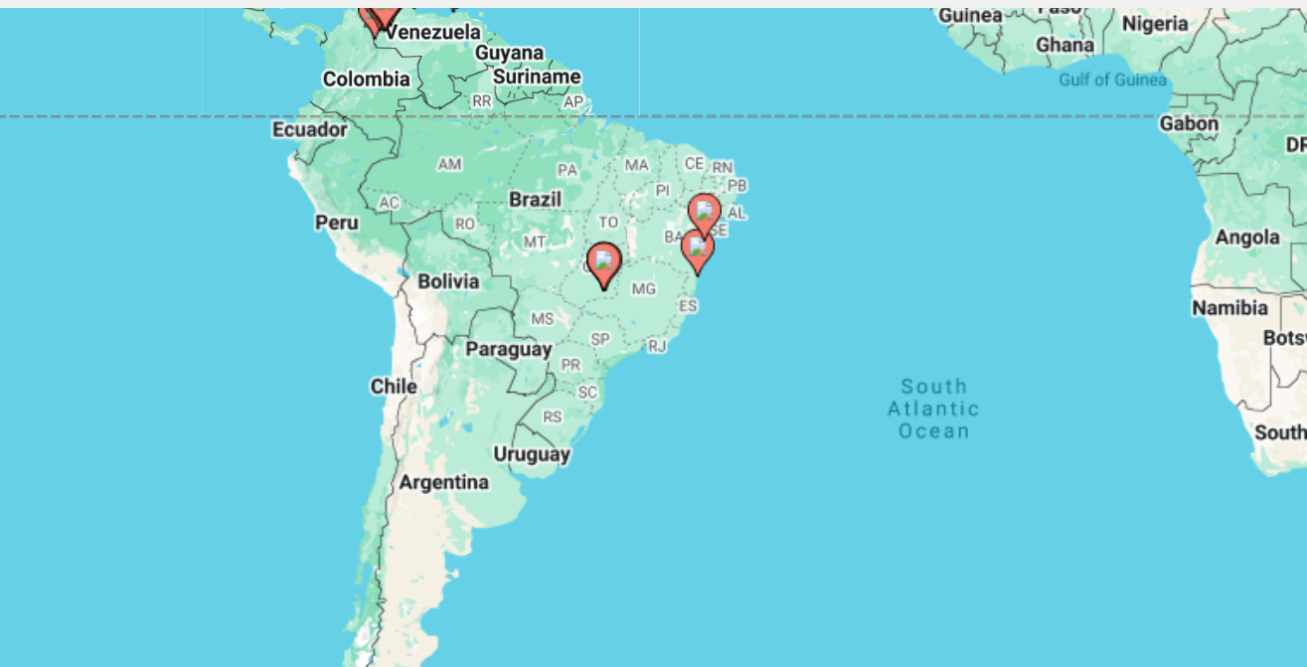
drag, startPoint x: 810, startPoint y: 210, endPoint x: 671, endPoint y: 518, distance: 338.2
click at [671, 518] on div "To activate drag with keyboard, press Alt + Enter. Once in keyboard drag state,…" at bounding box center [654, 497] width 1228 height 597
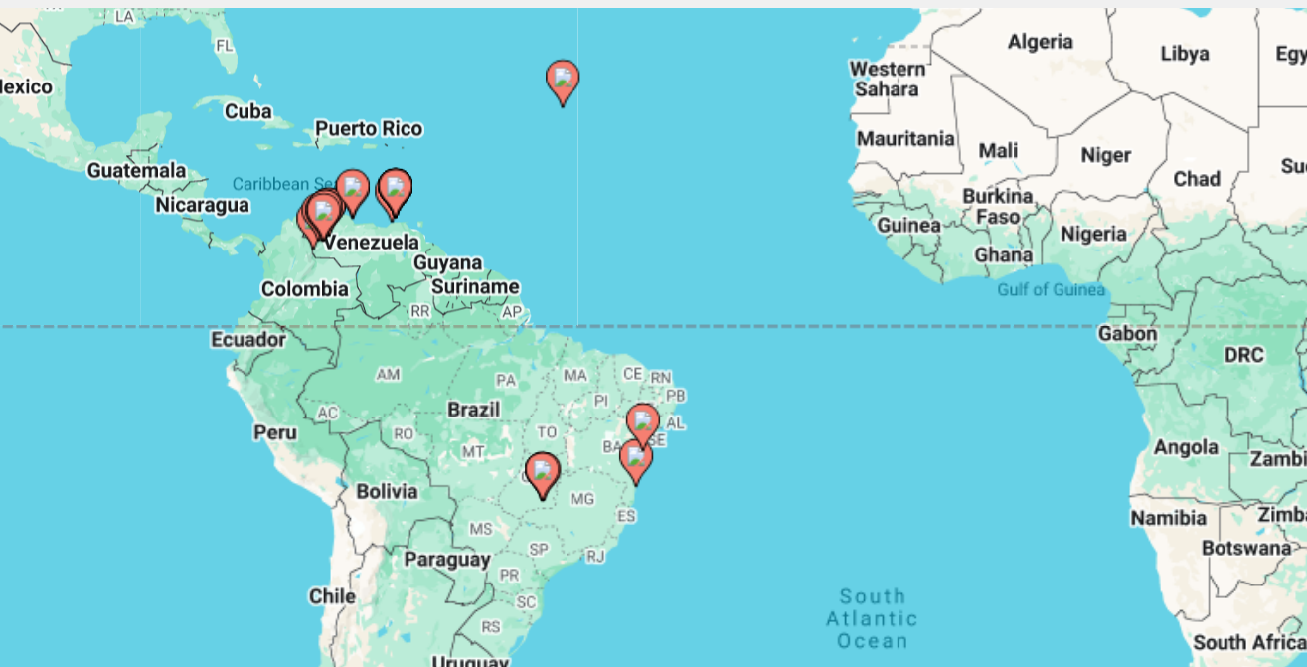
click at [607, 241] on image "Main content" at bounding box center [606, 239] width 12 height 12
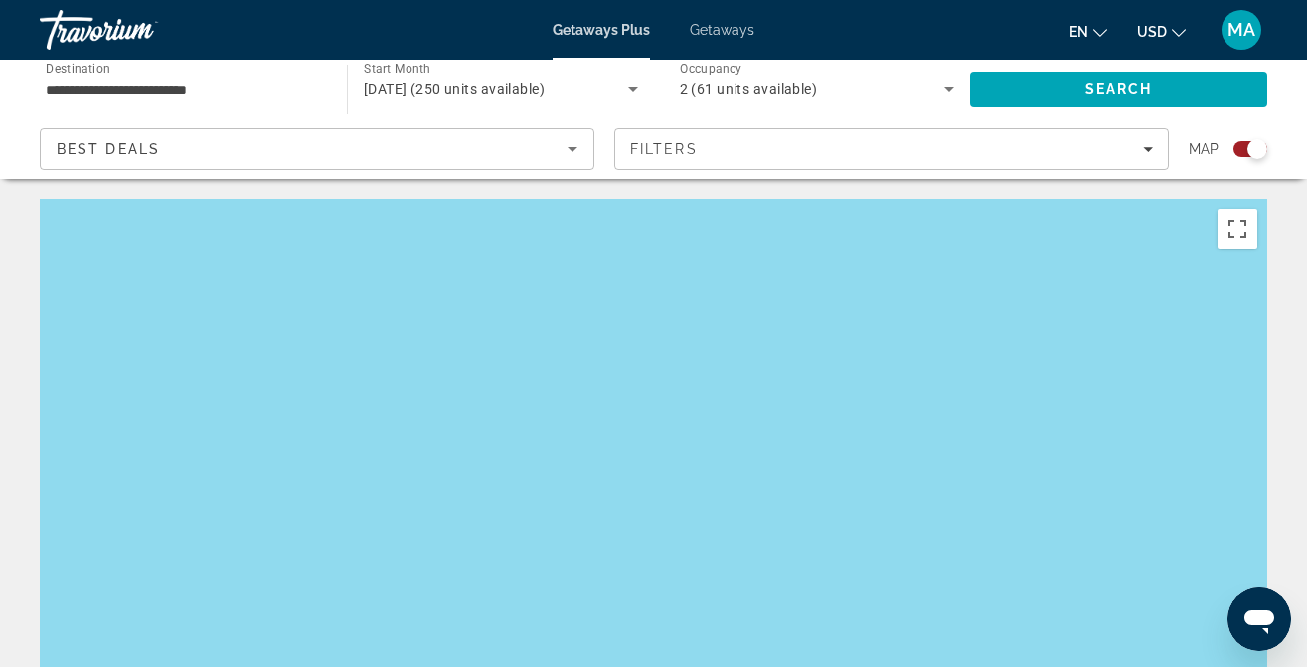
click at [716, 26] on span "Getaways" at bounding box center [722, 30] width 65 height 16
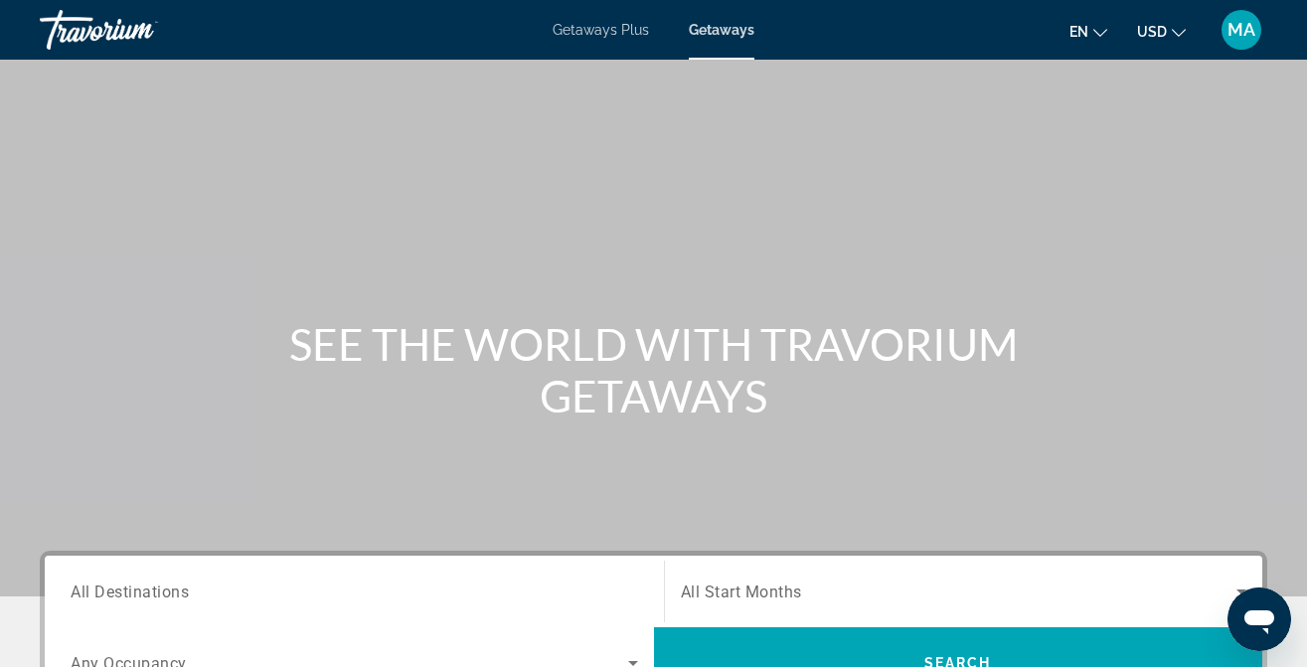
click at [609, 36] on span "Getaways Plus" at bounding box center [601, 30] width 96 height 16
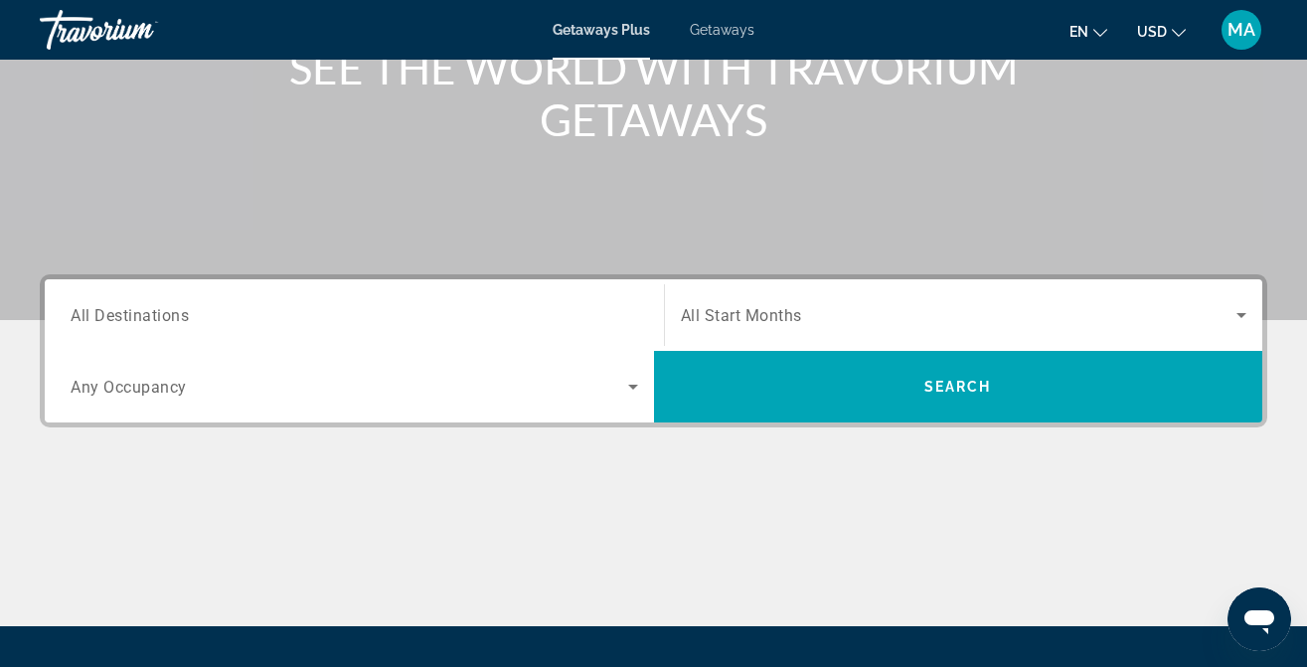
scroll to position [305, 0]
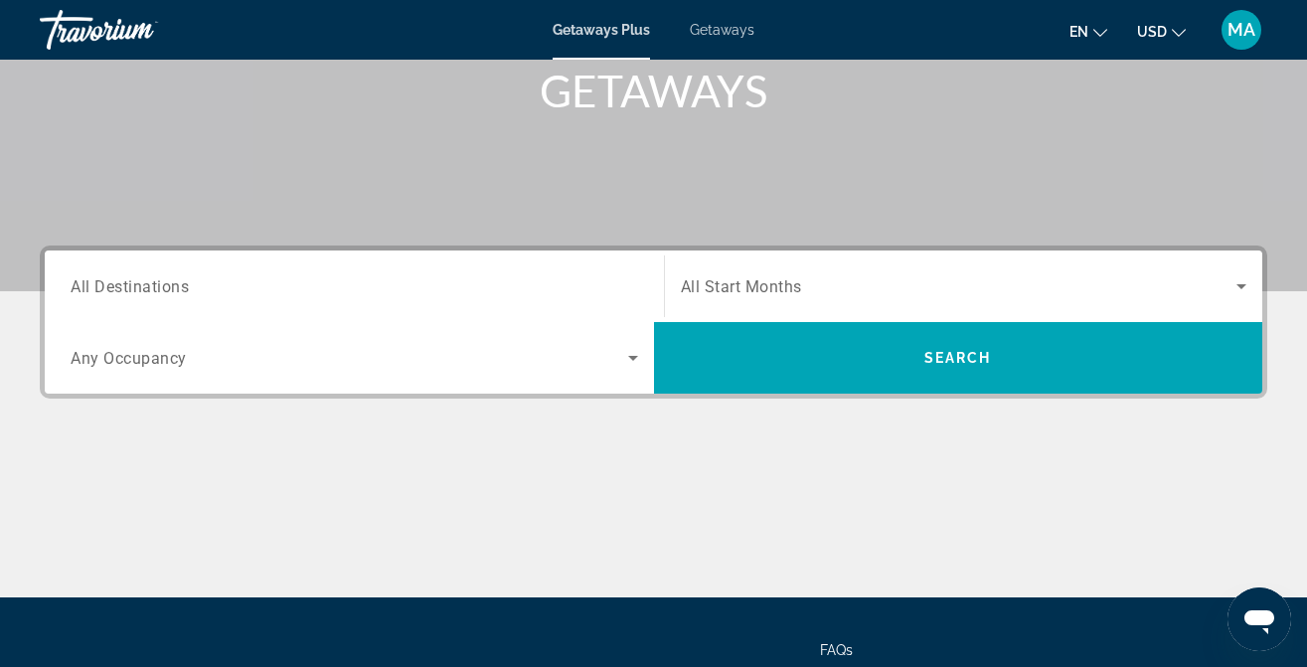
click at [522, 277] on input "Destination All Destinations" at bounding box center [355, 287] width 568 height 24
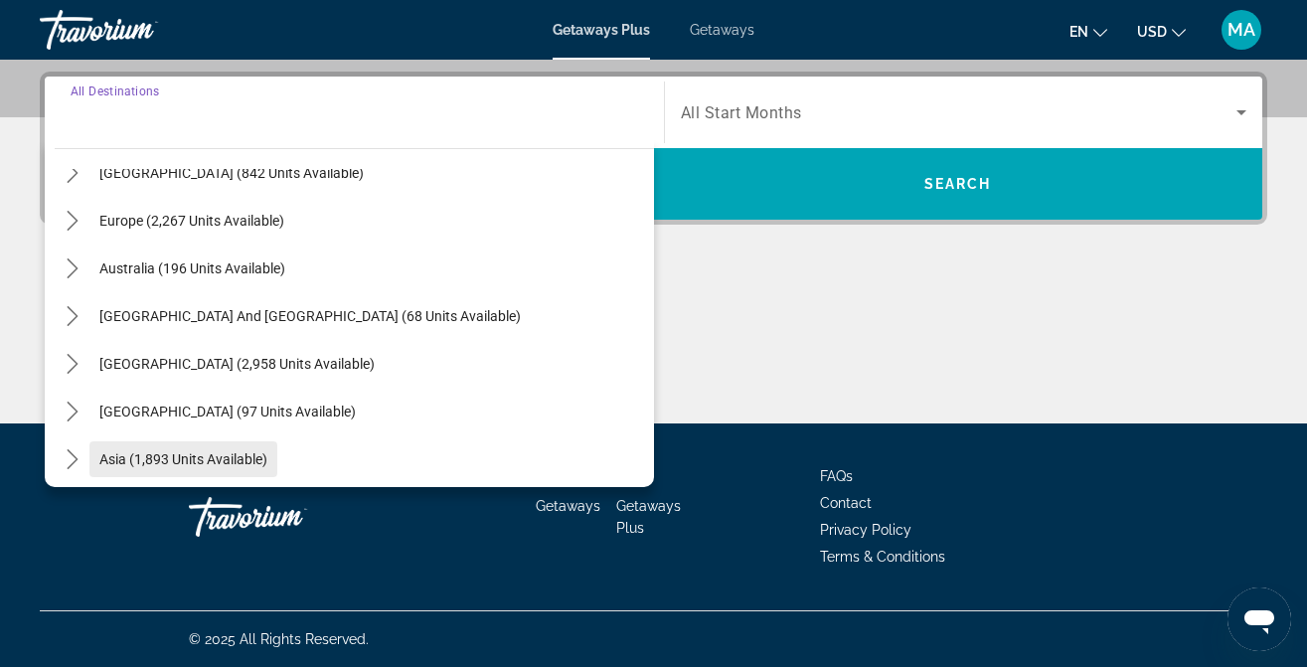
scroll to position [201, 0]
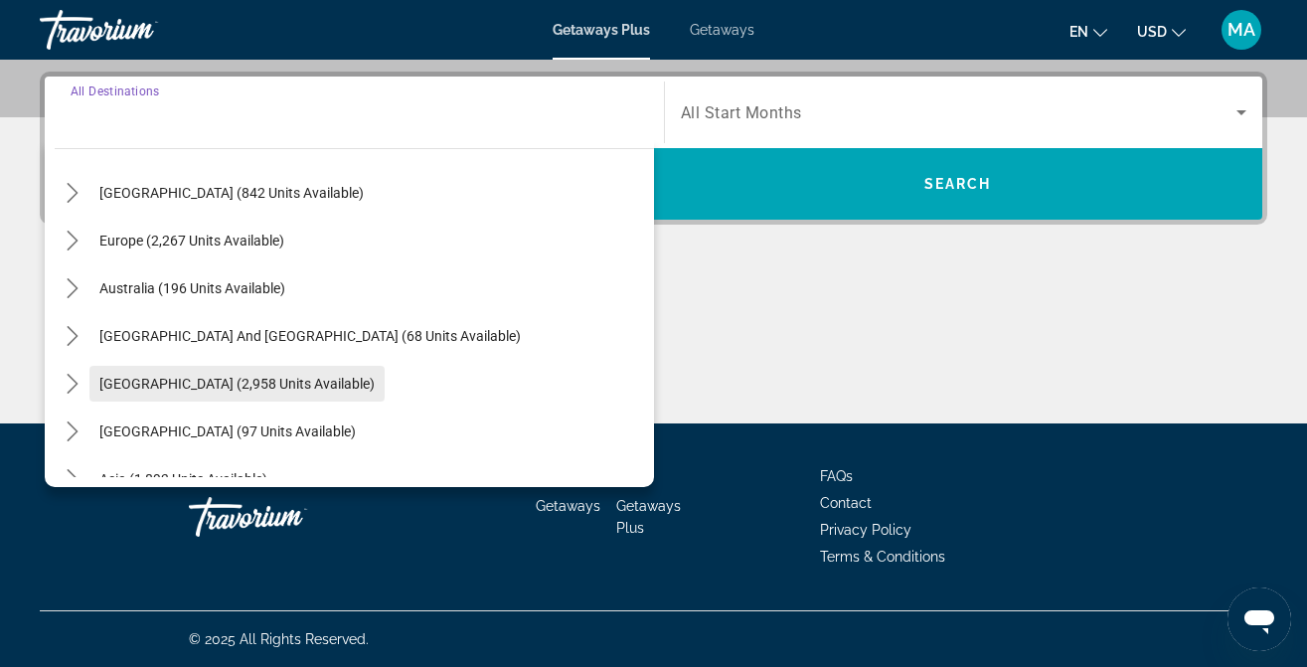
click at [255, 383] on span "[GEOGRAPHIC_DATA] (2,958 units available)" at bounding box center [236, 384] width 275 height 16
type input "**********"
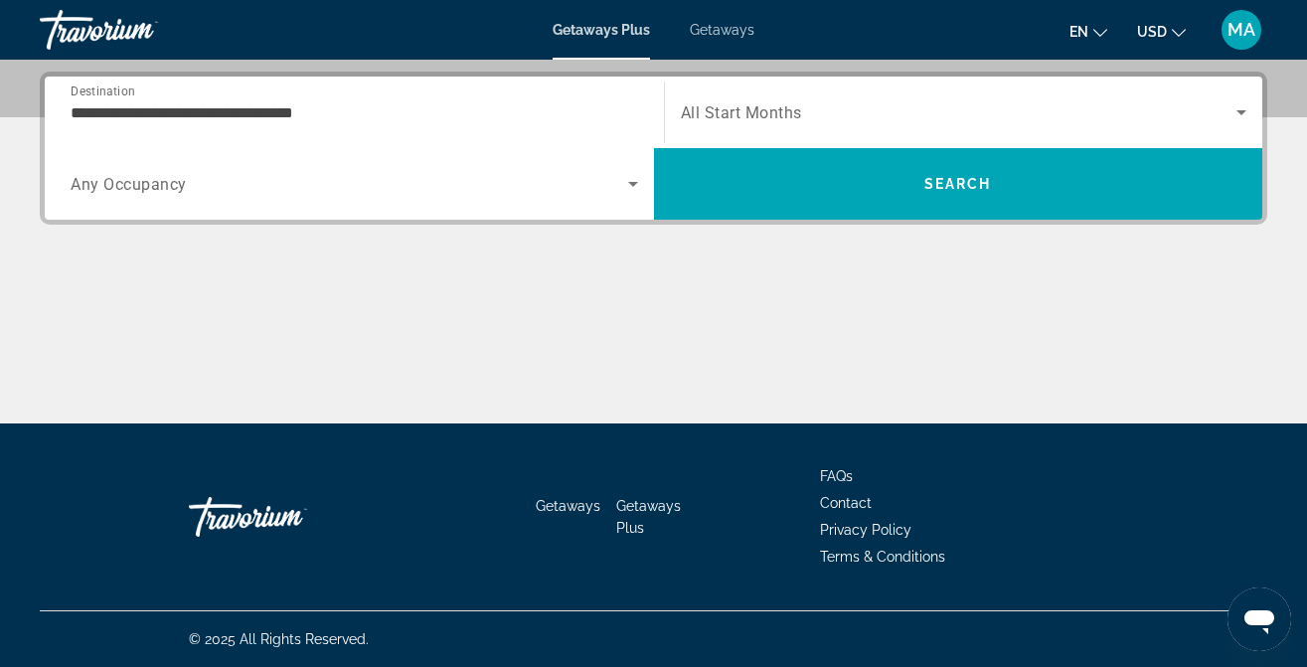
click at [370, 202] on div "Search widget" at bounding box center [355, 184] width 568 height 56
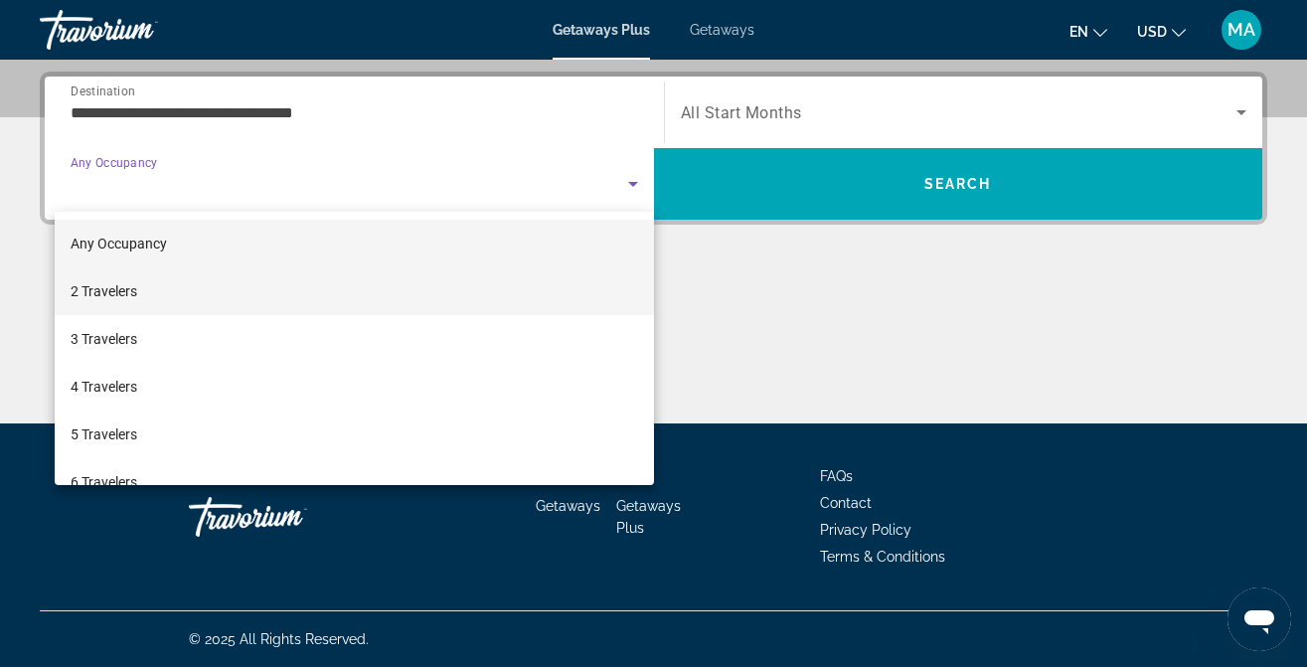
click at [340, 286] on mat-option "2 Travelers" at bounding box center [354, 291] width 599 height 48
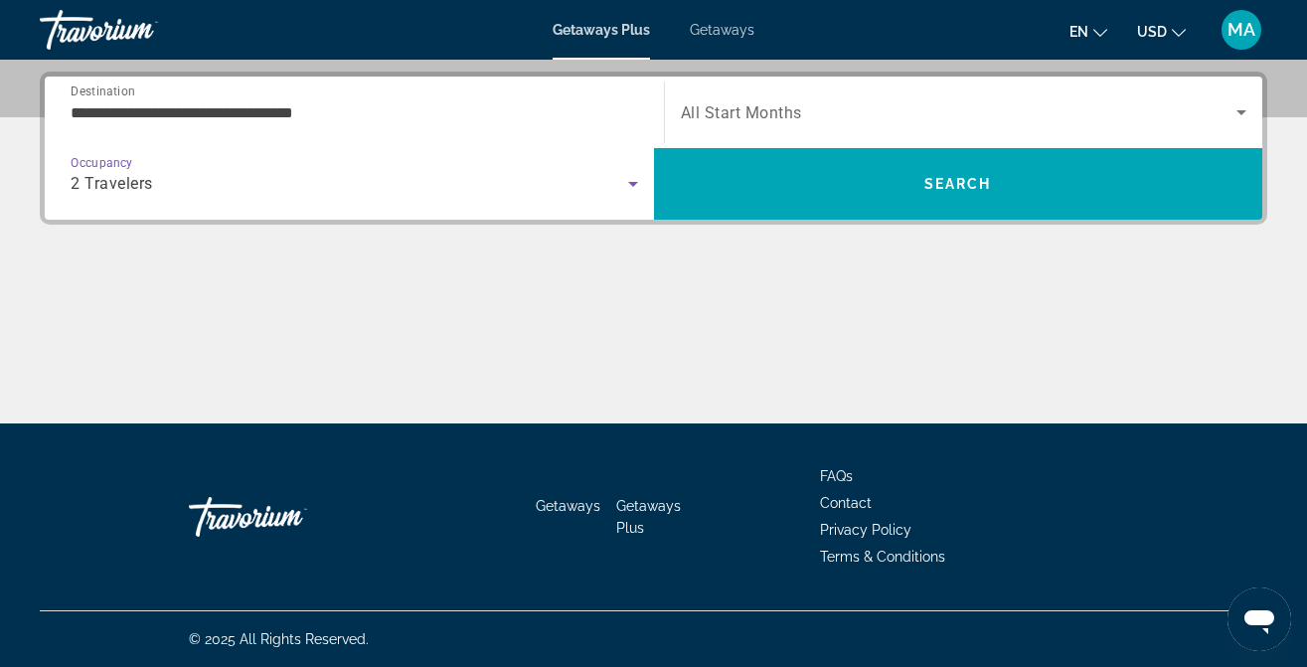
click at [791, 96] on div "Search widget" at bounding box center [964, 113] width 567 height 56
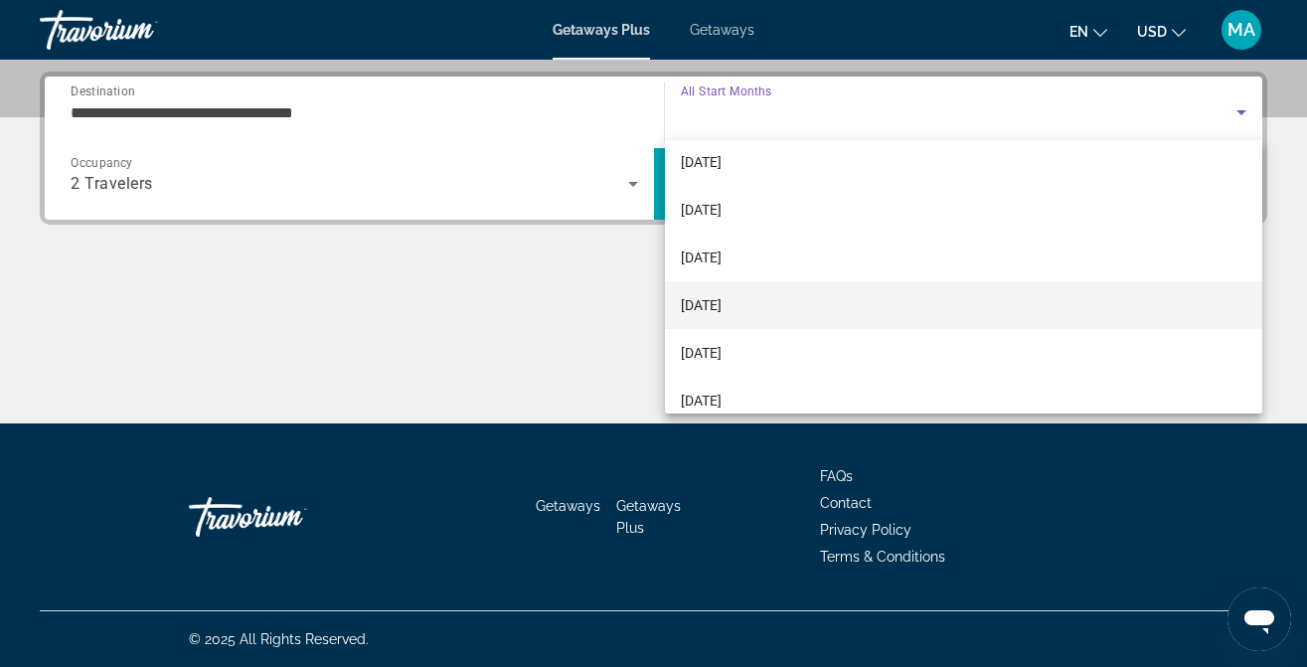
scroll to position [67, 0]
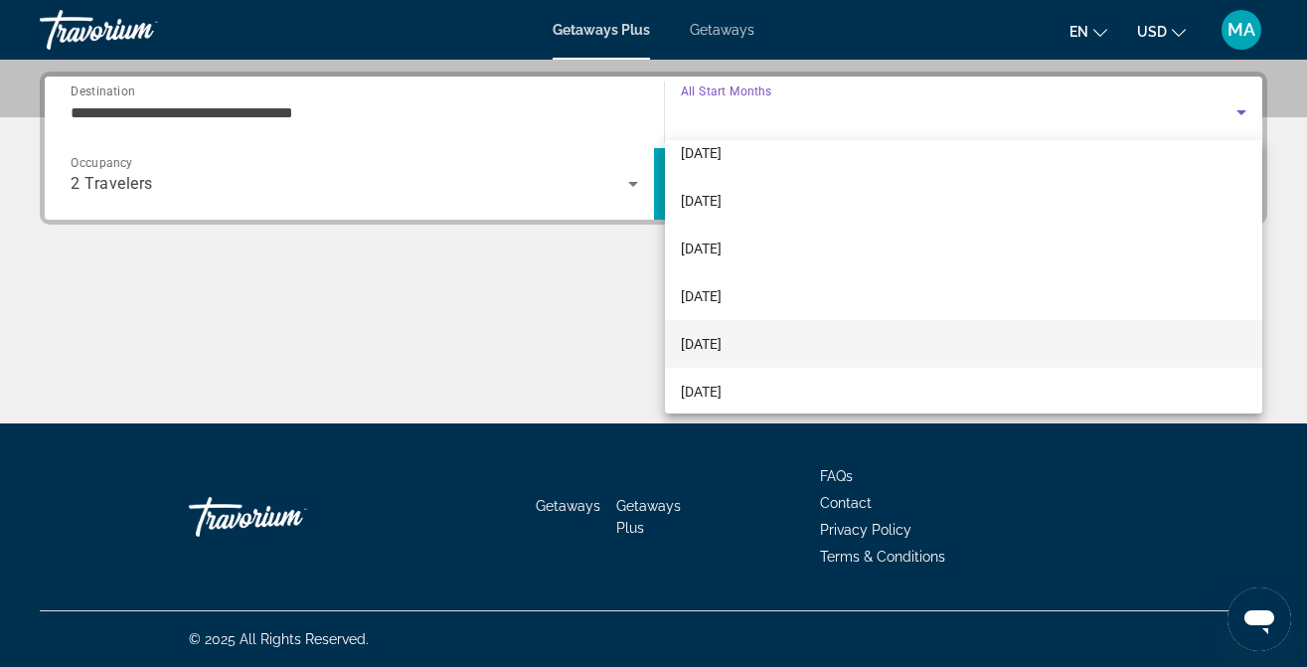
click at [722, 335] on span "[DATE]" at bounding box center [701, 344] width 41 height 24
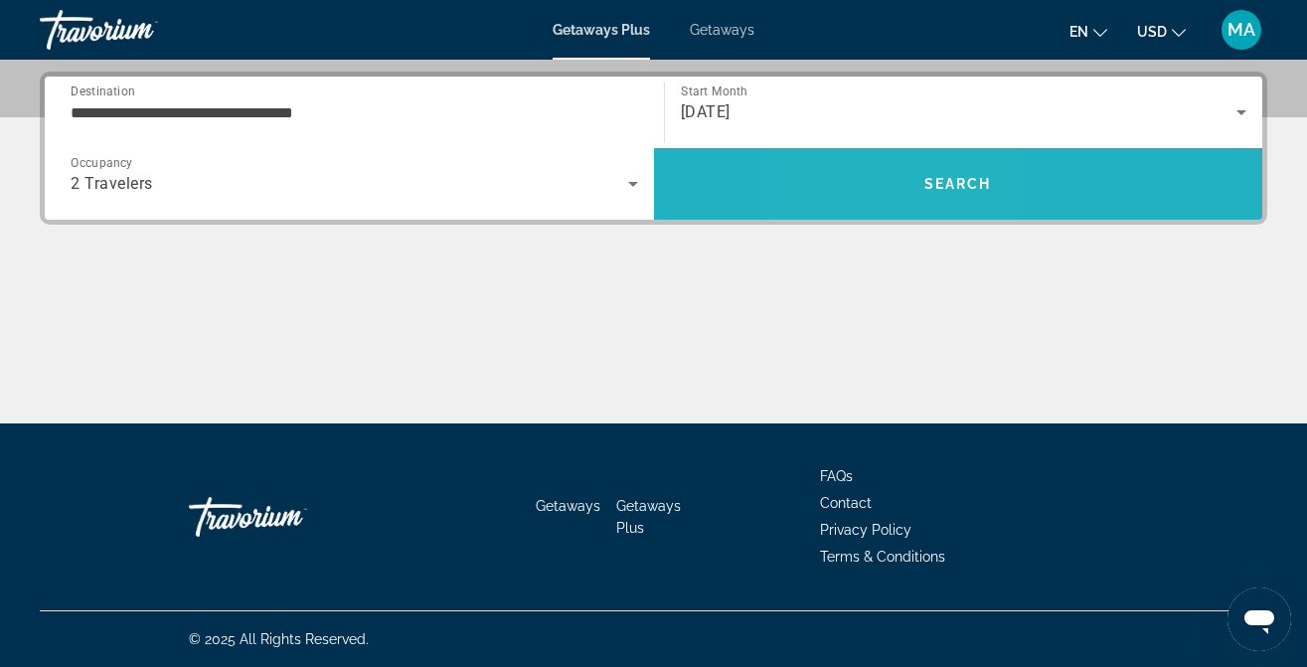
click at [889, 191] on span "Search" at bounding box center [958, 184] width 609 height 48
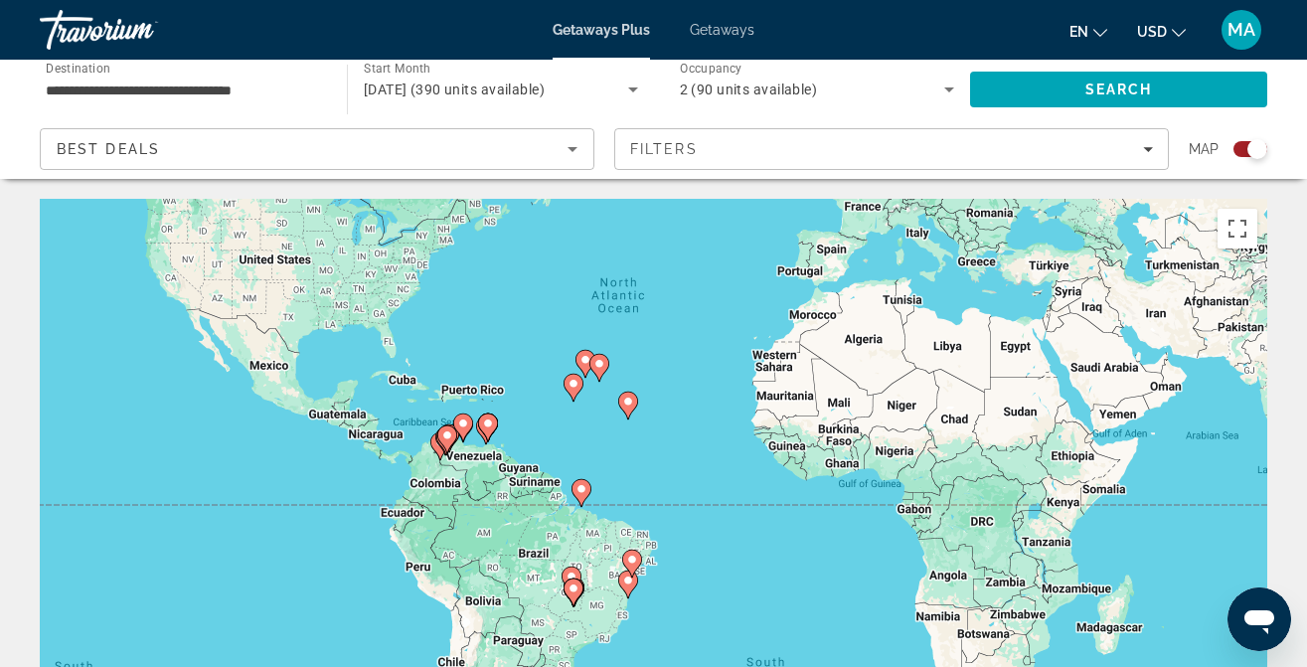
drag, startPoint x: 685, startPoint y: 468, endPoint x: 722, endPoint y: 196, distance: 274.9
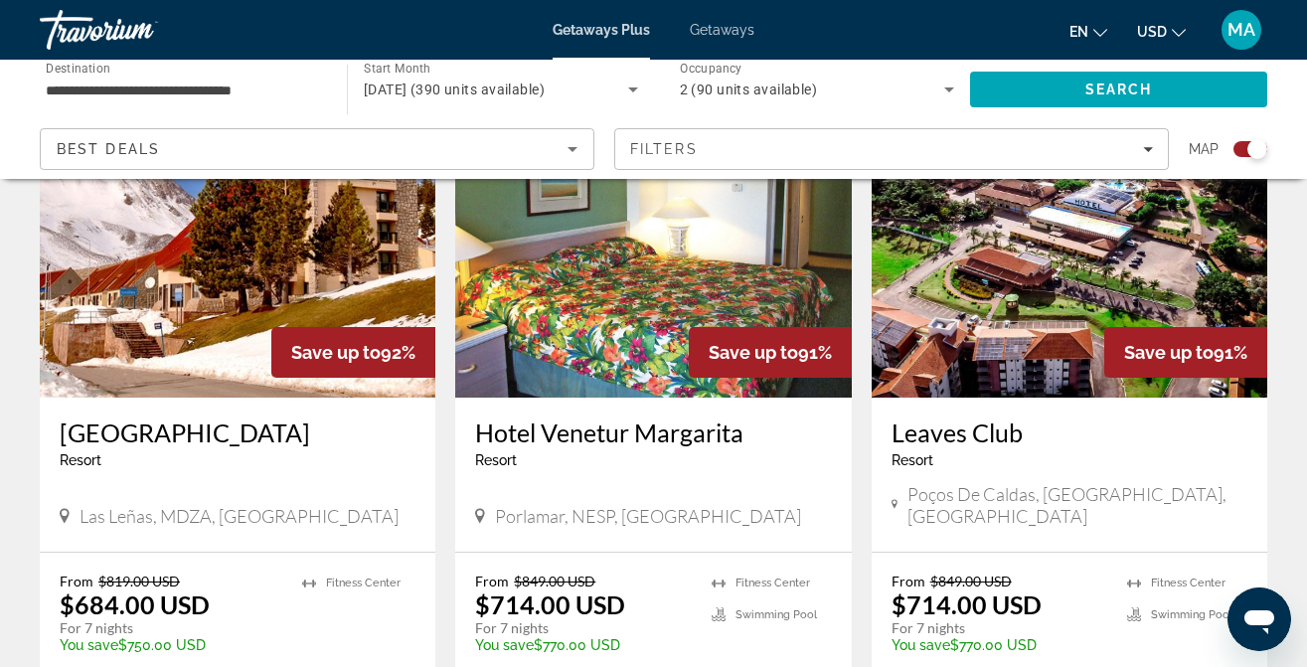
scroll to position [832, 0]
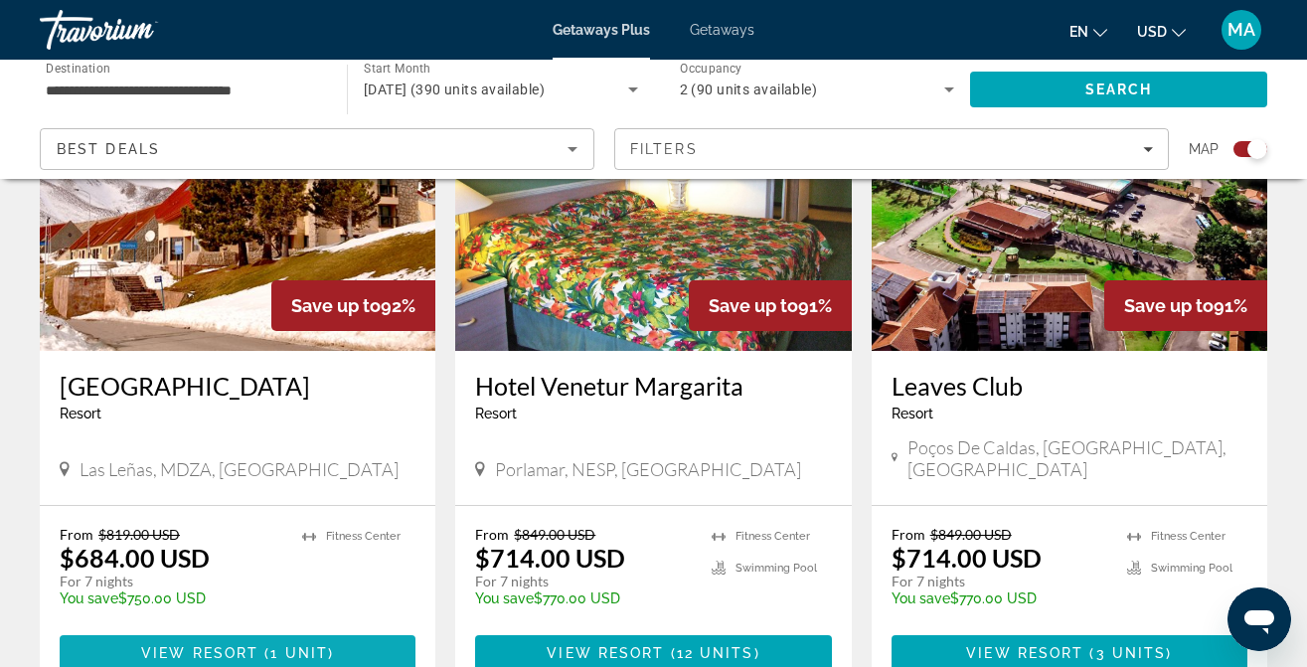
click at [193, 645] on span "View Resort" at bounding box center [199, 653] width 117 height 16
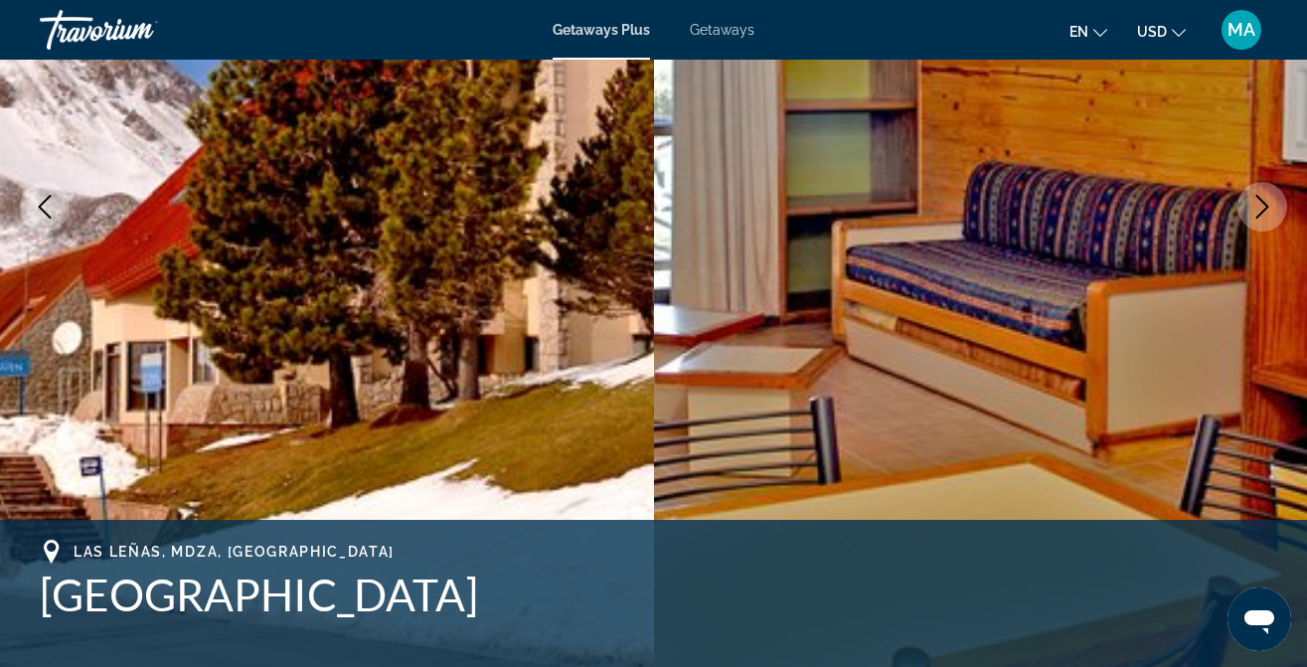
scroll to position [335, 0]
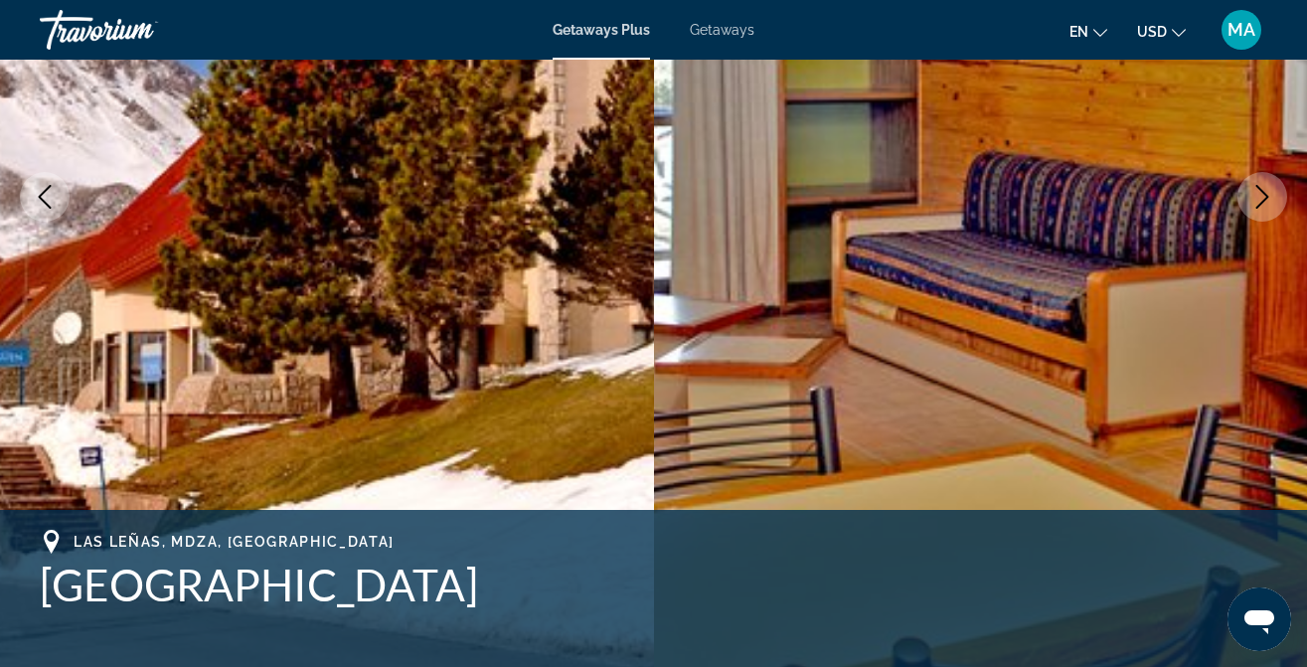
click at [1276, 199] on button "Next image" at bounding box center [1263, 197] width 50 height 50
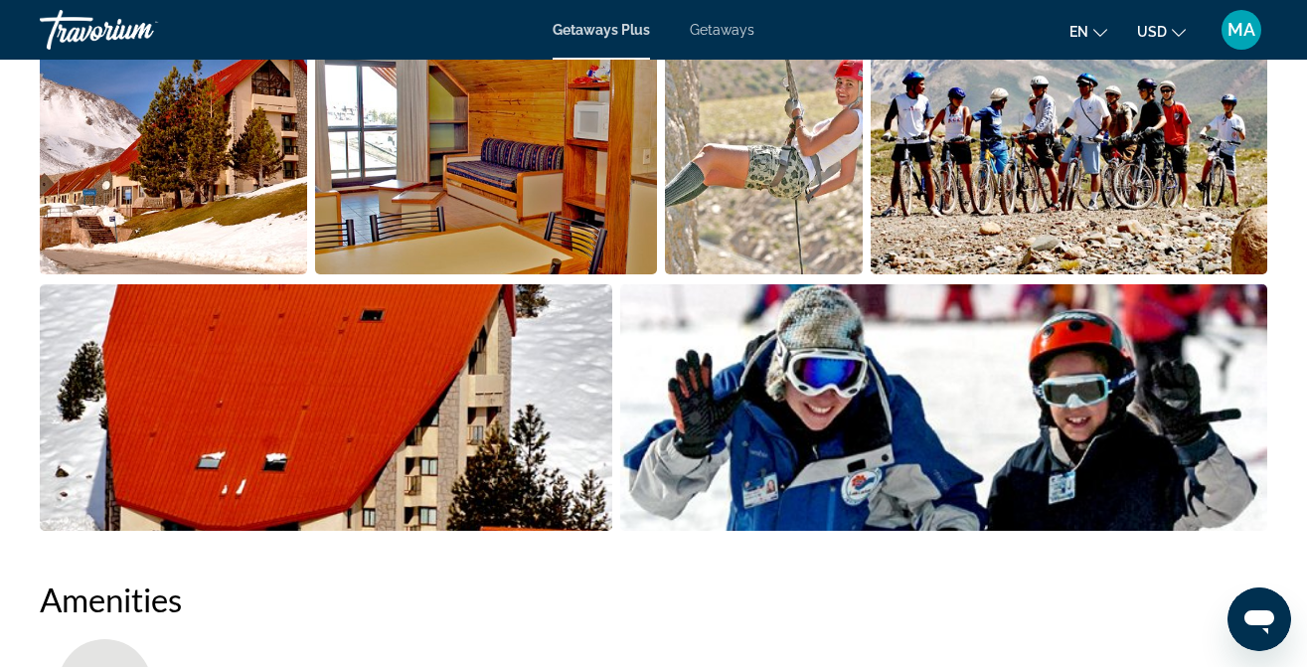
scroll to position [1285, 0]
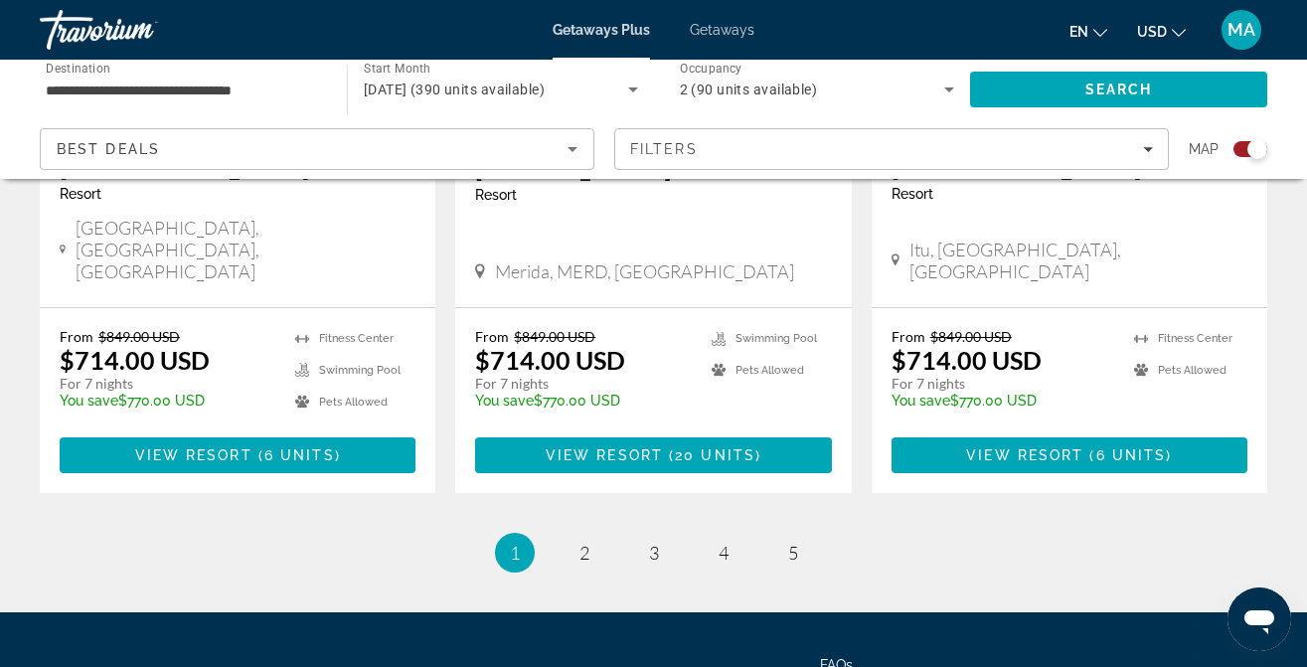
scroll to position [3190, 0]
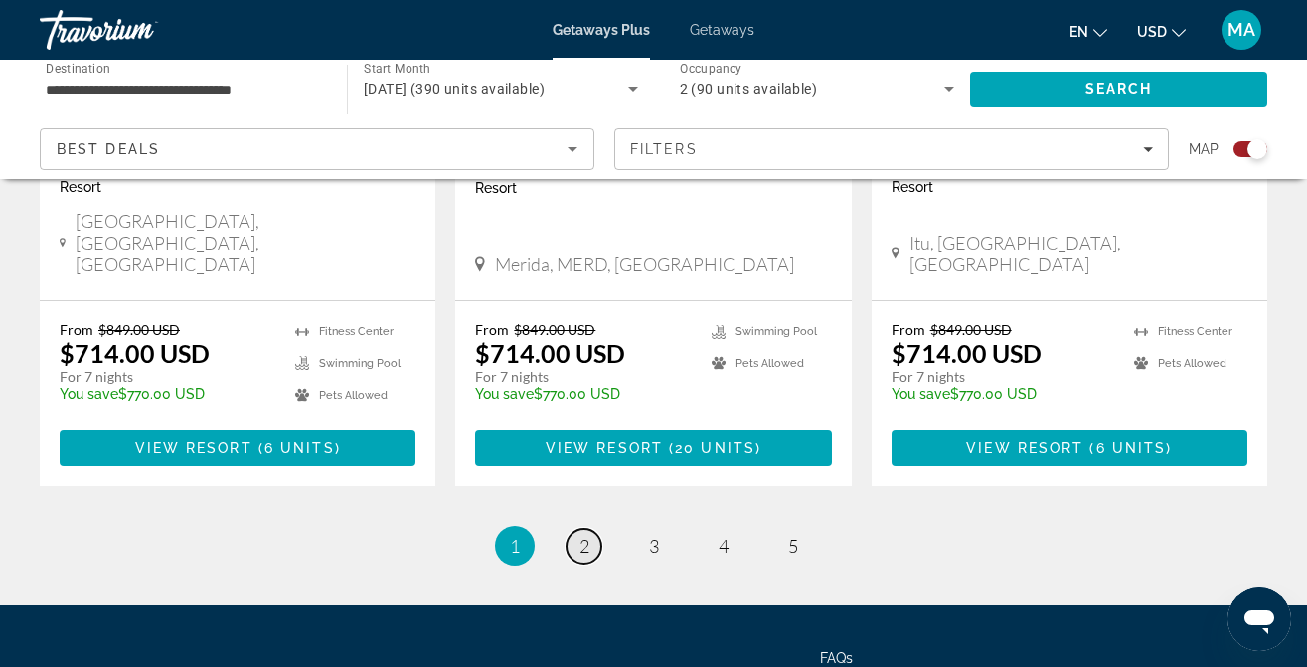
click at [580, 535] on span "2" at bounding box center [585, 546] width 10 height 22
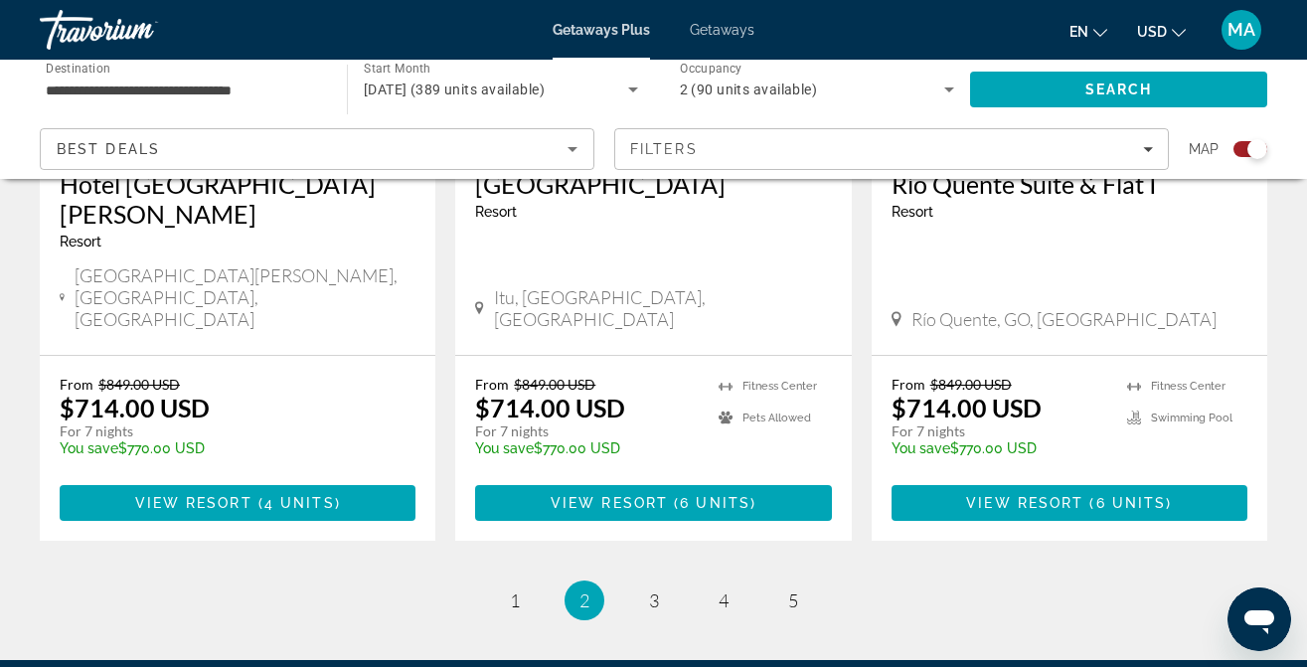
scroll to position [3255, 0]
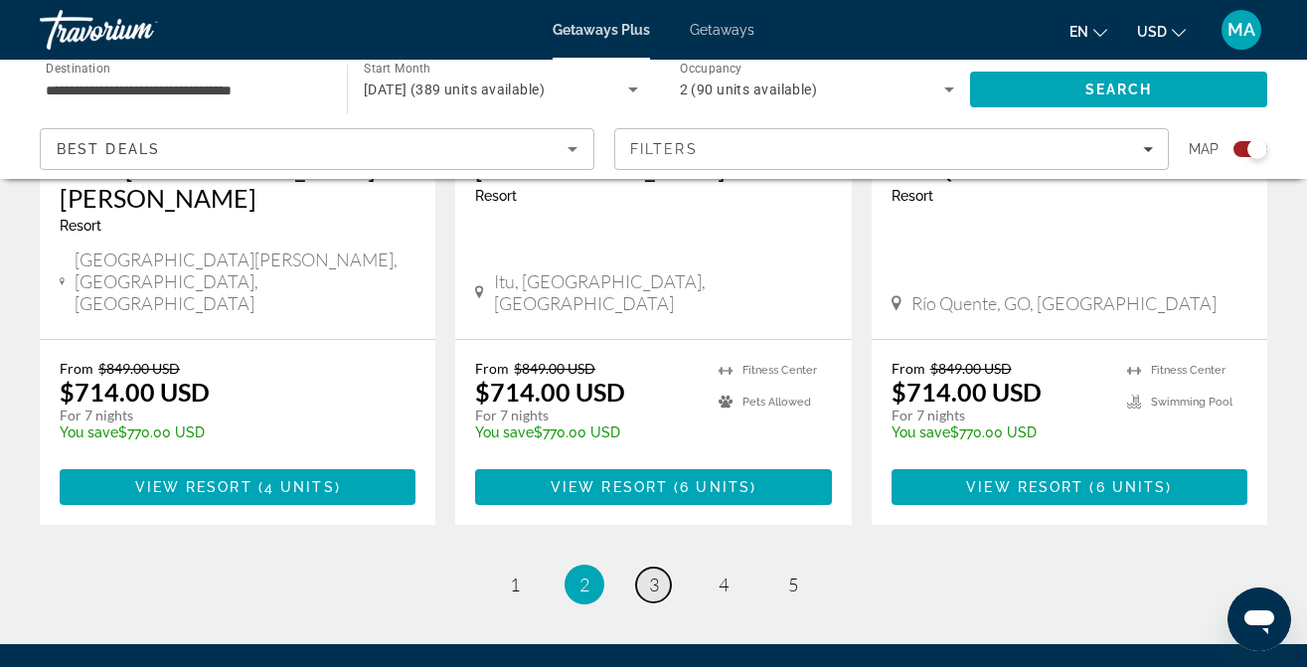
click at [645, 568] on link "page 3" at bounding box center [653, 585] width 35 height 35
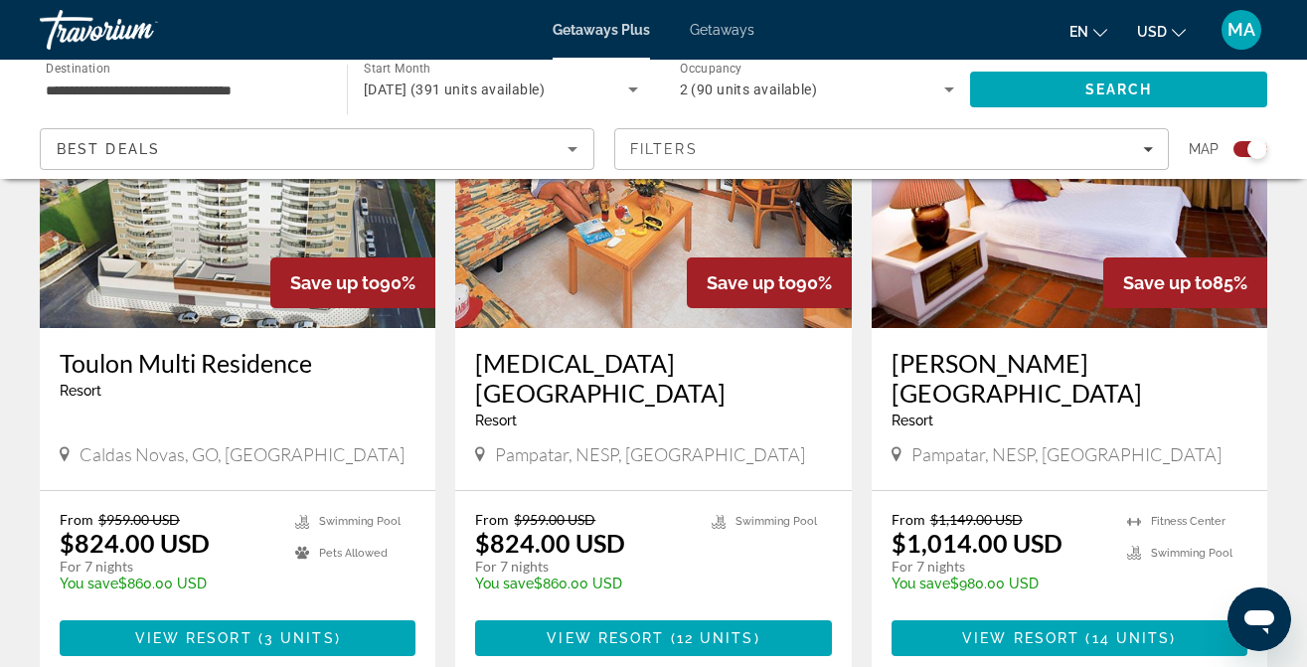
scroll to position [3285, 0]
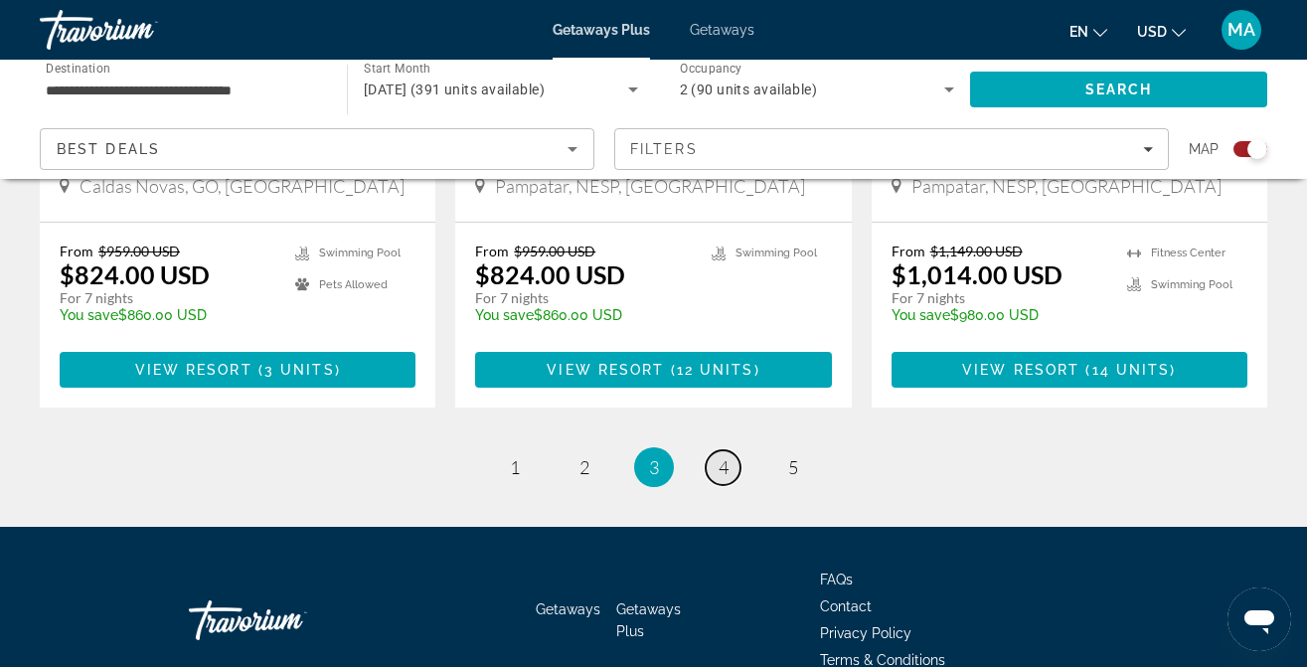
click at [722, 456] on span "4" at bounding box center [724, 467] width 10 height 22
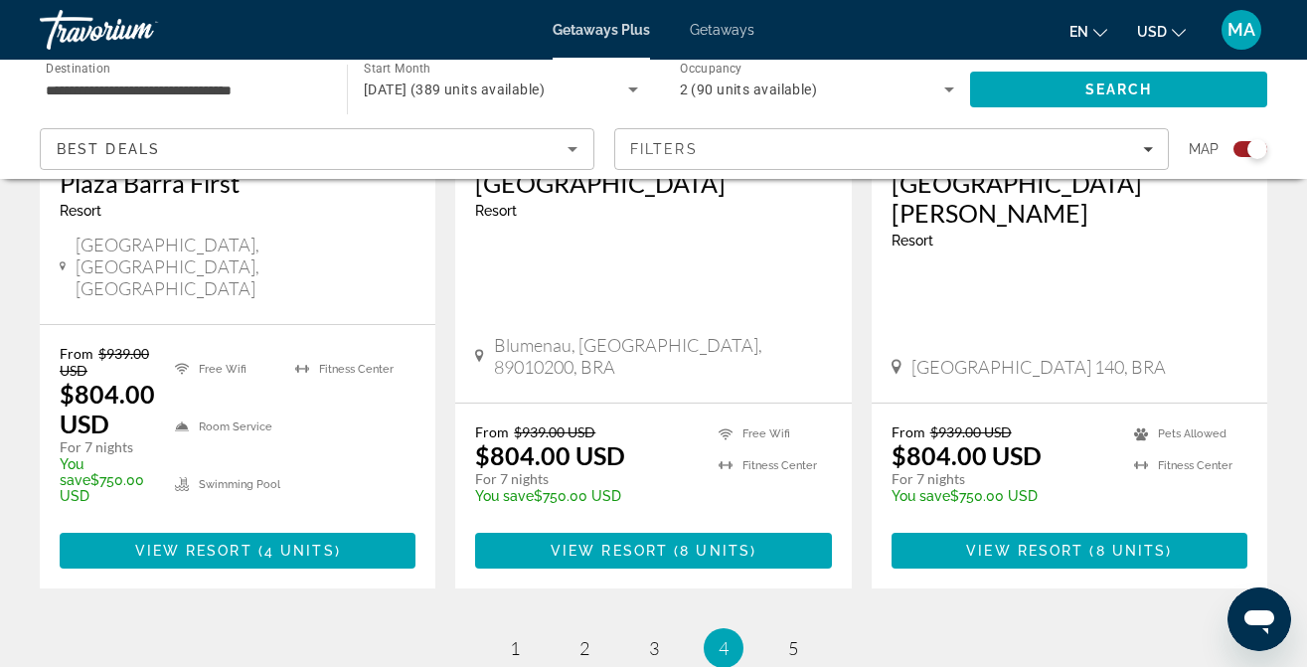
scroll to position [3252, 0]
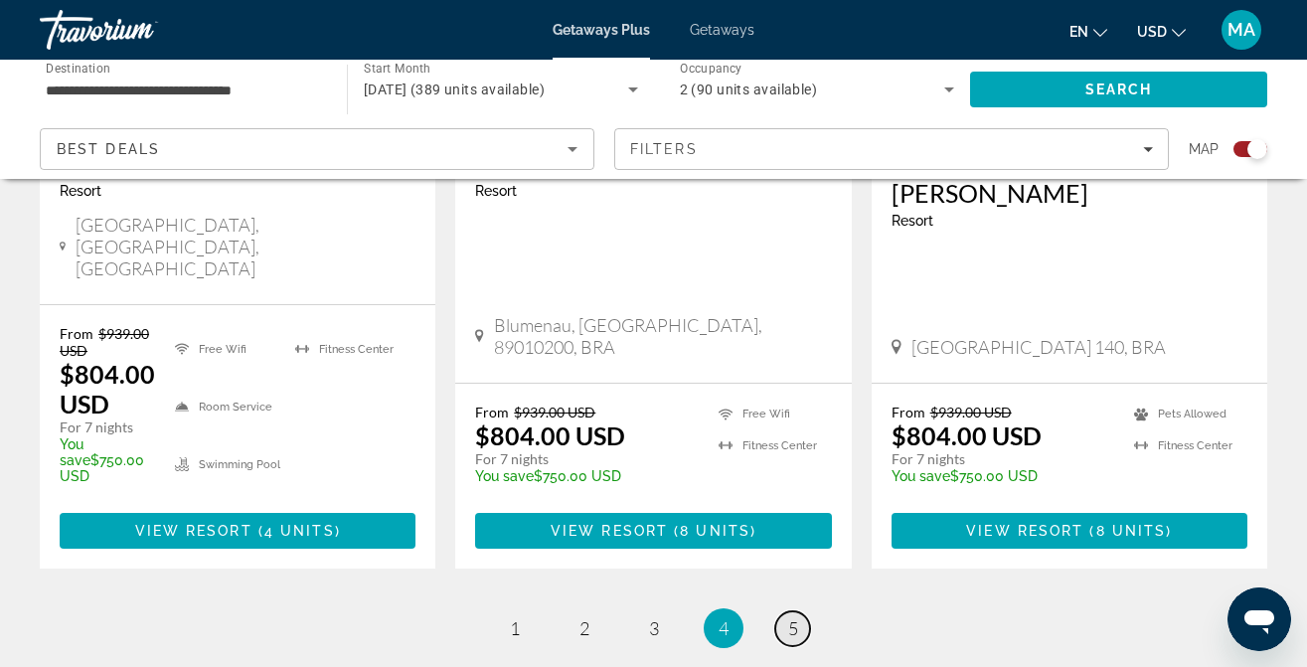
click at [789, 617] on span "5" at bounding box center [793, 628] width 10 height 22
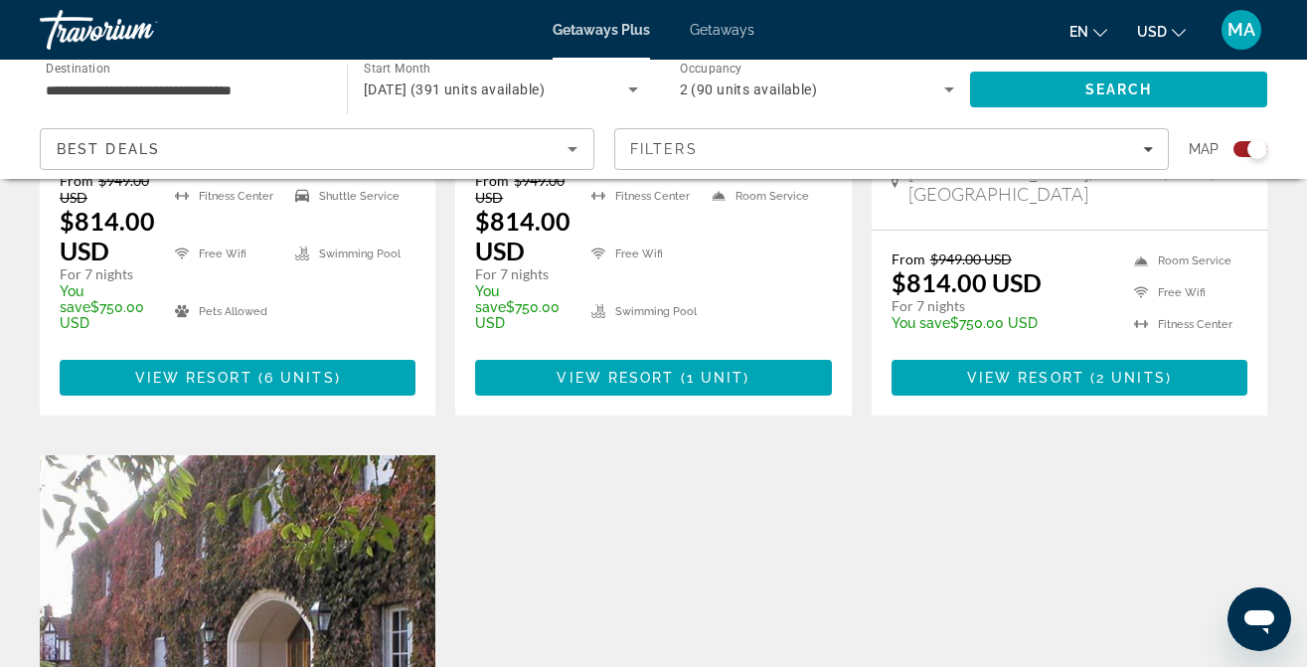
scroll to position [2889, 0]
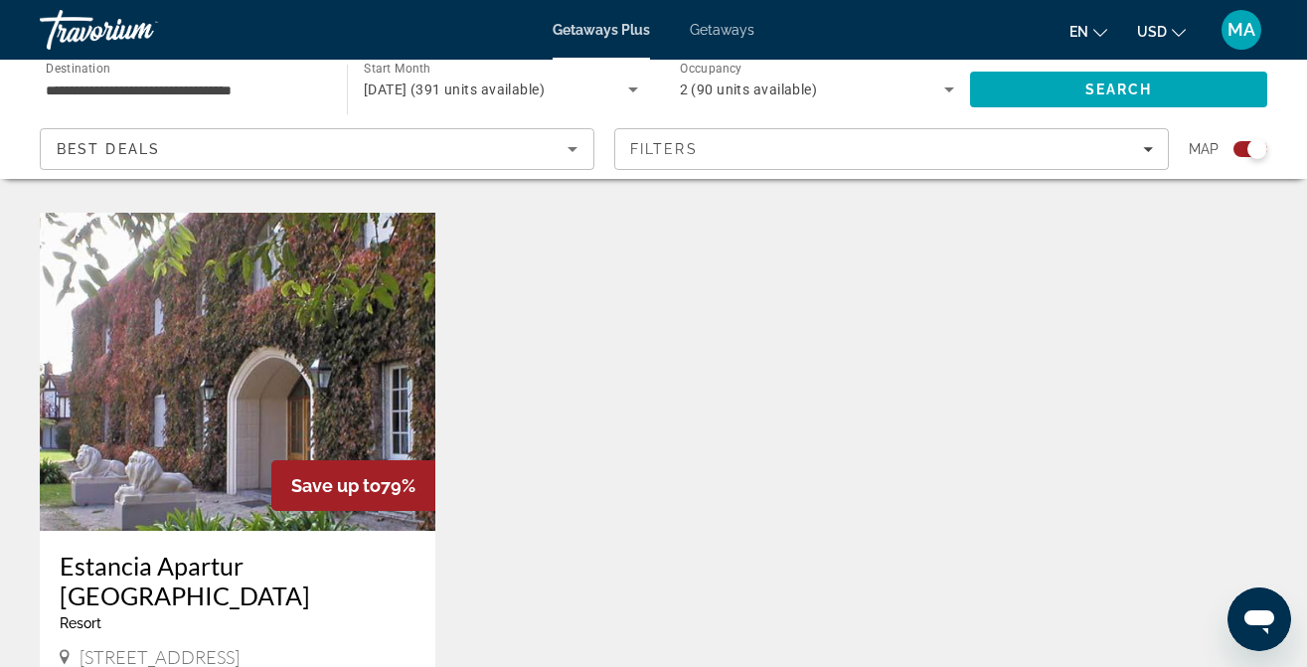
click at [263, 551] on h3 "Estancia Apartur [GEOGRAPHIC_DATA]" at bounding box center [238, 581] width 356 height 60
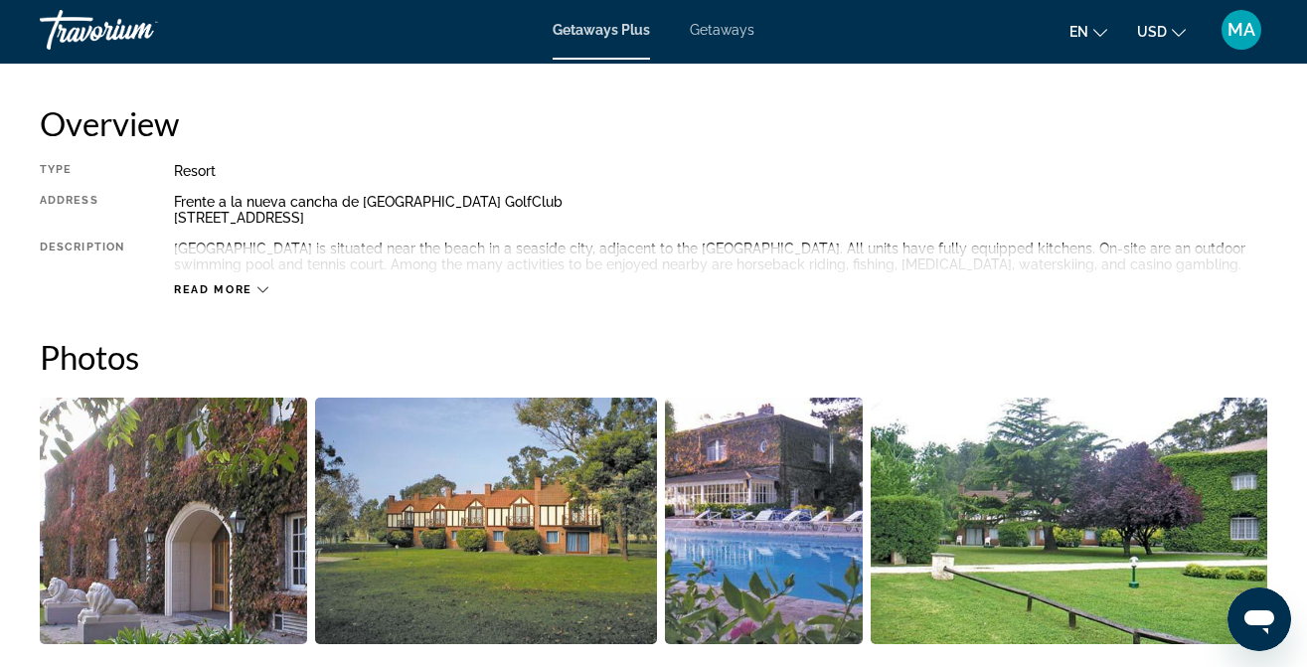
scroll to position [706, 0]
